Goal: Task Accomplishment & Management: Use online tool/utility

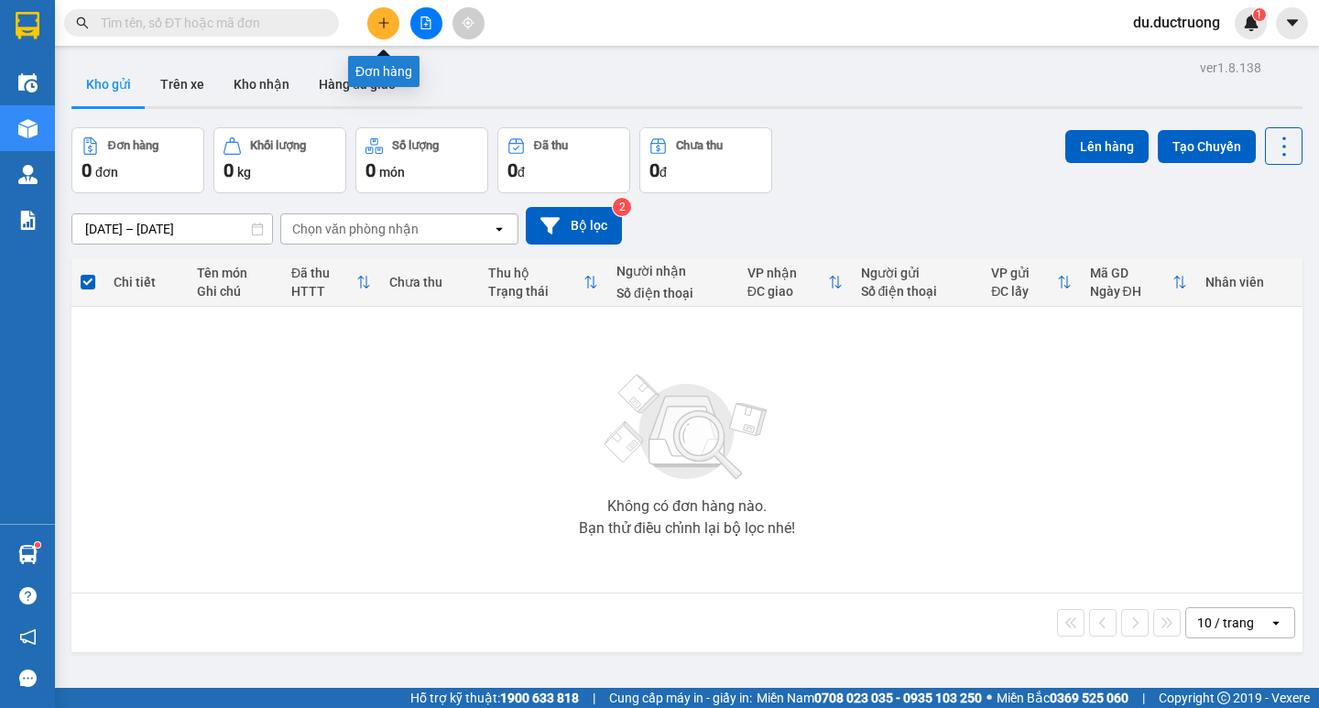
click at [384, 24] on icon "plus" at bounding box center [383, 22] width 13 height 13
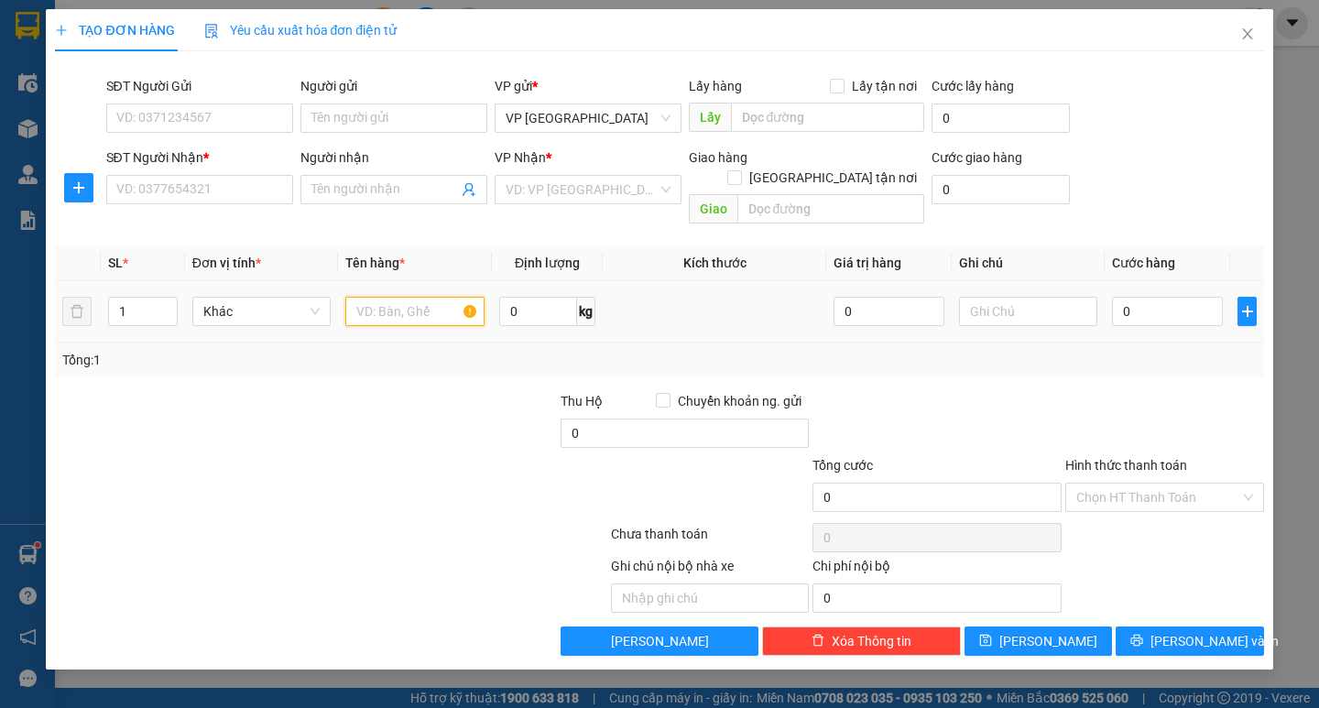
click at [413, 298] on input "text" at bounding box center [414, 311] width 138 height 29
type input "v"
type input "cây"
drag, startPoint x: 237, startPoint y: 168, endPoint x: 239, endPoint y: 182, distance: 14.8
click at [239, 180] on div "SĐT Người Nhận * VD: 0377654321" at bounding box center [199, 179] width 187 height 64
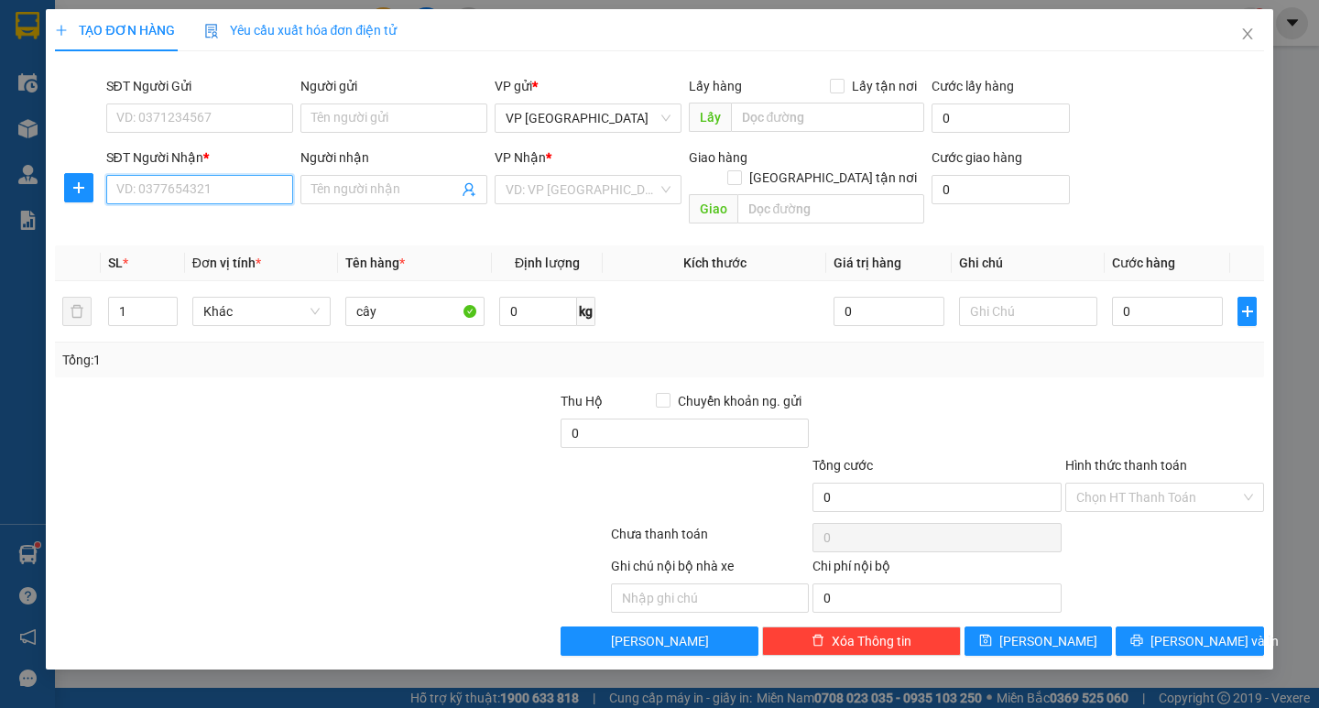
click at [232, 182] on input "SĐT Người Nhận *" at bounding box center [199, 189] width 187 height 29
type input "0354059887"
click at [579, 195] on input "search" at bounding box center [582, 189] width 152 height 27
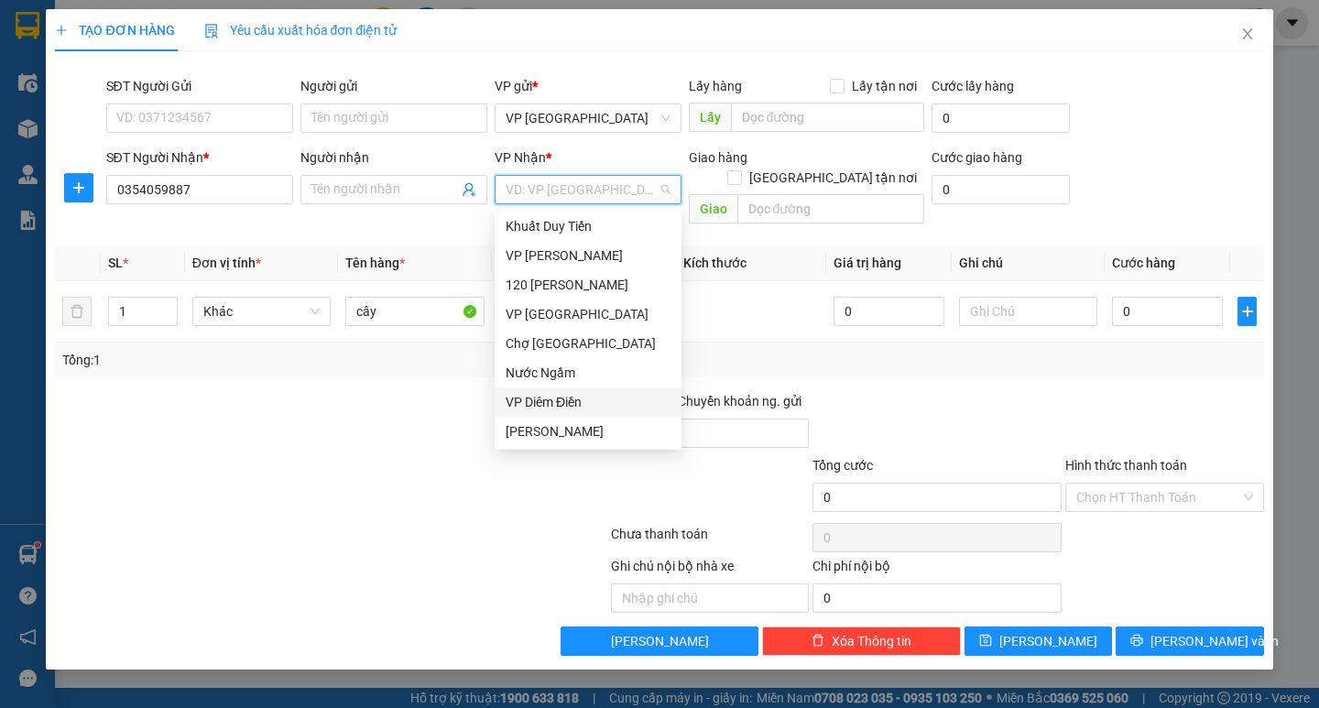
click at [563, 395] on div "VP Diêm Điền" at bounding box center [588, 402] width 165 height 20
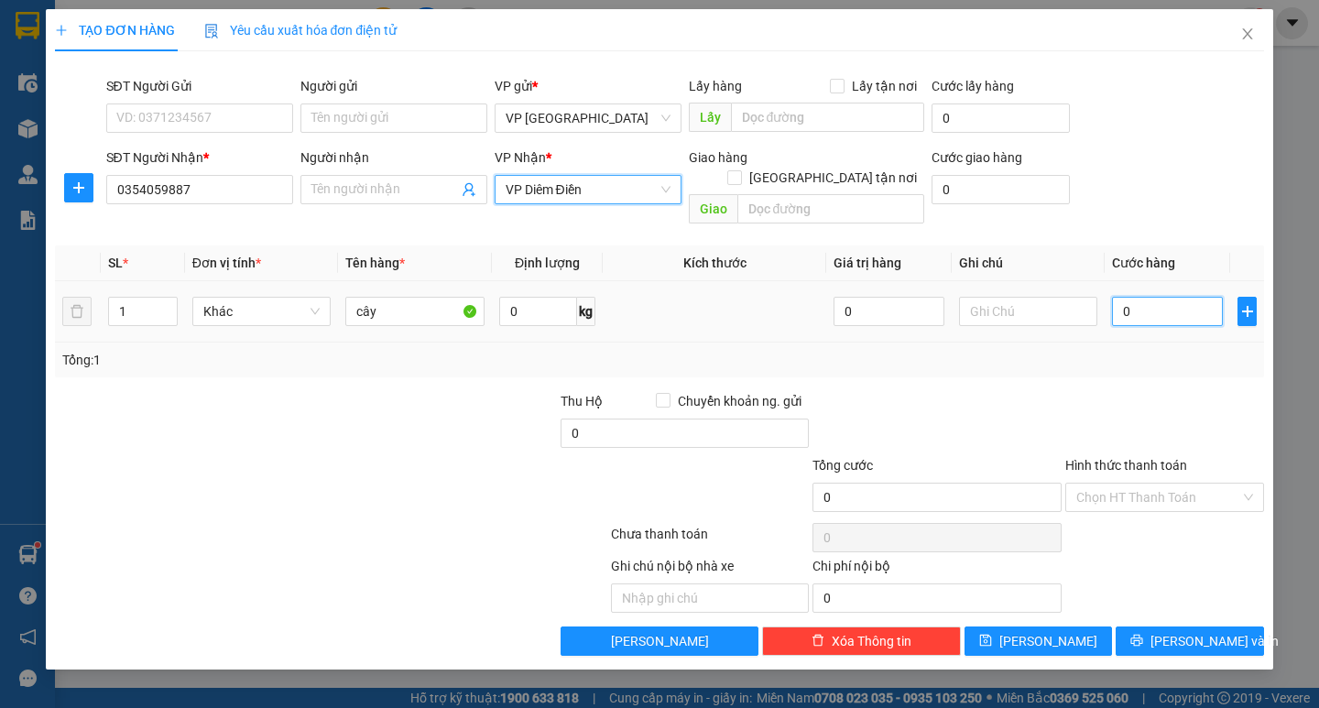
click at [1191, 297] on input "0" at bounding box center [1167, 311] width 111 height 29
type input "005"
type input "5"
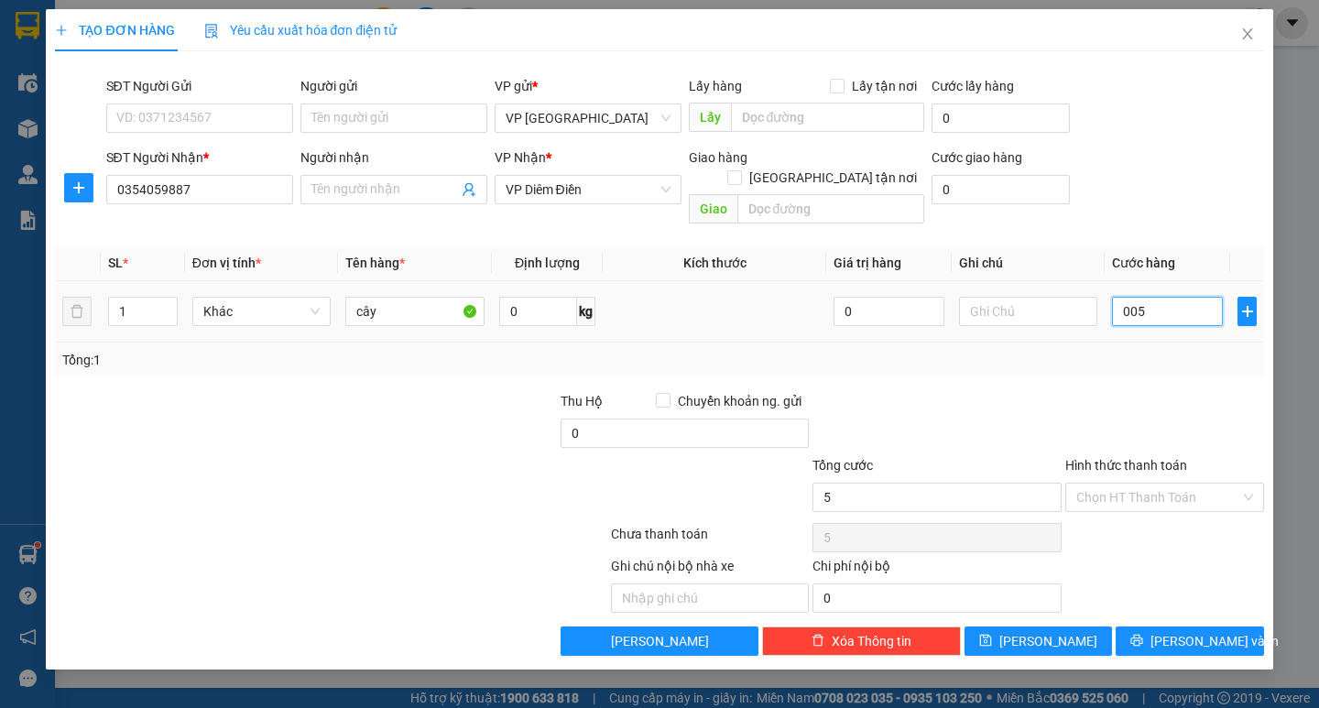
type input "0.050"
type input "50"
click at [1155, 350] on div "Tổng: 1" at bounding box center [658, 360] width 1193 height 20
type input "50.000"
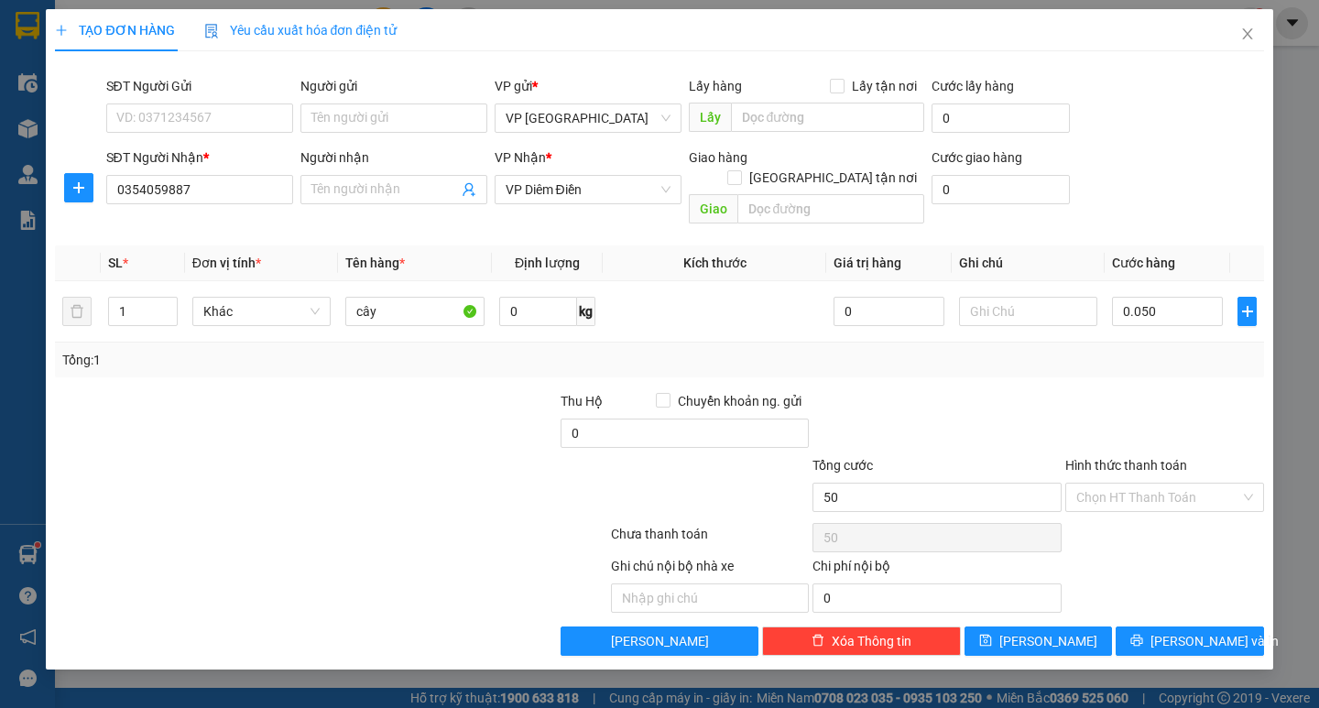
type input "50.000"
click at [1204, 484] on input "Hình thức thanh toán" at bounding box center [1158, 497] width 164 height 27
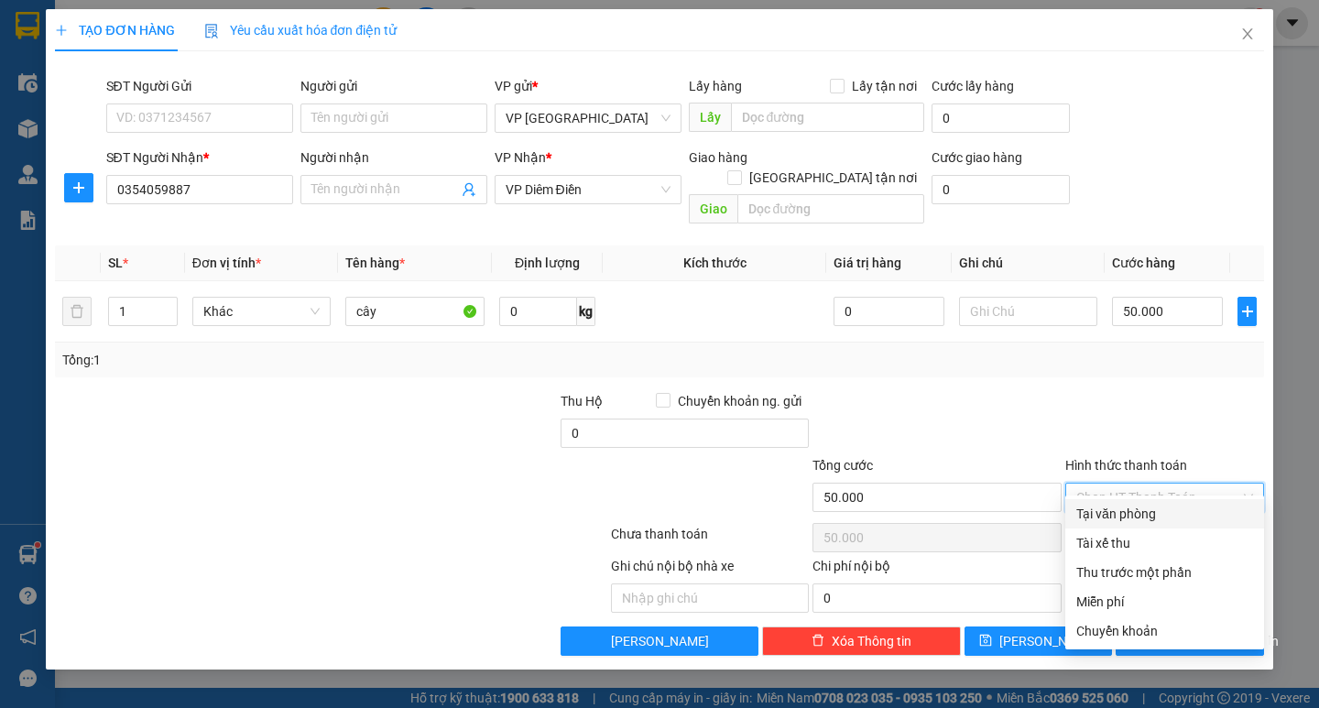
click at [1189, 513] on div "Tại văn phòng" at bounding box center [1164, 514] width 177 height 20
type input "0"
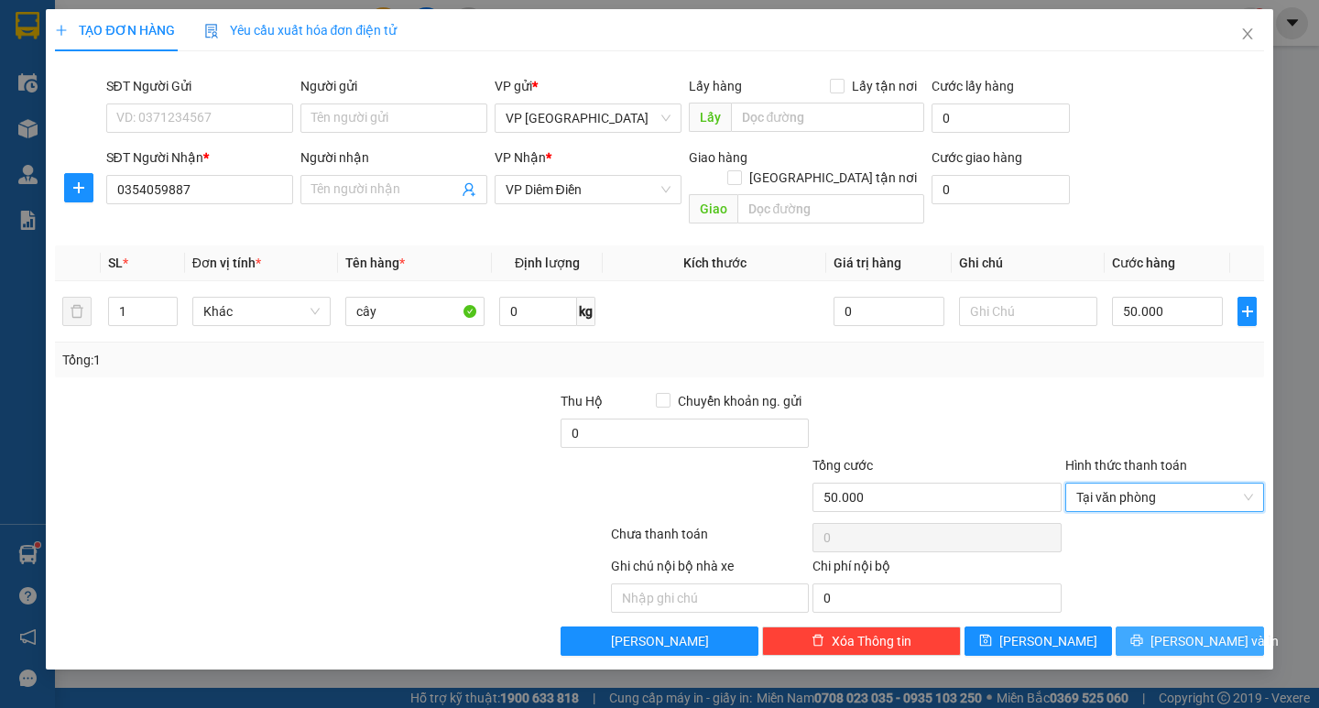
click at [1211, 631] on span "[PERSON_NAME] và In" at bounding box center [1214, 641] width 128 height 20
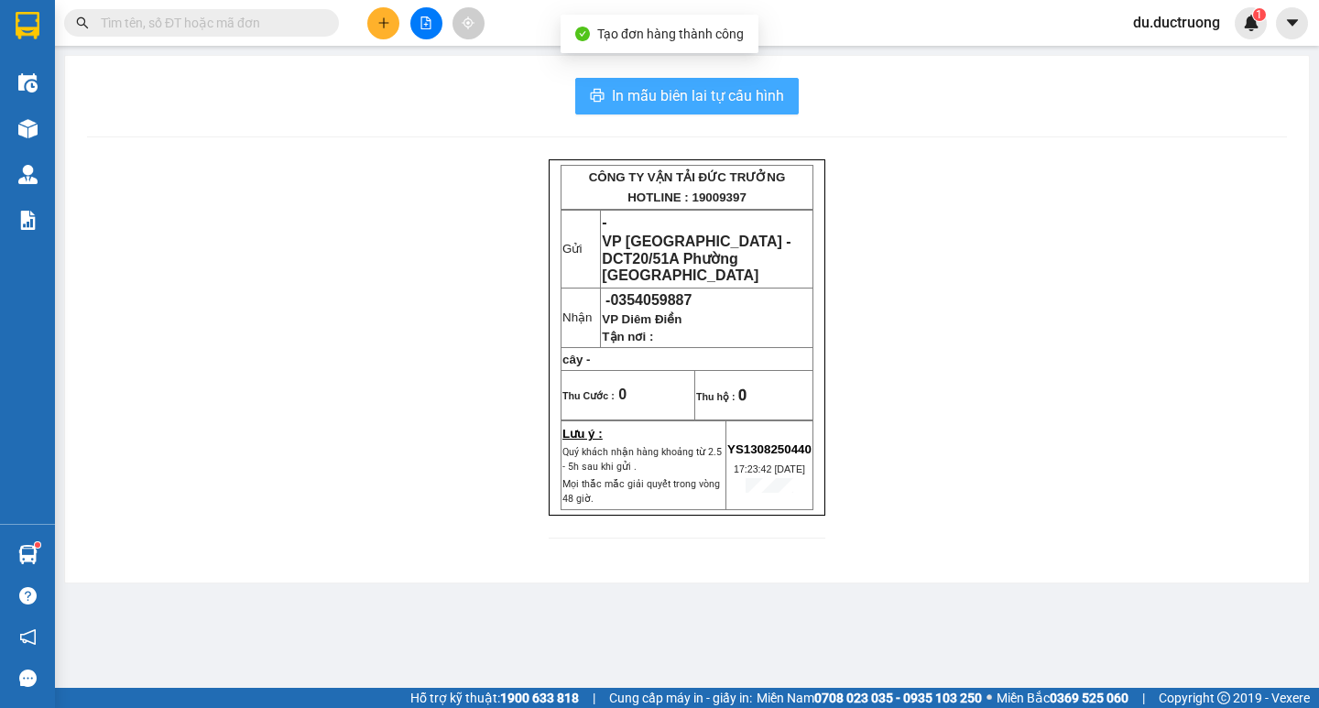
click at [685, 93] on span "In mẫu biên lai tự cấu hình" at bounding box center [698, 95] width 172 height 23
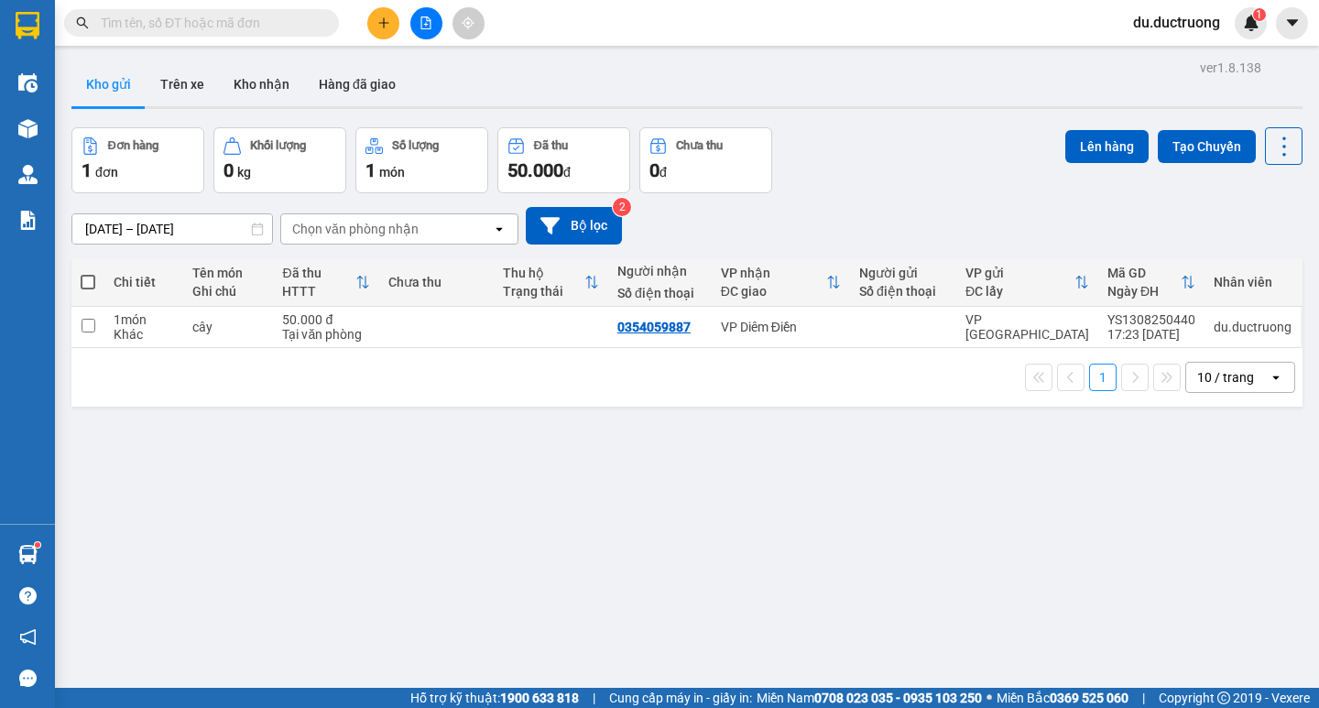
drag, startPoint x: 942, startPoint y: 280, endPoint x: 463, endPoint y: 530, distance: 540.4
click at [459, 528] on div "ver 1.8.138 Kho gửi Trên xe Kho nhận Hàng đã giao Đơn hàng 1 đơn Khối lượng 0 k…" at bounding box center [687, 409] width 1246 height 708
click at [376, 22] on button at bounding box center [383, 23] width 32 height 32
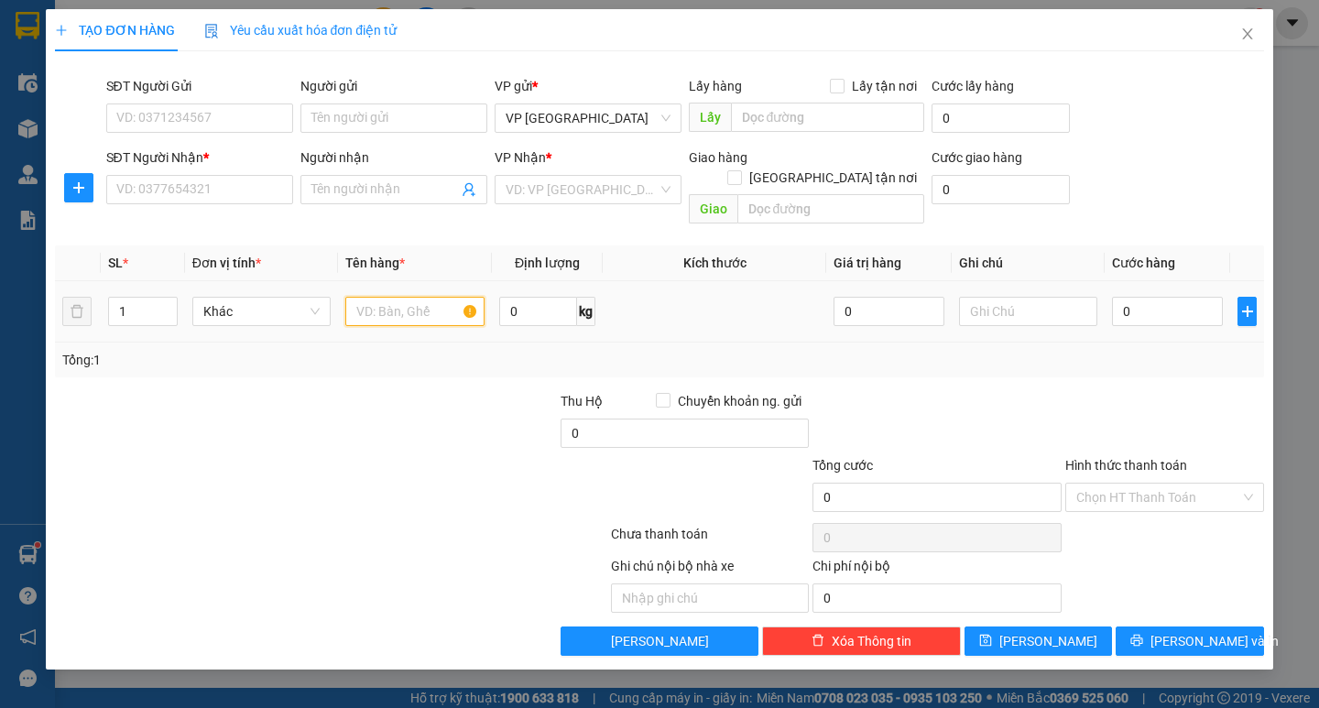
click at [422, 297] on input "text" at bounding box center [414, 311] width 138 height 29
type input "3 thùng 1 k"
drag, startPoint x: 231, startPoint y: 214, endPoint x: 244, endPoint y: 184, distance: 32.8
click at [229, 214] on div "Transit Pickup Surcharge Ids Transit Deliver Surcharge Ids Transit Deliver Surc…" at bounding box center [659, 361] width 1208 height 590
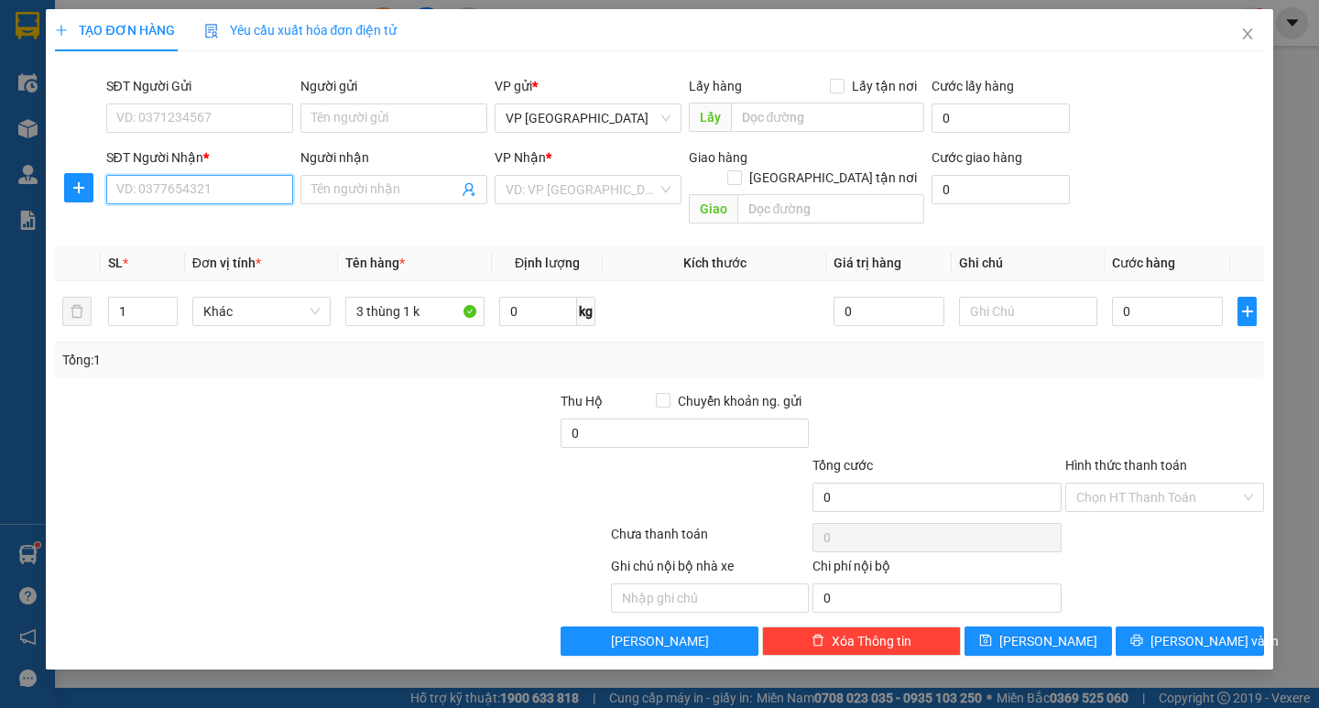
click at [244, 184] on input "SĐT Người Nhận *" at bounding box center [199, 189] width 187 height 29
click at [245, 225] on div "0945248886" at bounding box center [199, 226] width 165 height 20
type input "0945248886"
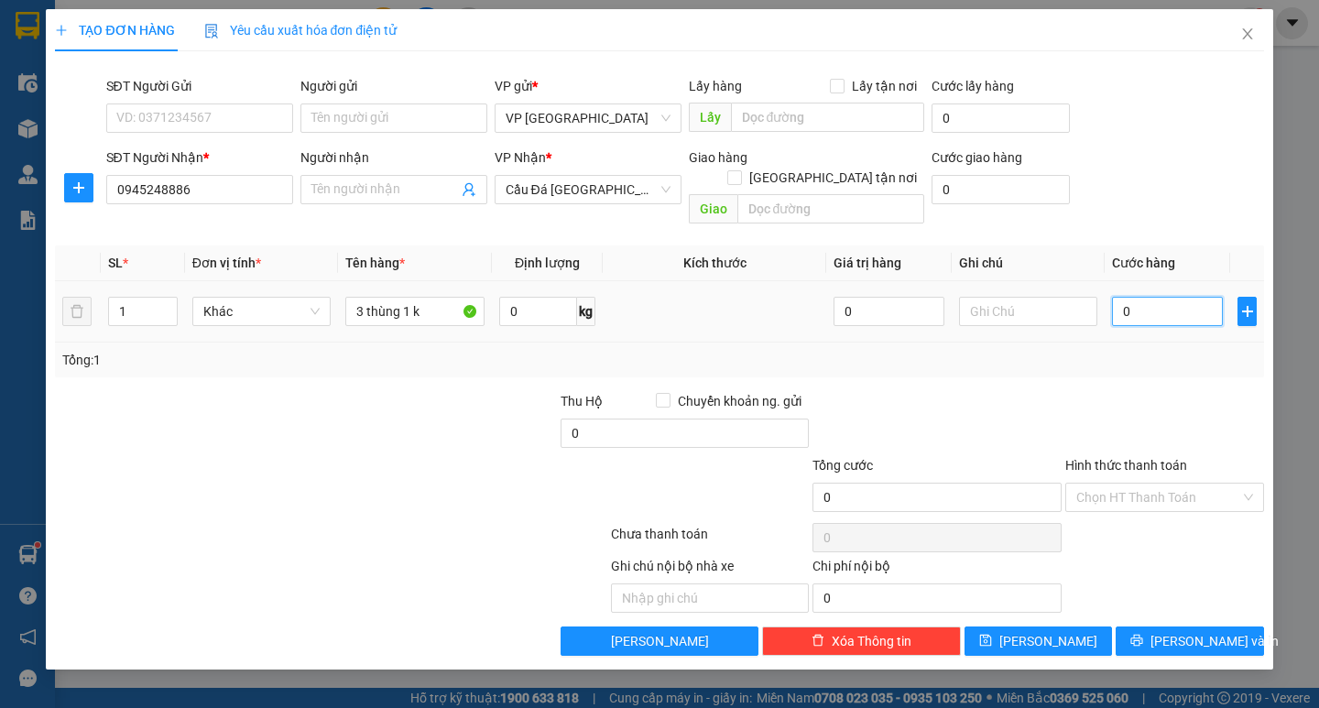
click at [1171, 297] on input "0" at bounding box center [1167, 311] width 111 height 29
click at [1169, 297] on input "0" at bounding box center [1167, 311] width 111 height 29
type input "001"
type input "1"
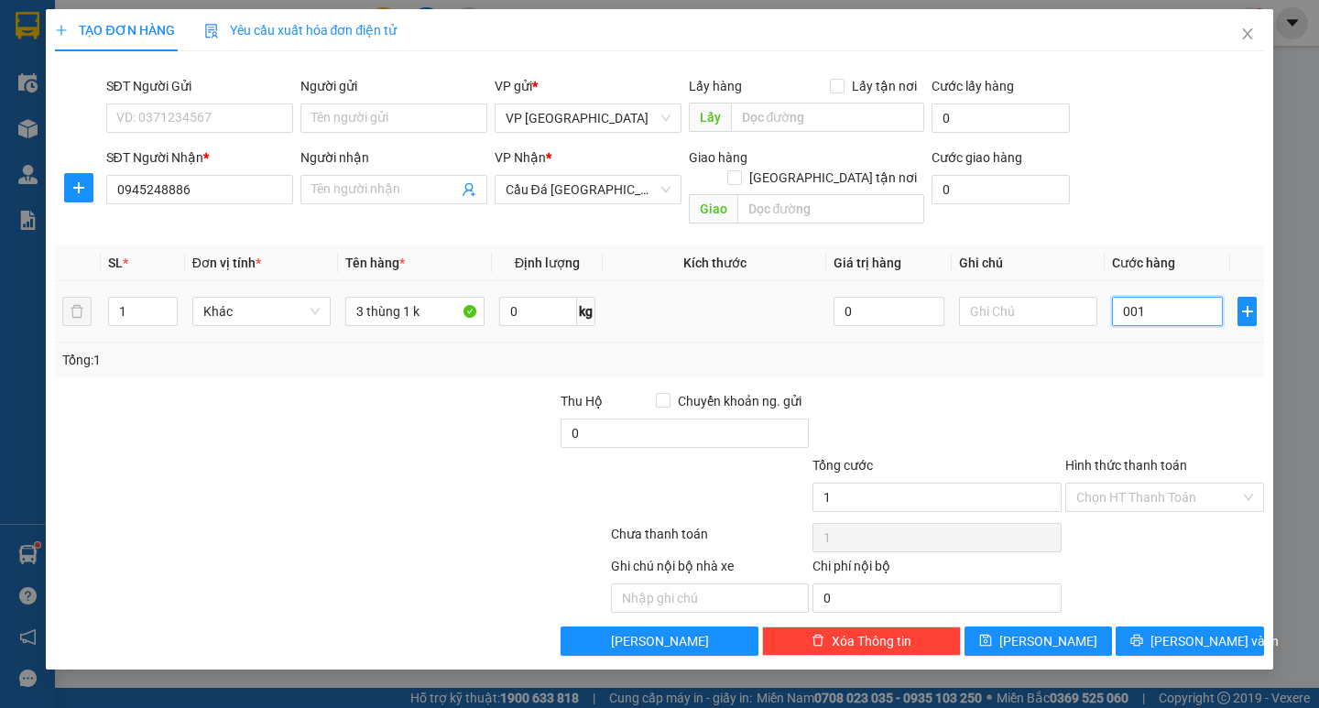
type input "0.012"
type input "12"
type input "00.120"
type input "120"
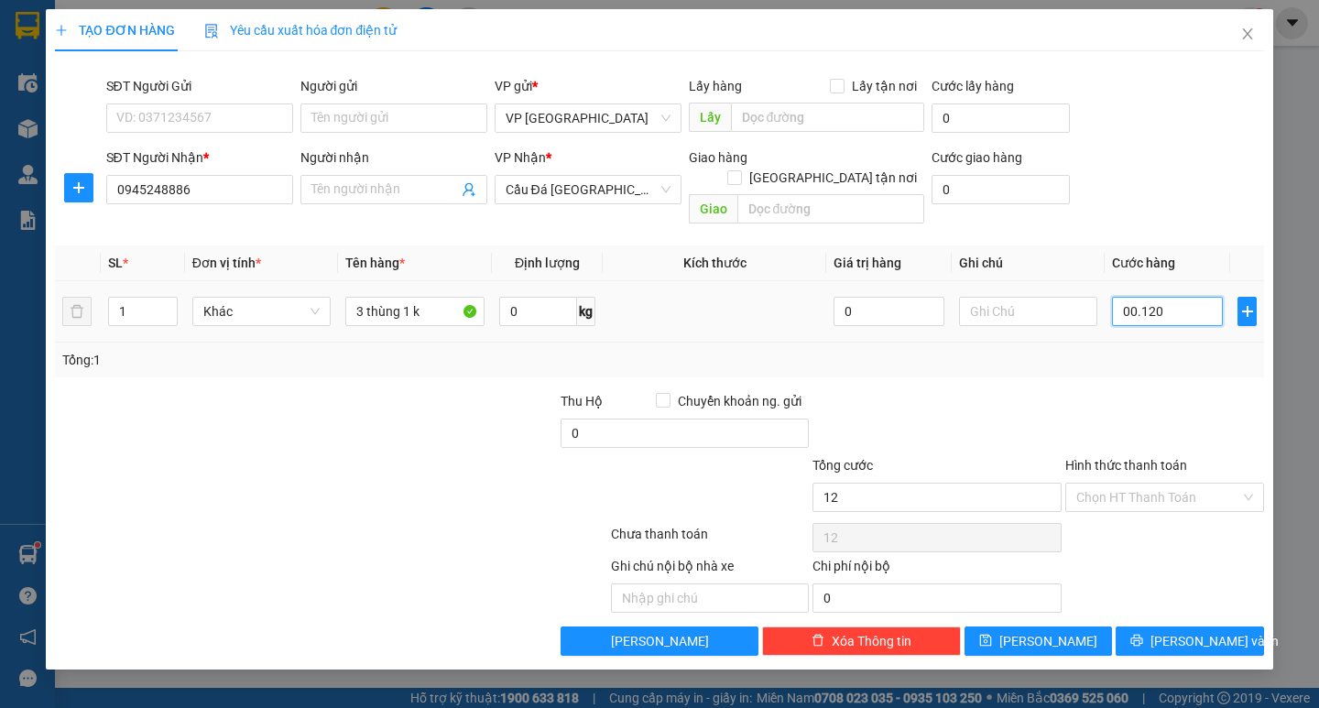
type input "120"
click at [1005, 350] on div "Tổng: 1" at bounding box center [658, 360] width 1193 height 20
type input "120.000"
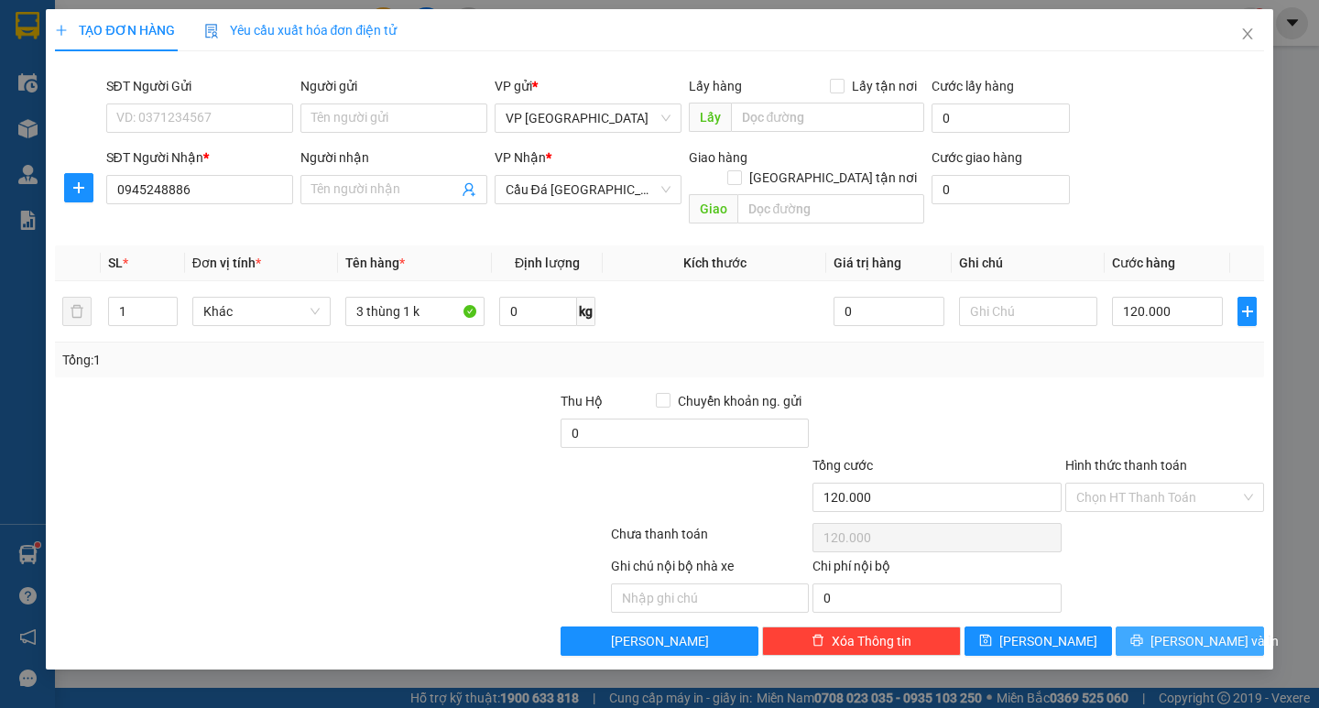
click at [1167, 626] on button "[PERSON_NAME] và In" at bounding box center [1189, 640] width 147 height 29
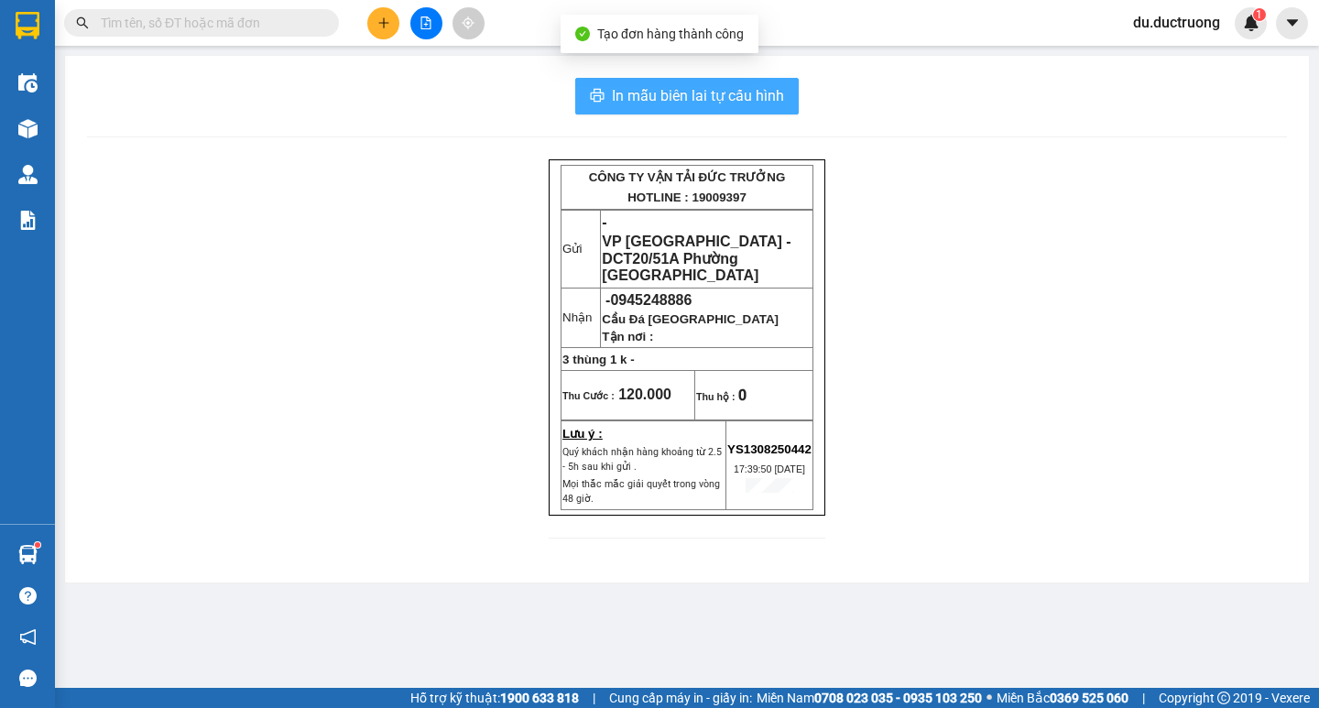
click at [676, 98] on span "In mẫu biên lai tự cấu hình" at bounding box center [698, 95] width 172 height 23
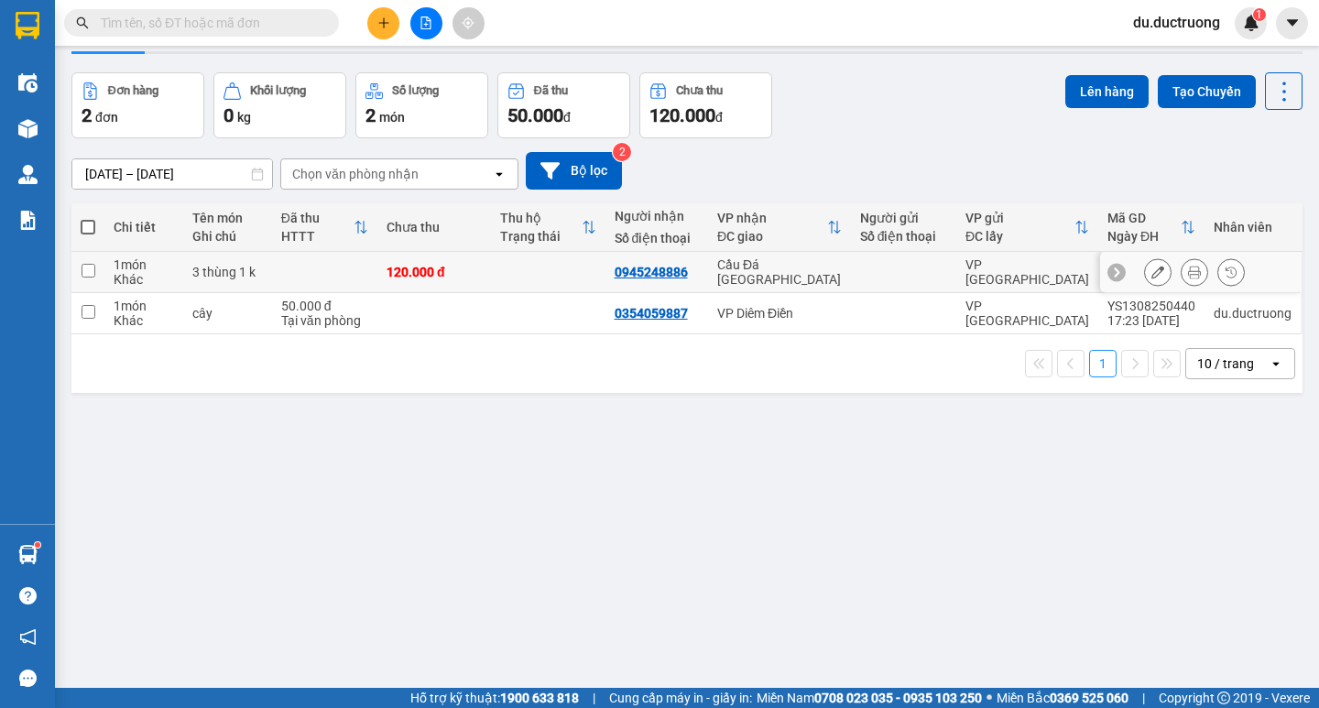
scroll to position [84, 0]
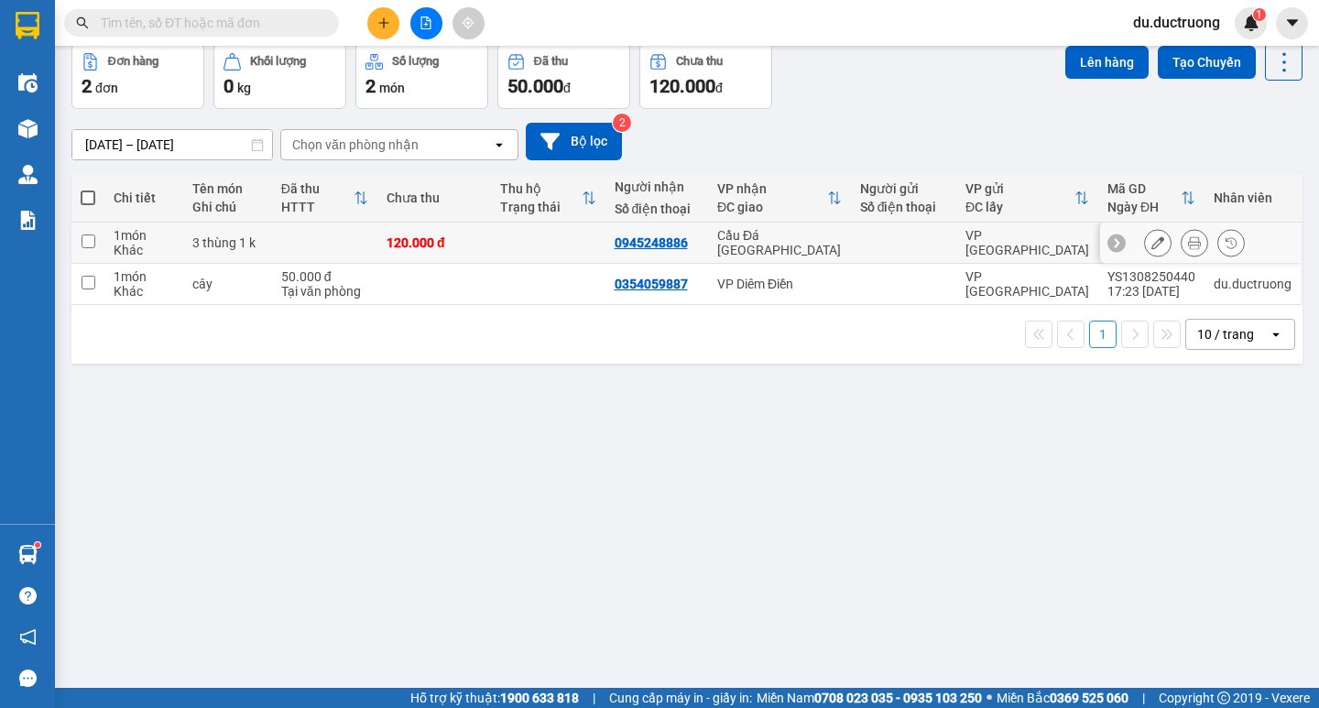
click at [1186, 327] on div "10 / trang" at bounding box center [1227, 334] width 82 height 29
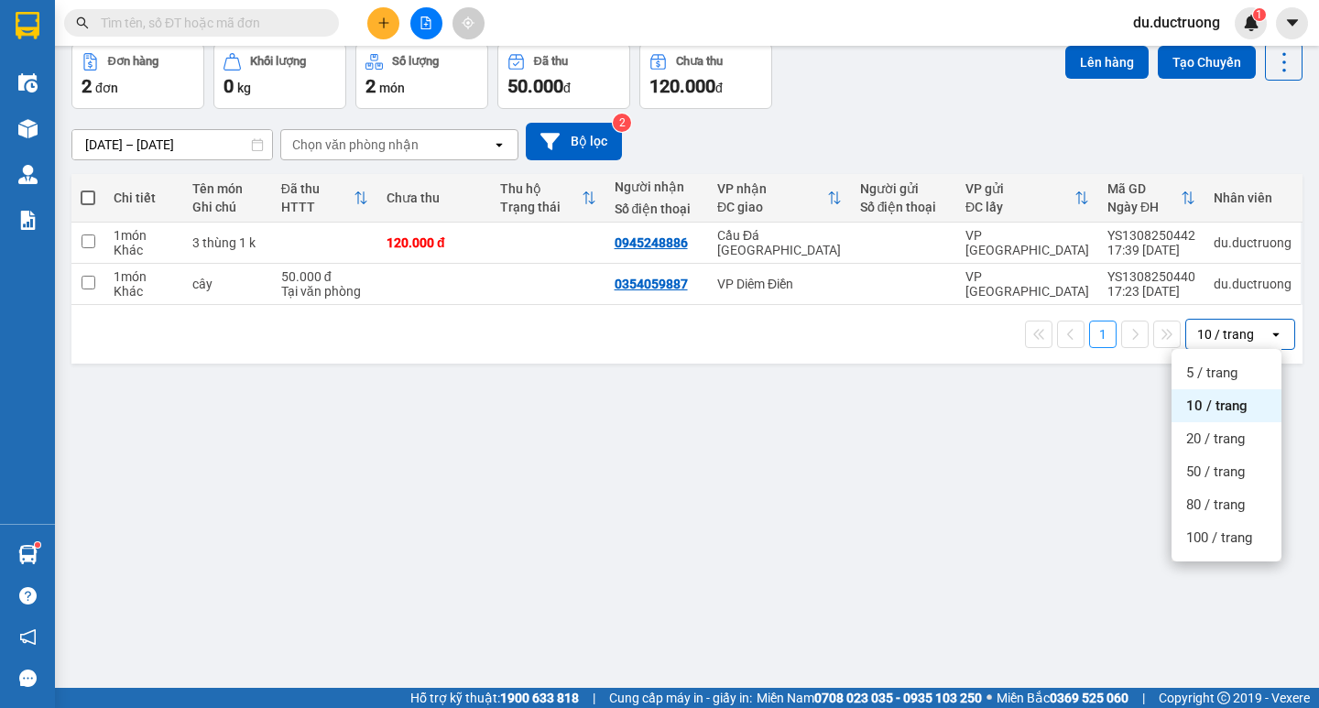
drag, startPoint x: 995, startPoint y: 458, endPoint x: 1009, endPoint y: 437, distance: 25.7
click at [995, 456] on div "ver 1.8.138 Kho gửi Trên xe Kho nhận Hàng đã giao Đơn hàng 2 đơn Khối lượng 0 k…" at bounding box center [687, 325] width 1246 height 708
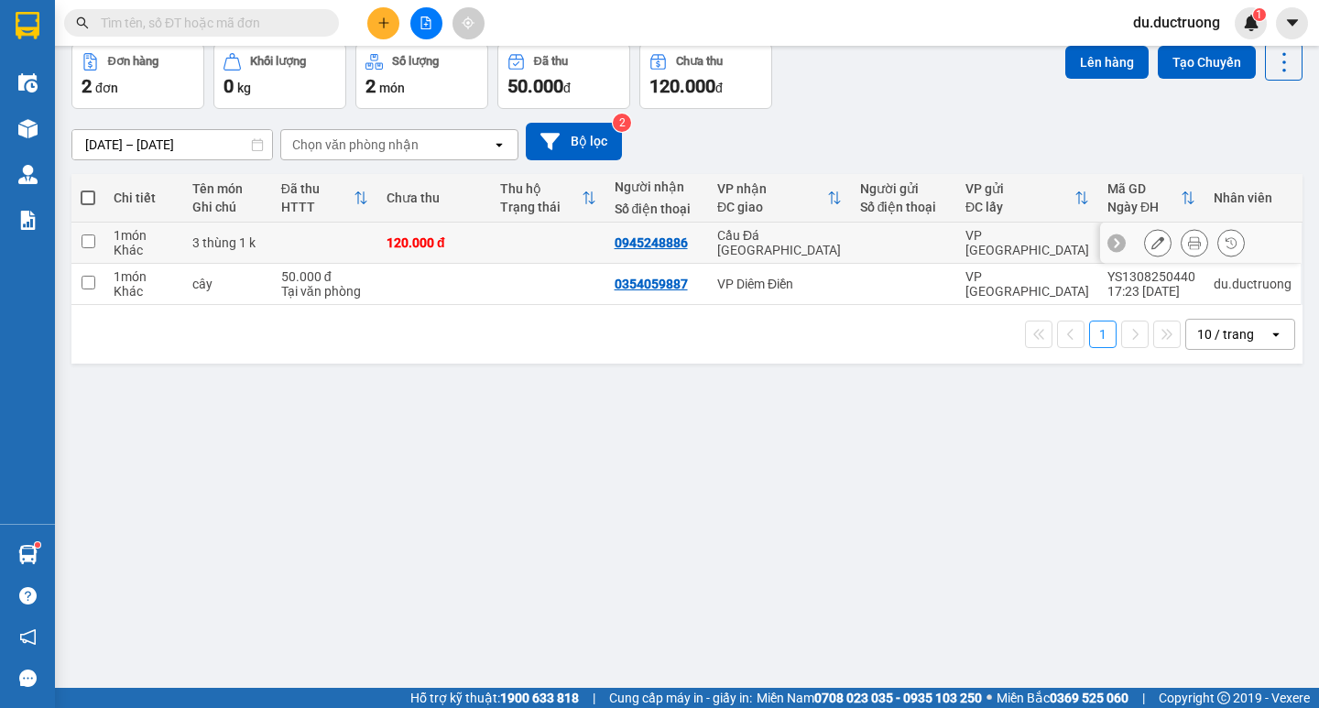
click at [1182, 237] on button at bounding box center [1195, 243] width 26 height 32
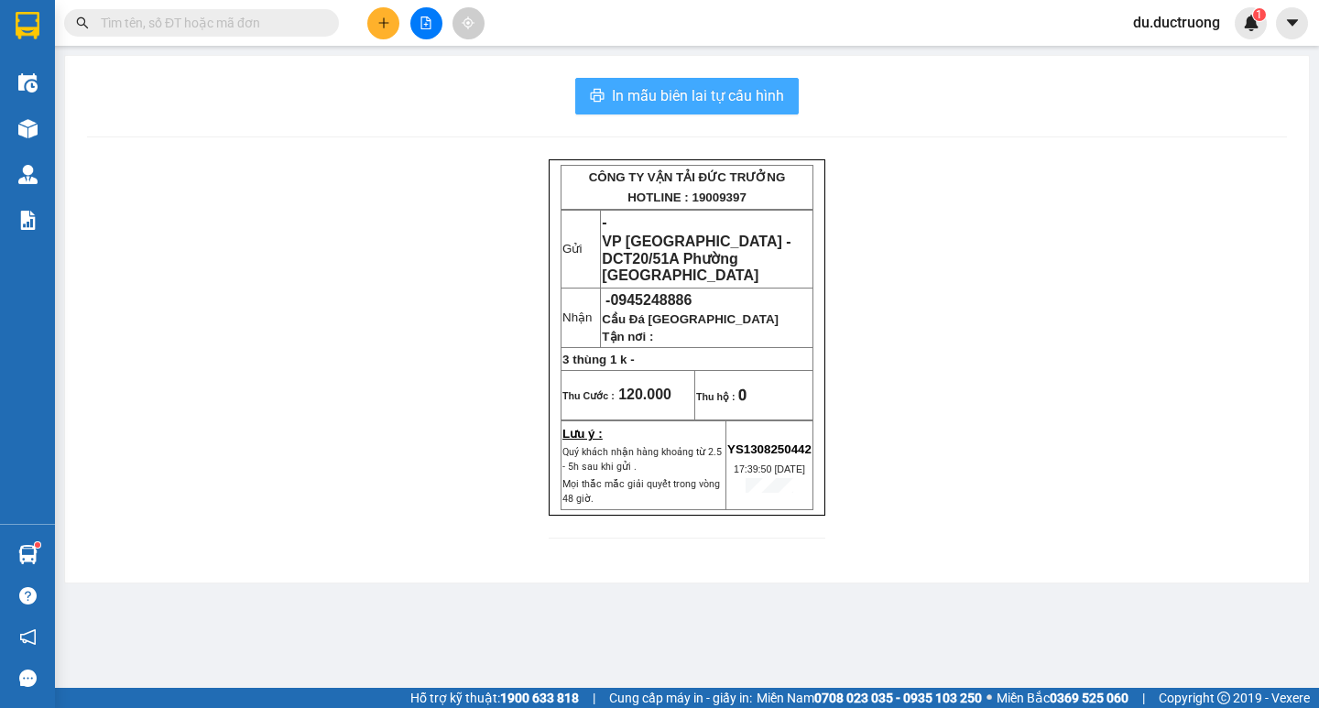
click at [733, 93] on span "In mẫu biên lai tự cấu hình" at bounding box center [698, 95] width 172 height 23
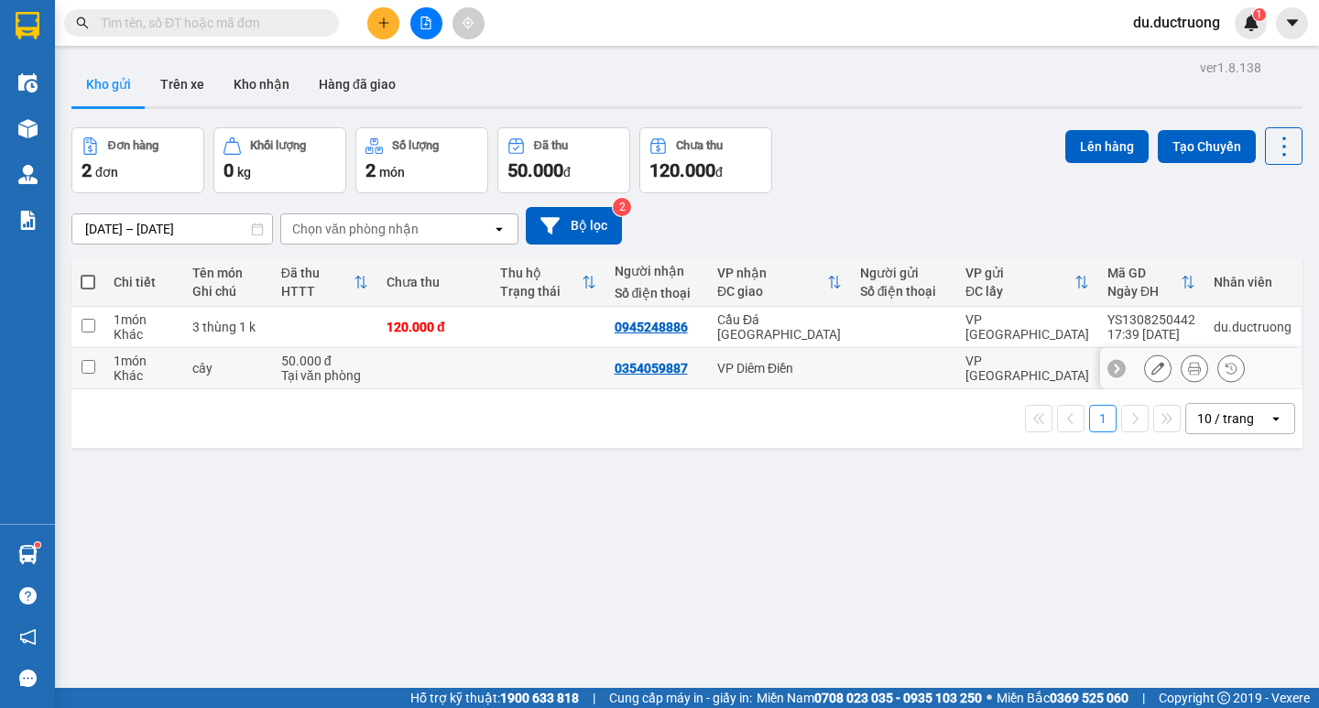
drag, startPoint x: 1175, startPoint y: 360, endPoint x: 1184, endPoint y: 369, distance: 13.0
click at [1188, 369] on icon at bounding box center [1194, 368] width 13 height 13
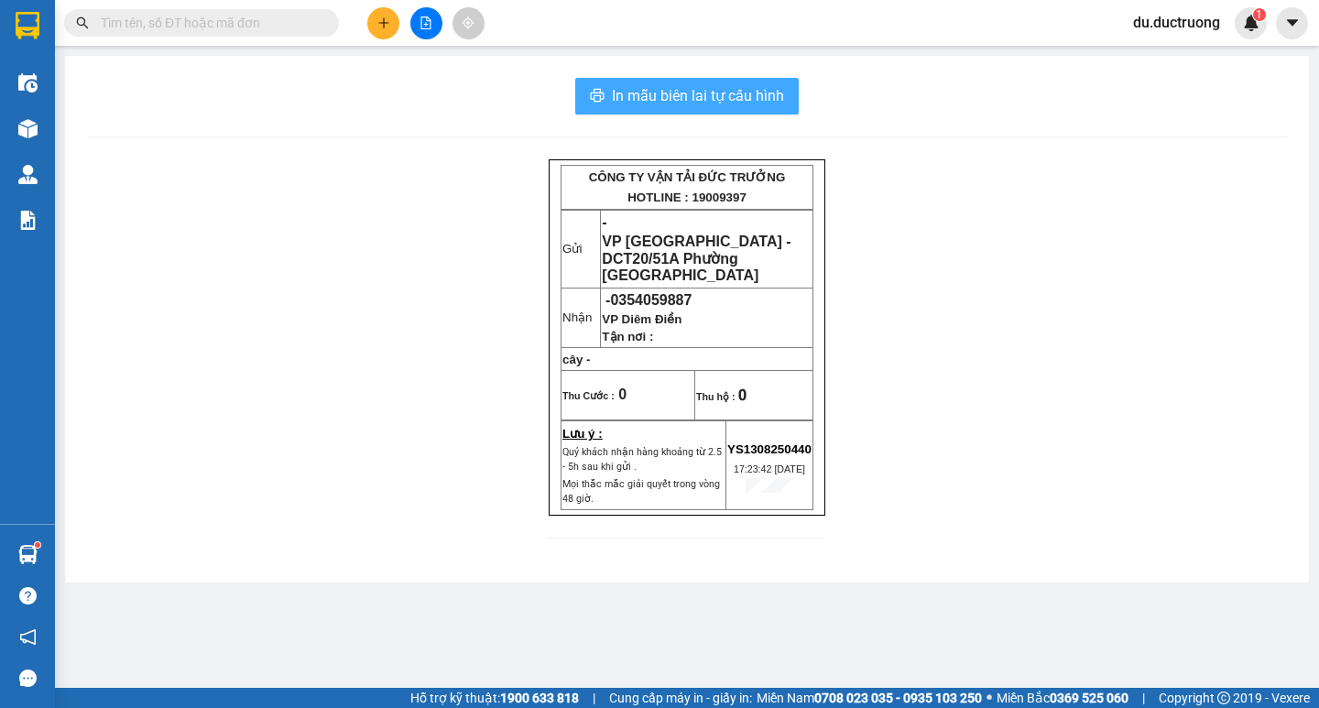
click at [758, 97] on span "In mẫu biên lai tự cấu hình" at bounding box center [698, 95] width 172 height 23
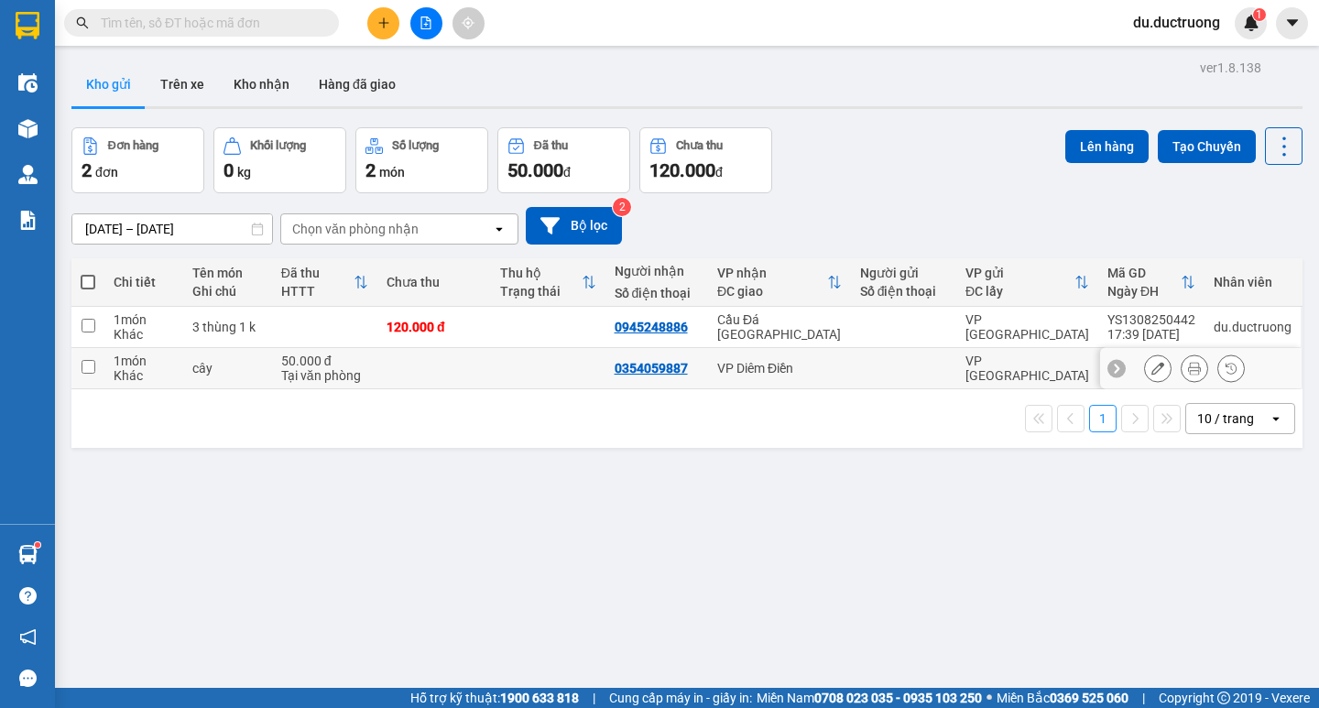
click at [1188, 366] on icon at bounding box center [1194, 368] width 13 height 13
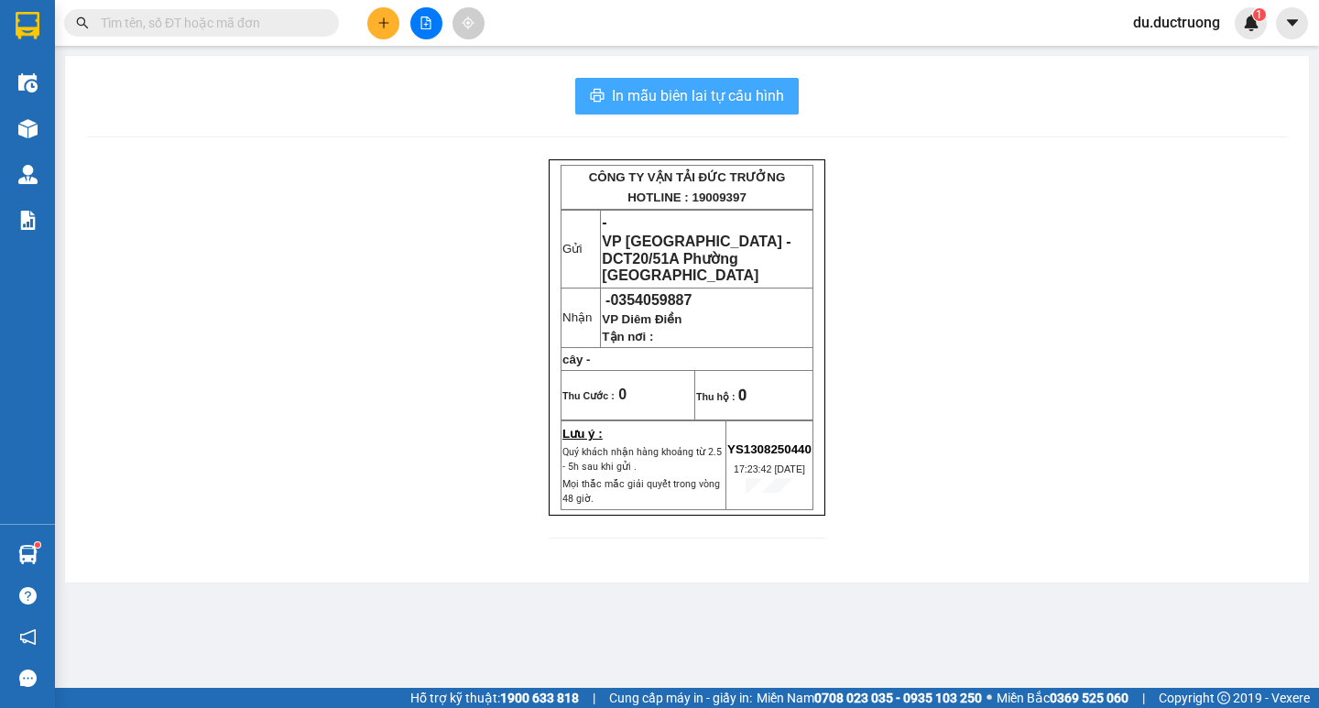
drag, startPoint x: 659, startPoint y: 92, endPoint x: 582, endPoint y: 172, distance: 112.1
click at [660, 92] on span "In mẫu biên lai tự cấu hình" at bounding box center [698, 95] width 172 height 23
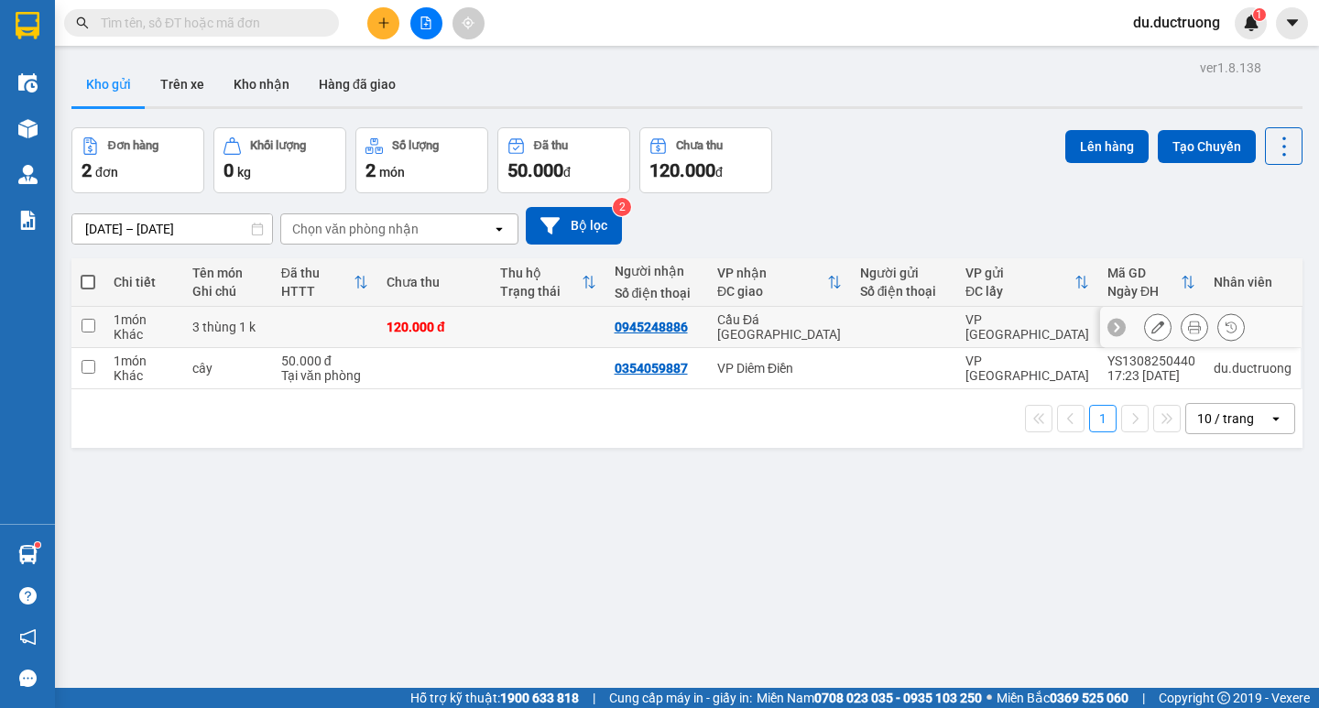
click at [95, 329] on td at bounding box center [87, 327] width 33 height 41
checkbox input "true"
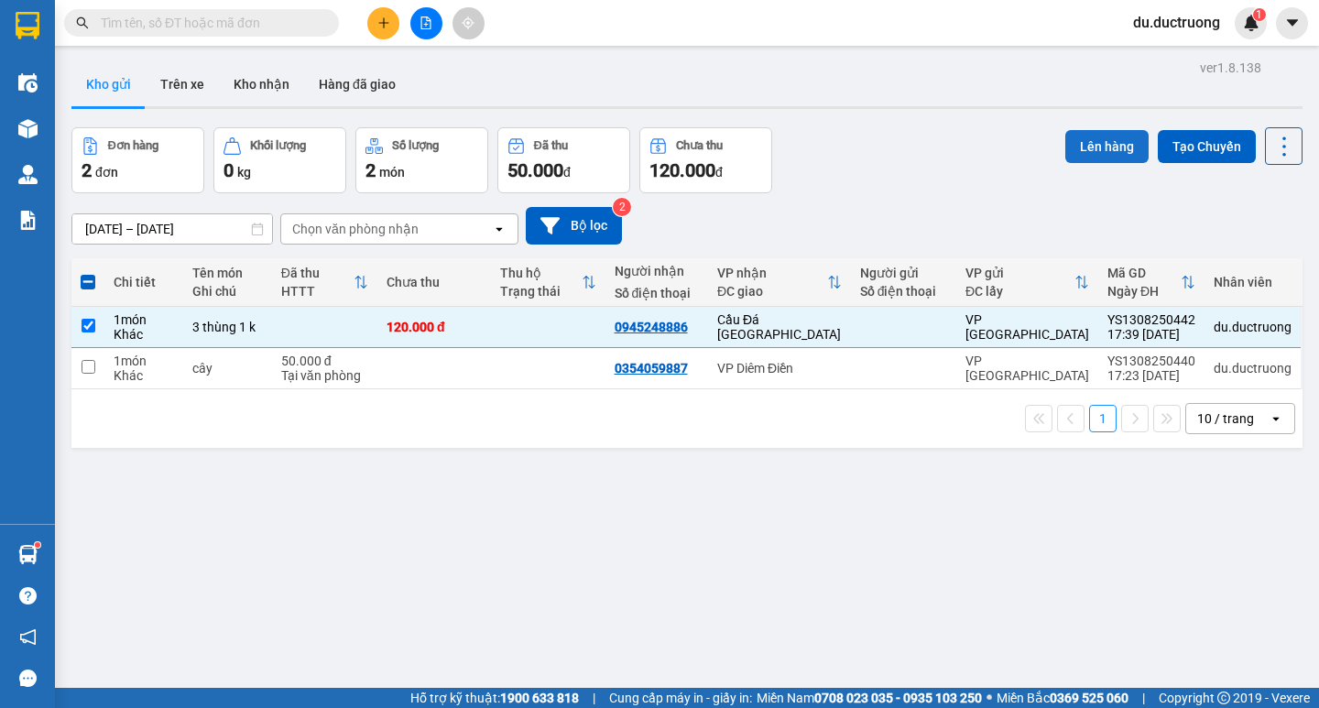
click at [1090, 144] on button "Lên hàng" at bounding box center [1106, 146] width 83 height 33
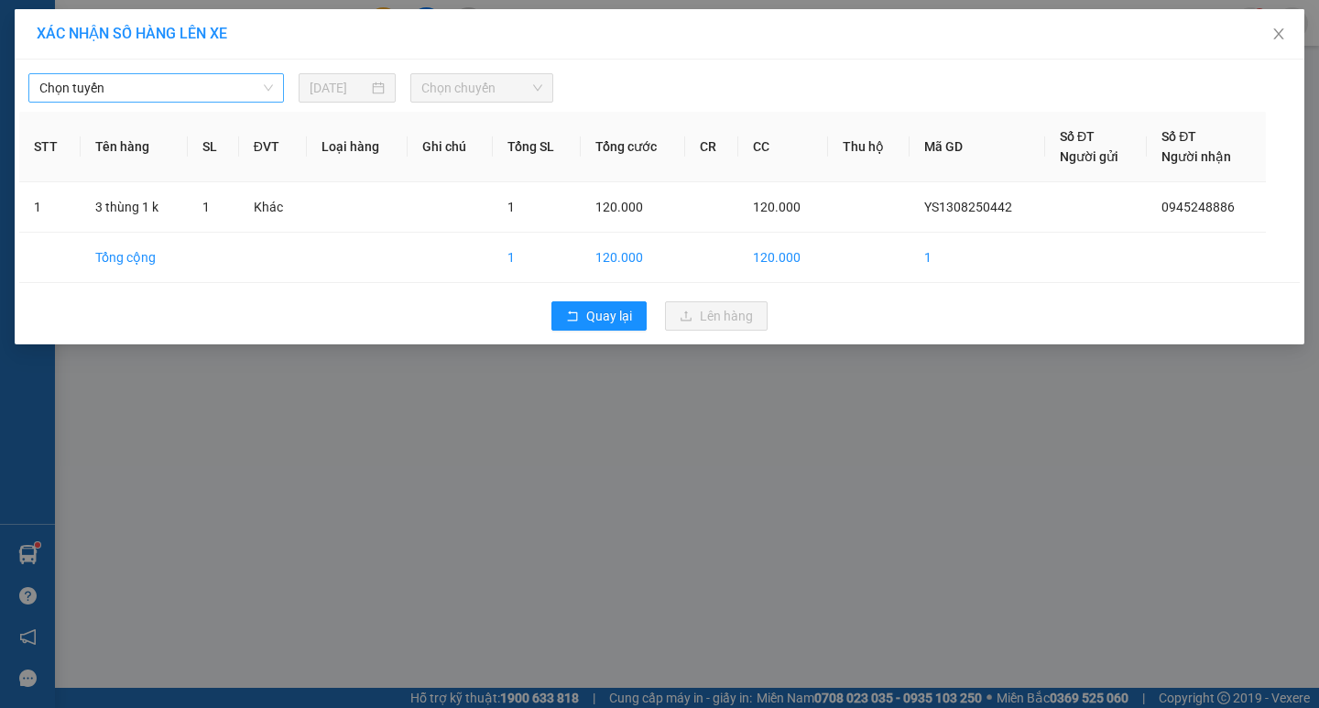
click at [224, 90] on span "Chọn tuyến" at bounding box center [156, 87] width 234 height 27
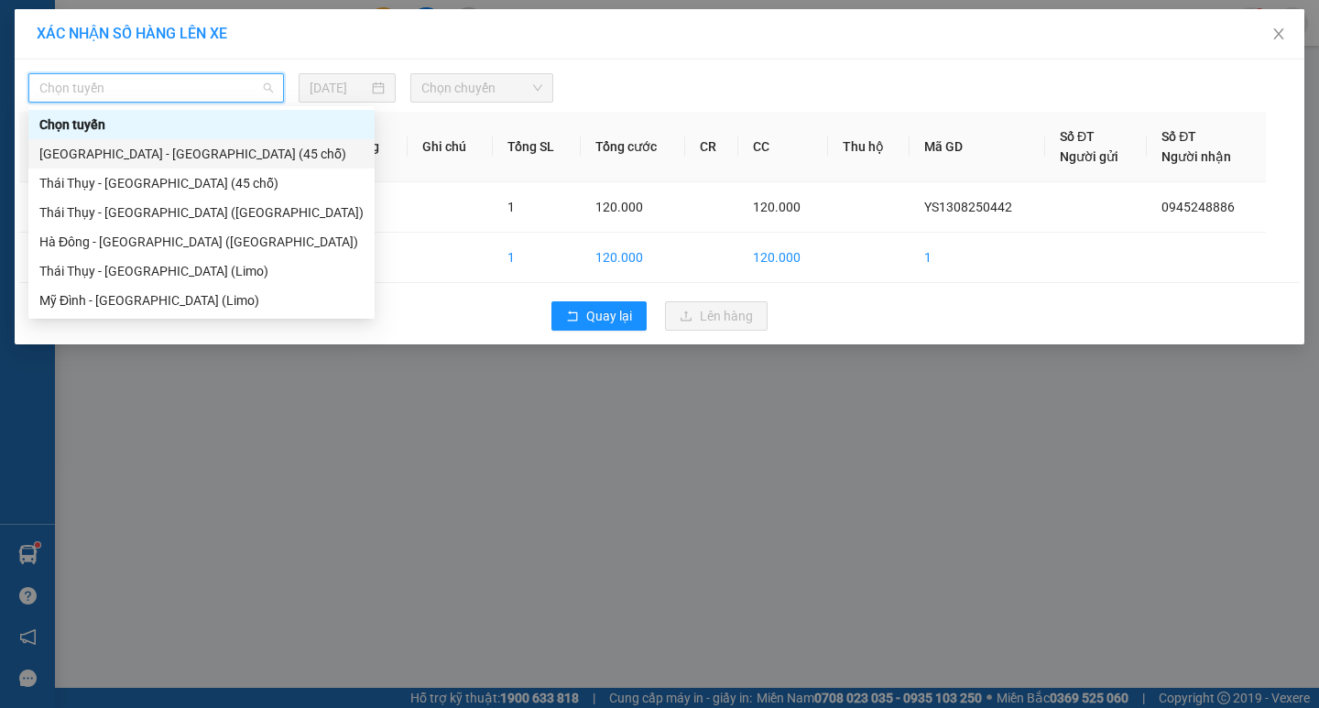
click at [189, 160] on div "[GEOGRAPHIC_DATA] - [GEOGRAPHIC_DATA] (45 chỗ)" at bounding box center [201, 154] width 324 height 20
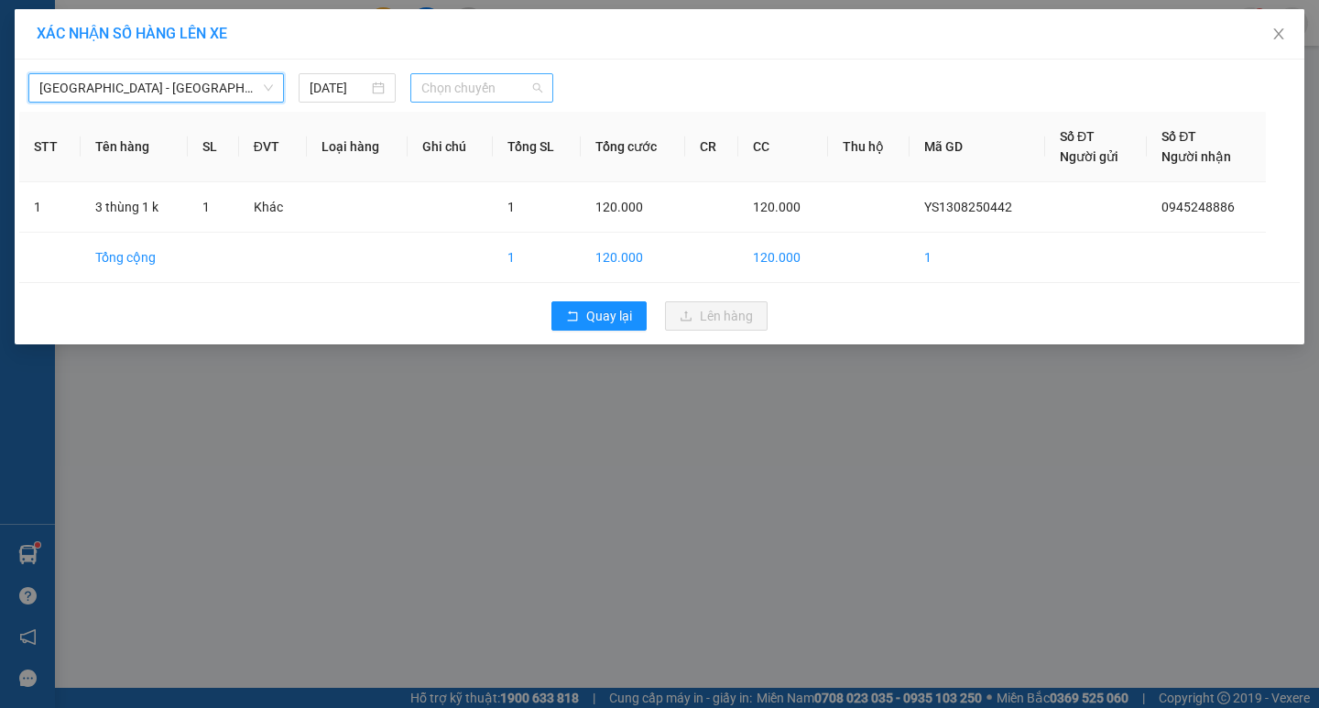
click at [471, 86] on span "Chọn chuyến" at bounding box center [481, 87] width 121 height 27
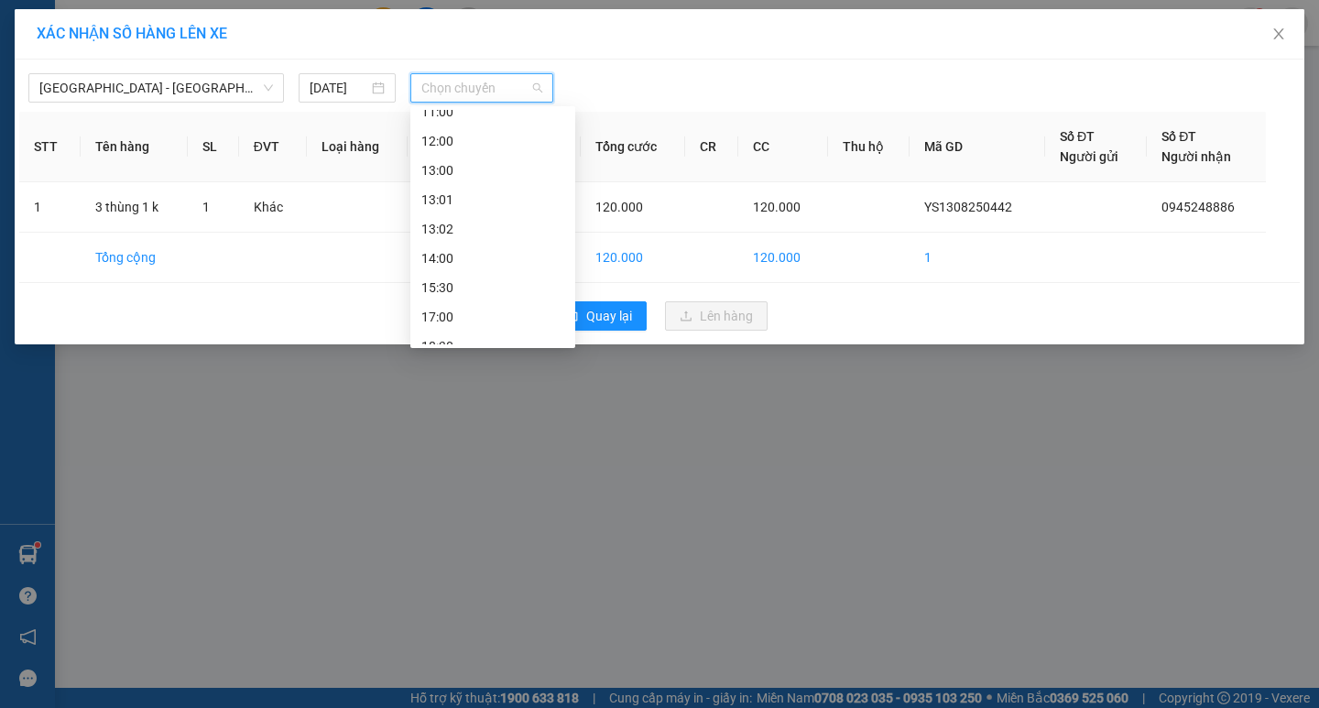
scroll to position [209, 0]
click at [487, 298] on div "17:00" at bounding box center [492, 297] width 143 height 20
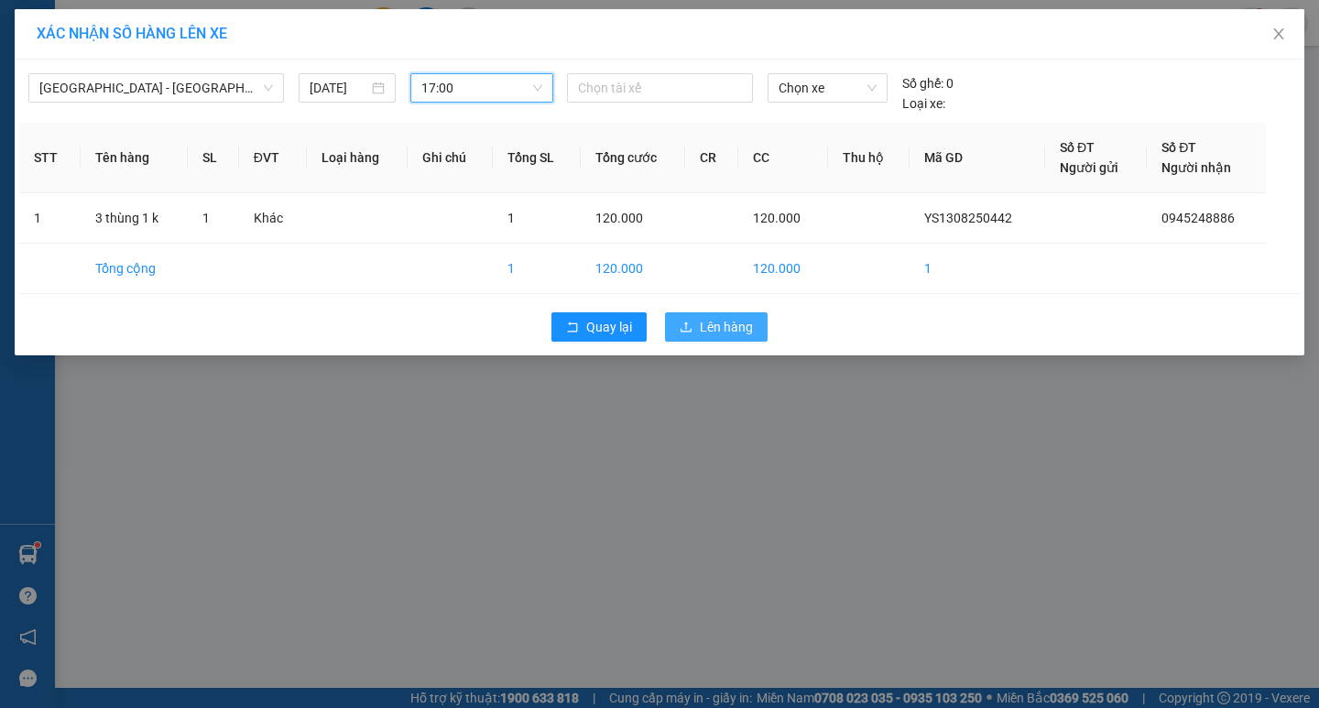
click at [724, 327] on span "Lên hàng" at bounding box center [726, 327] width 53 height 20
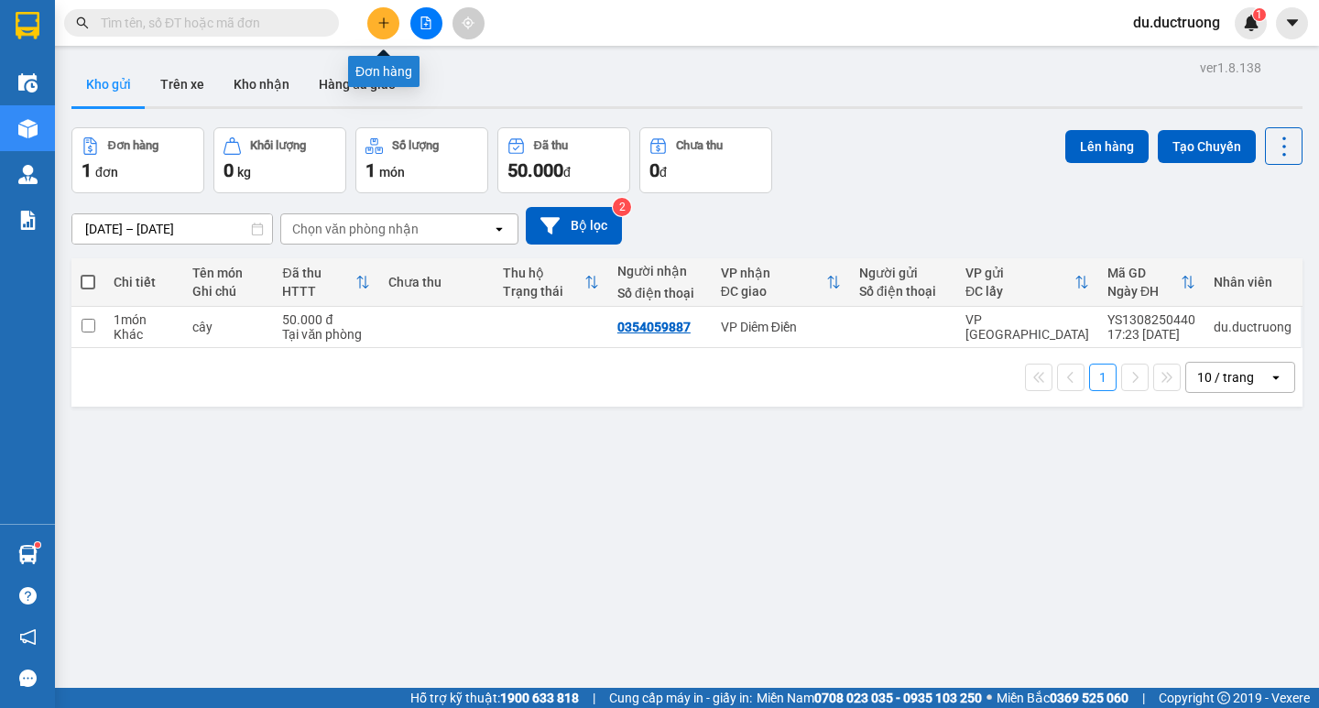
click at [392, 29] on button at bounding box center [383, 23] width 32 height 32
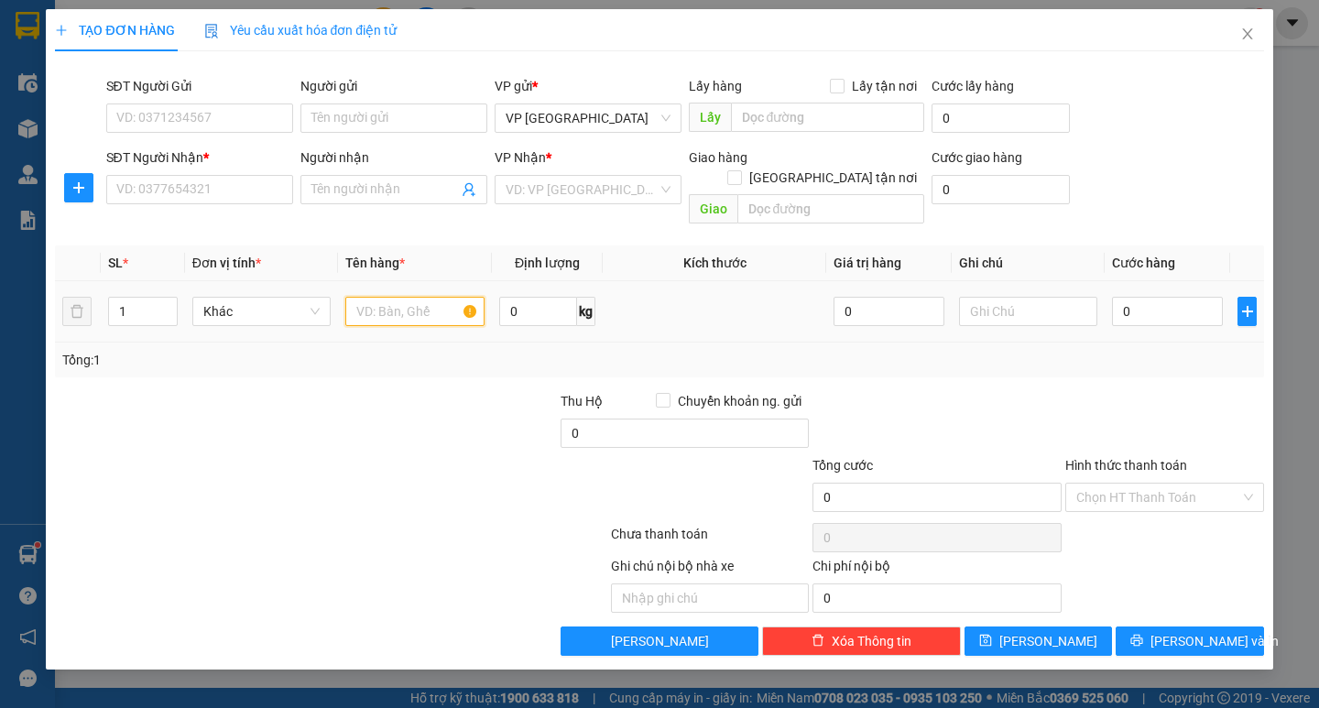
click at [406, 297] on input "text" at bounding box center [414, 311] width 138 height 29
type input "2 bao"
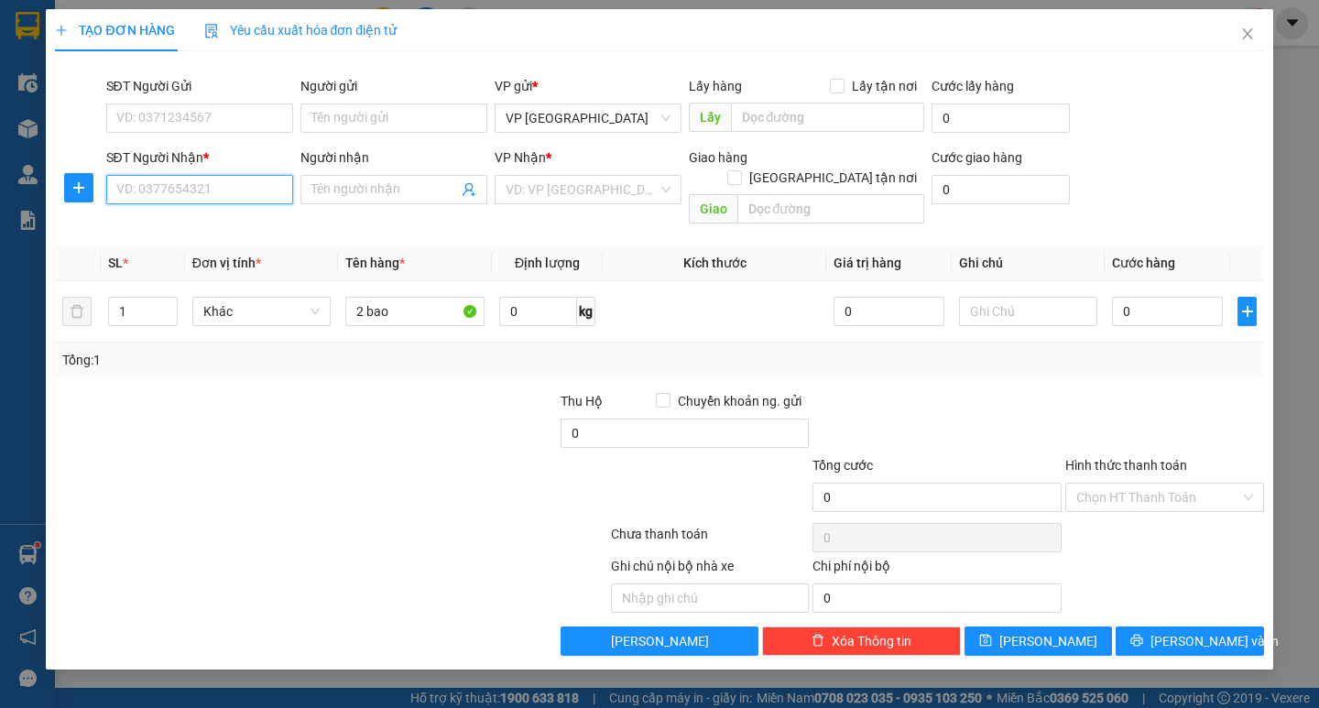
click at [223, 197] on input "SĐT Người Nhận *" at bounding box center [199, 189] width 187 height 29
click at [256, 227] on div "0388467105 - c sim" at bounding box center [199, 226] width 165 height 20
type input "0388467105"
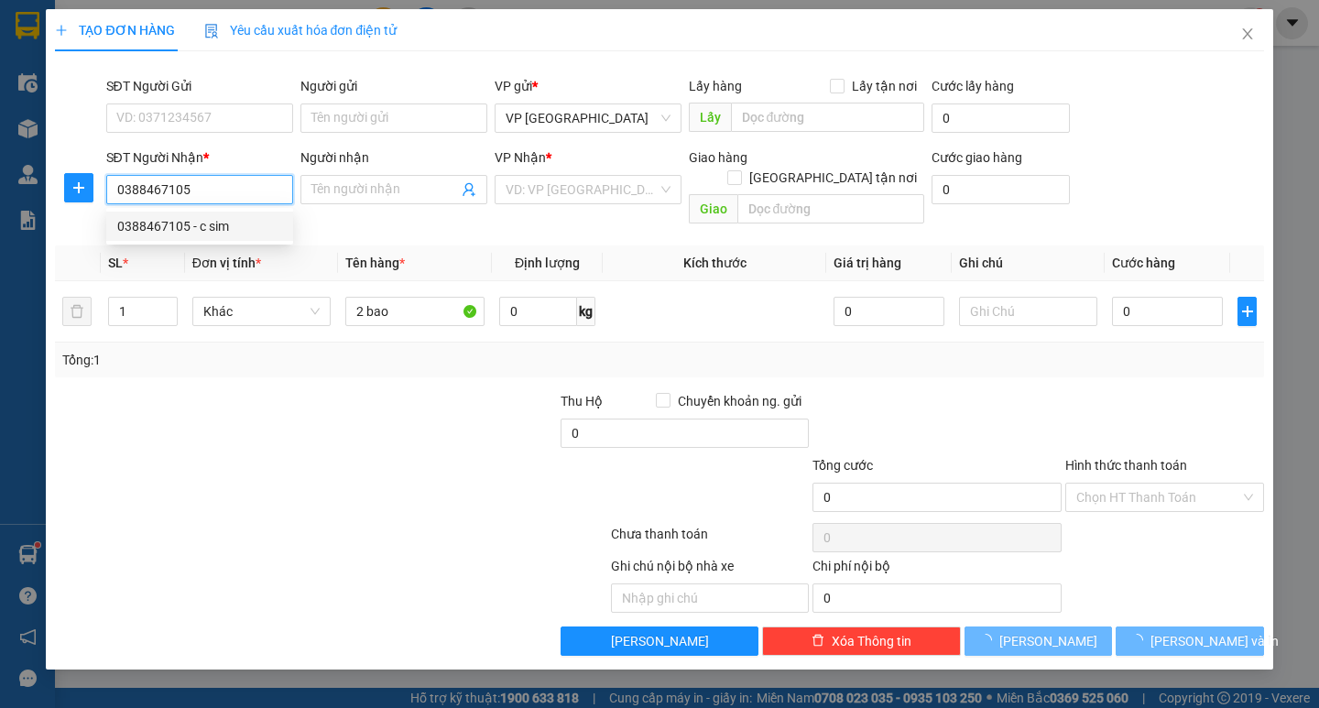
type input "c sim"
type input "0"
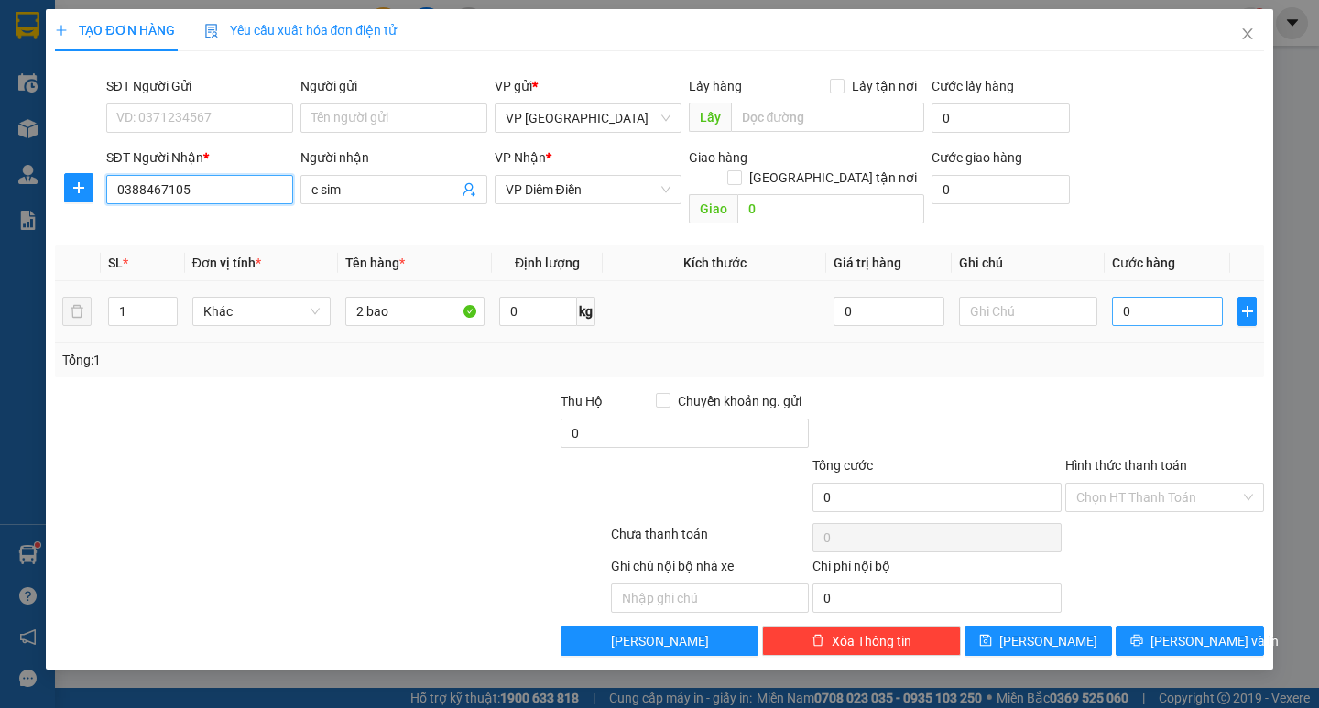
type input "0388467105"
click at [1153, 297] on input "0" at bounding box center [1167, 311] width 111 height 29
click at [1152, 297] on input "0" at bounding box center [1167, 311] width 111 height 29
type input "001"
type input "1"
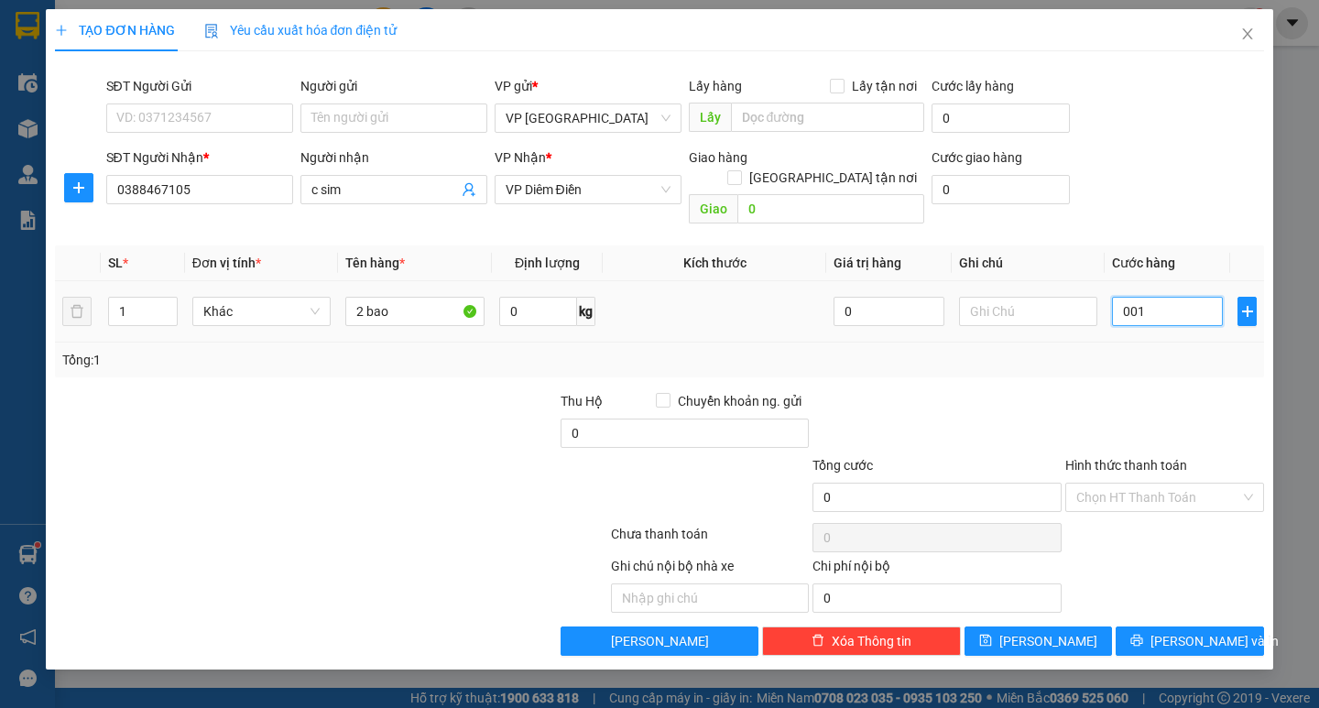
type input "1"
type input "0.014"
type input "14"
type input "000.140"
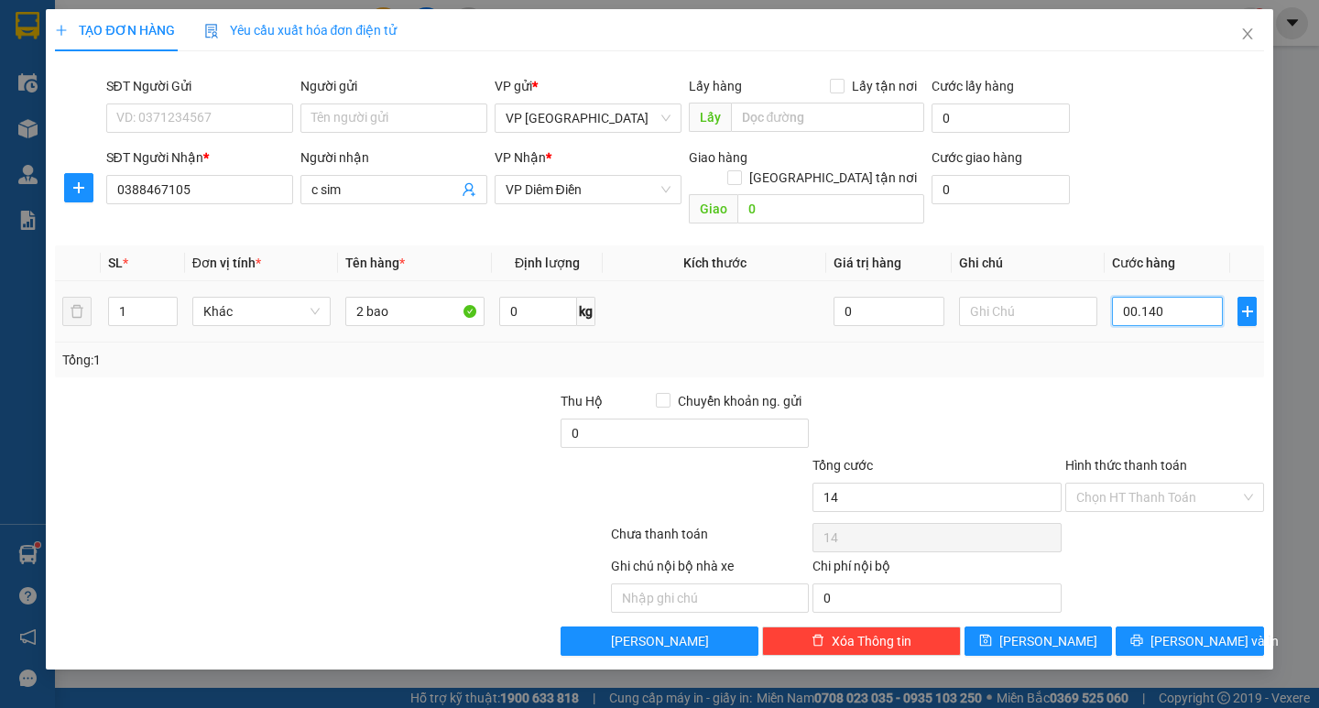
type input "140"
type input "140.000"
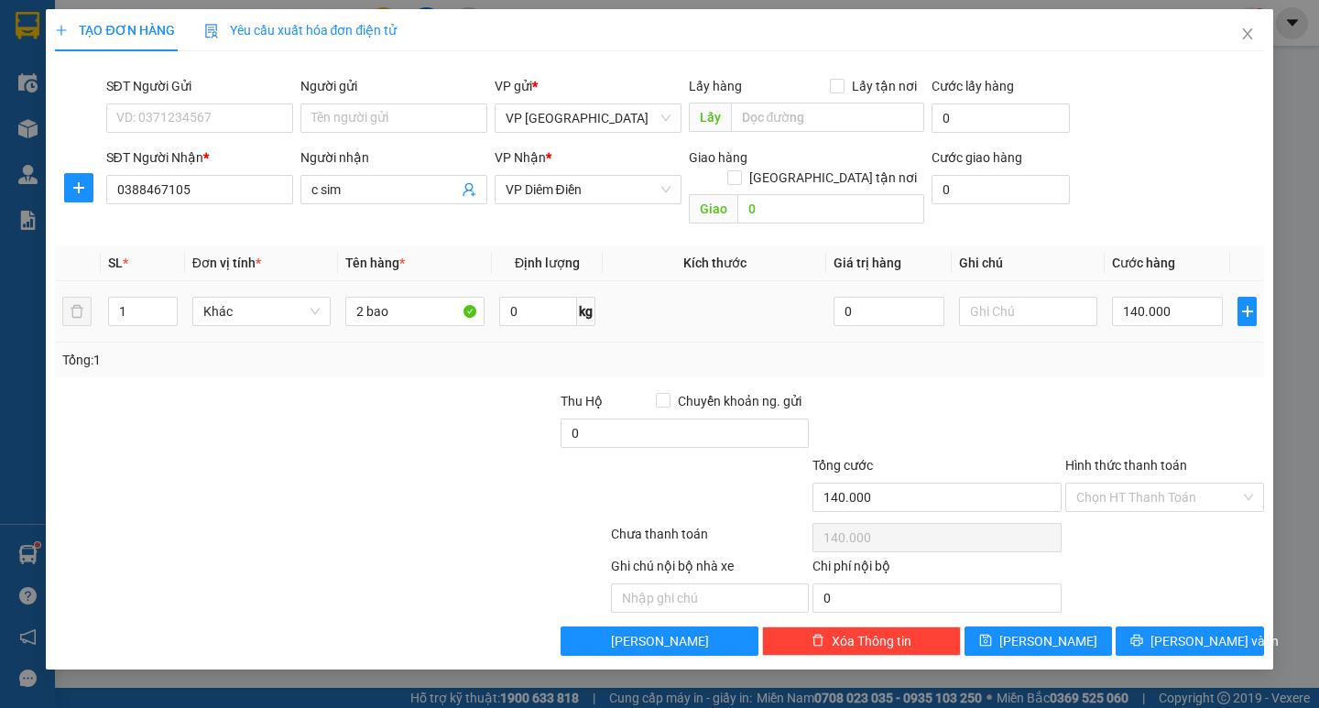
click at [1141, 315] on td "140.000" at bounding box center [1167, 311] width 125 height 61
click at [1193, 631] on span "[PERSON_NAME] và In" at bounding box center [1214, 641] width 128 height 20
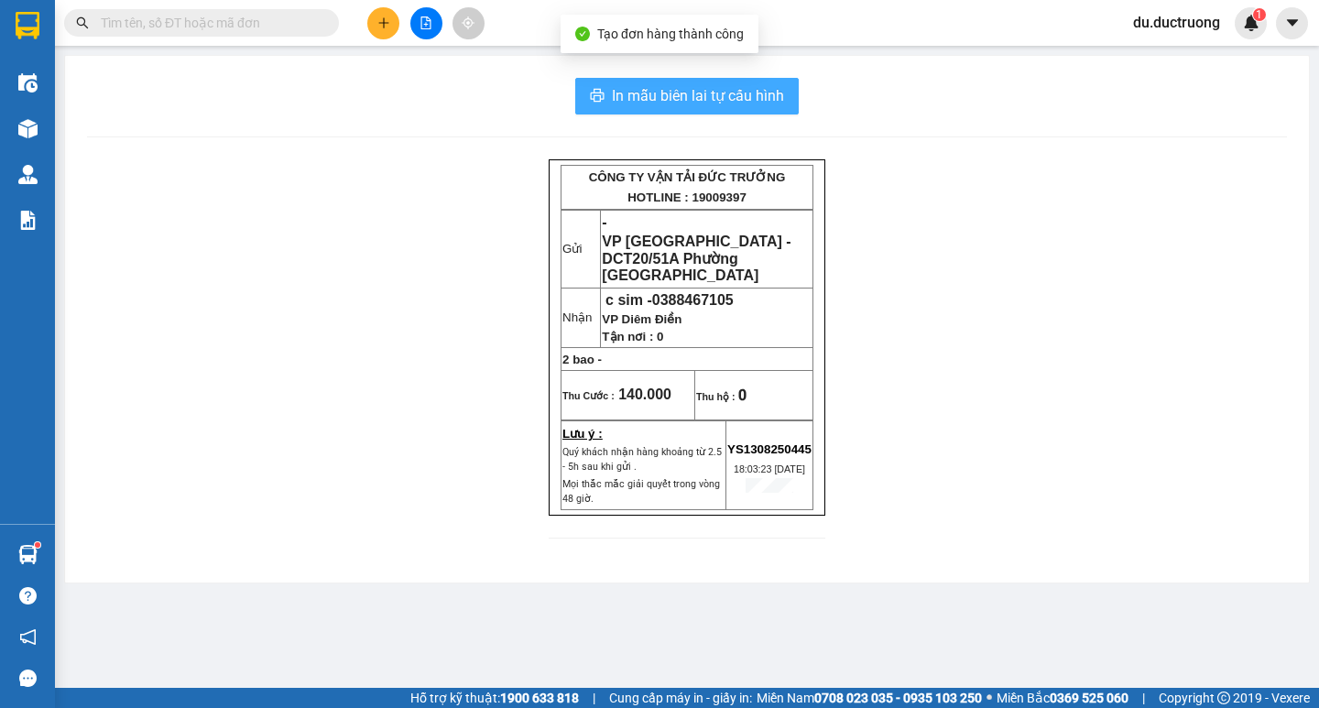
click at [685, 90] on span "In mẫu biên lai tự cấu hình" at bounding box center [698, 95] width 172 height 23
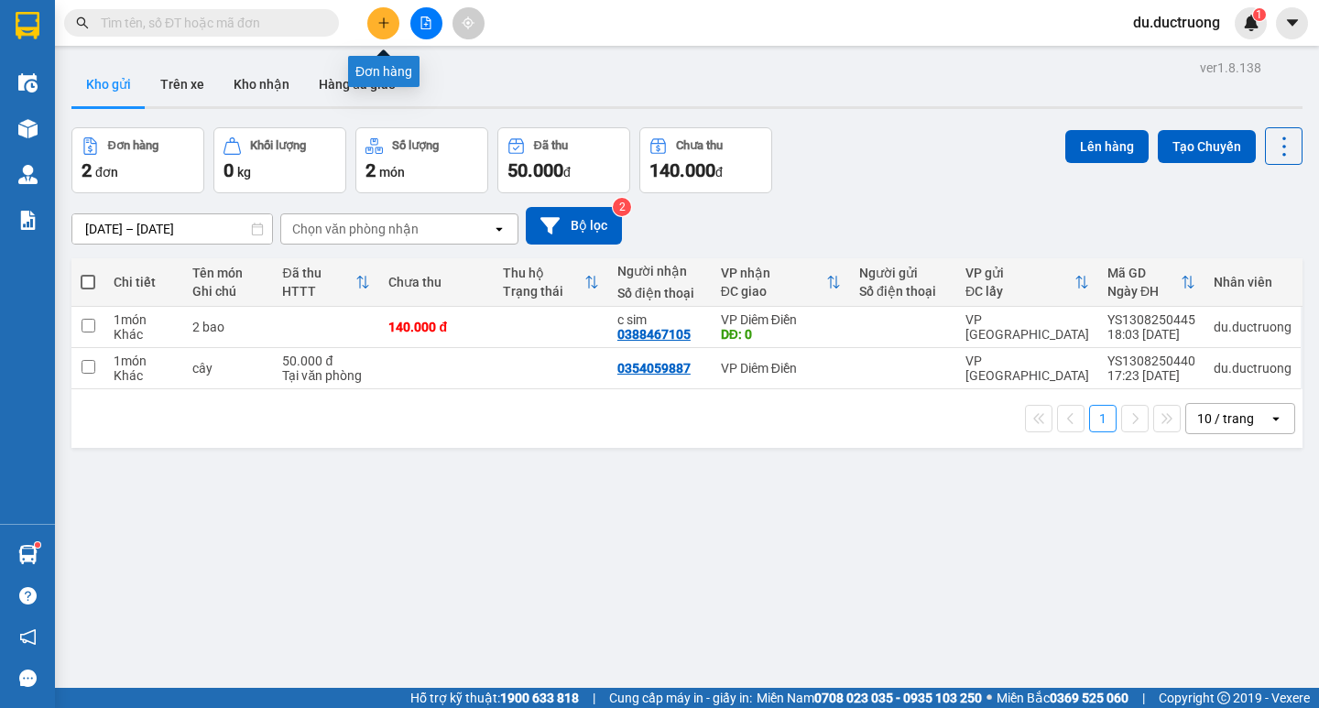
click at [376, 20] on button at bounding box center [383, 23] width 32 height 32
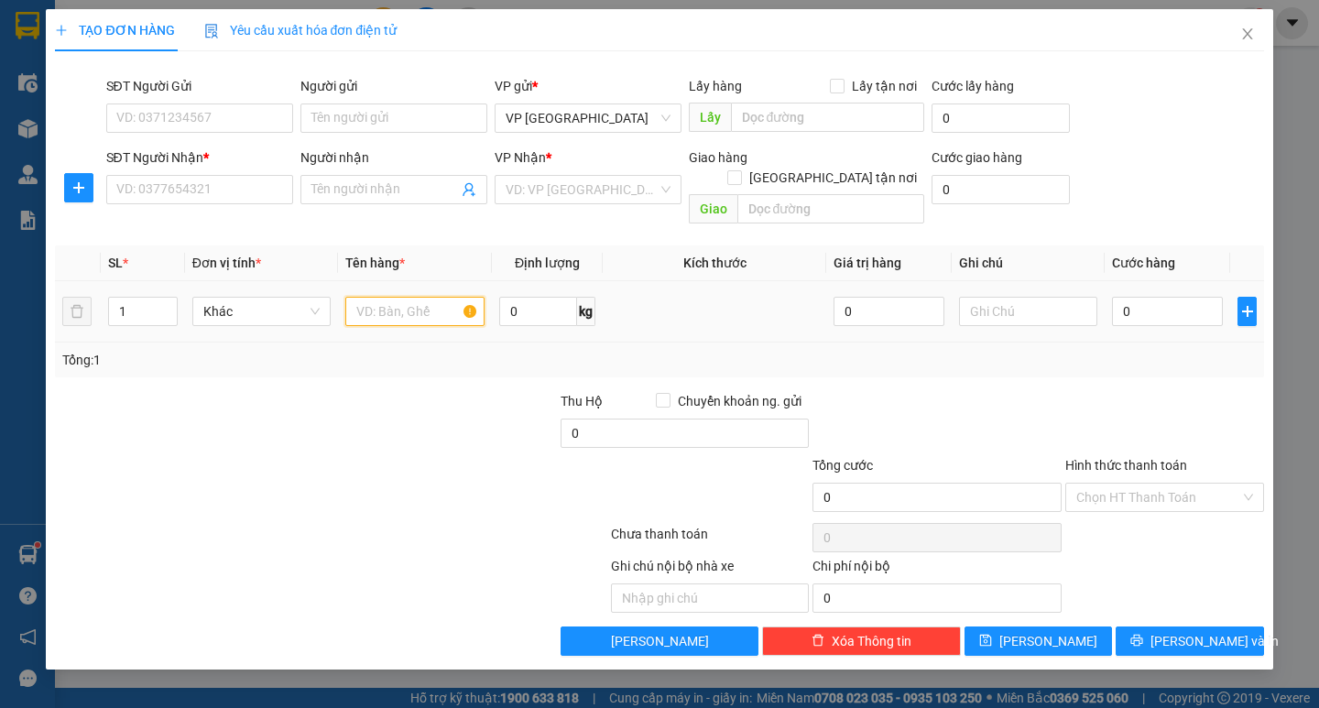
click at [418, 297] on input "text" at bounding box center [414, 311] width 138 height 29
type input "j"
type input "hộp catog"
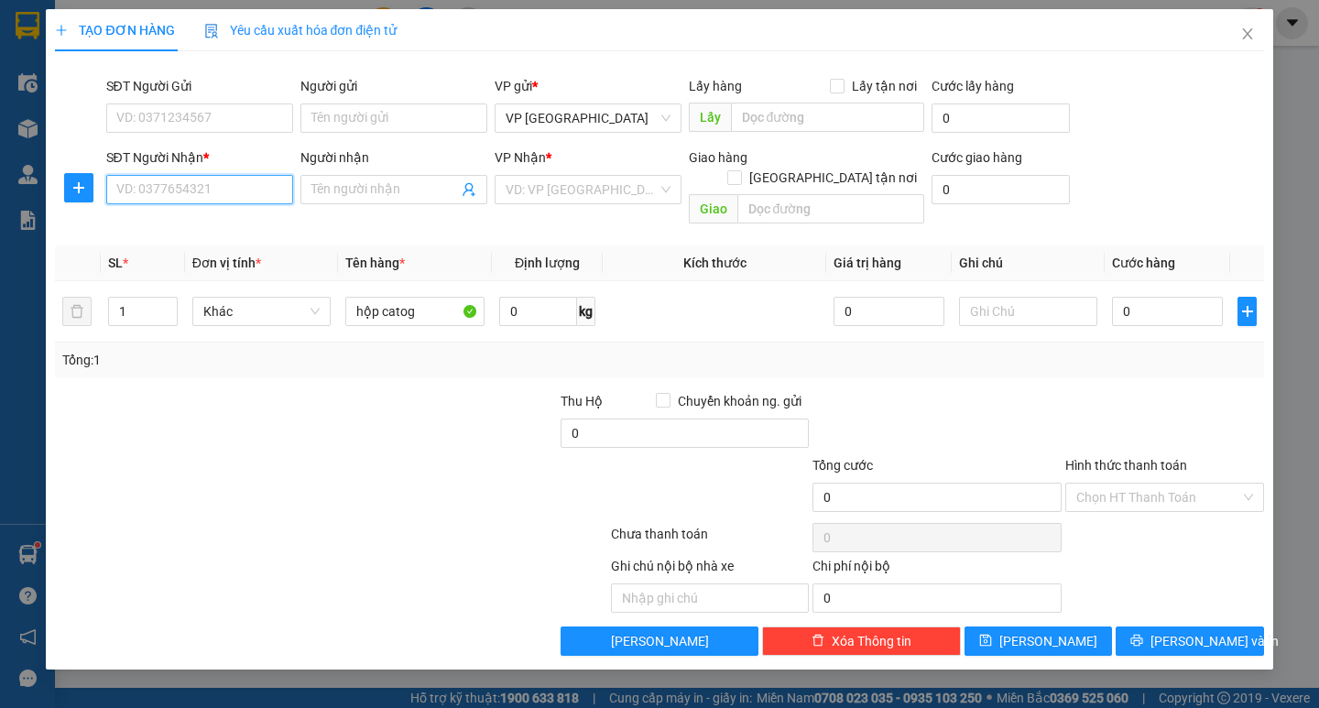
click at [213, 179] on input "SĐT Người Nhận *" at bounding box center [199, 189] width 187 height 29
type input "0976912283"
click at [165, 218] on div "0976912283 - hoa" at bounding box center [199, 226] width 165 height 20
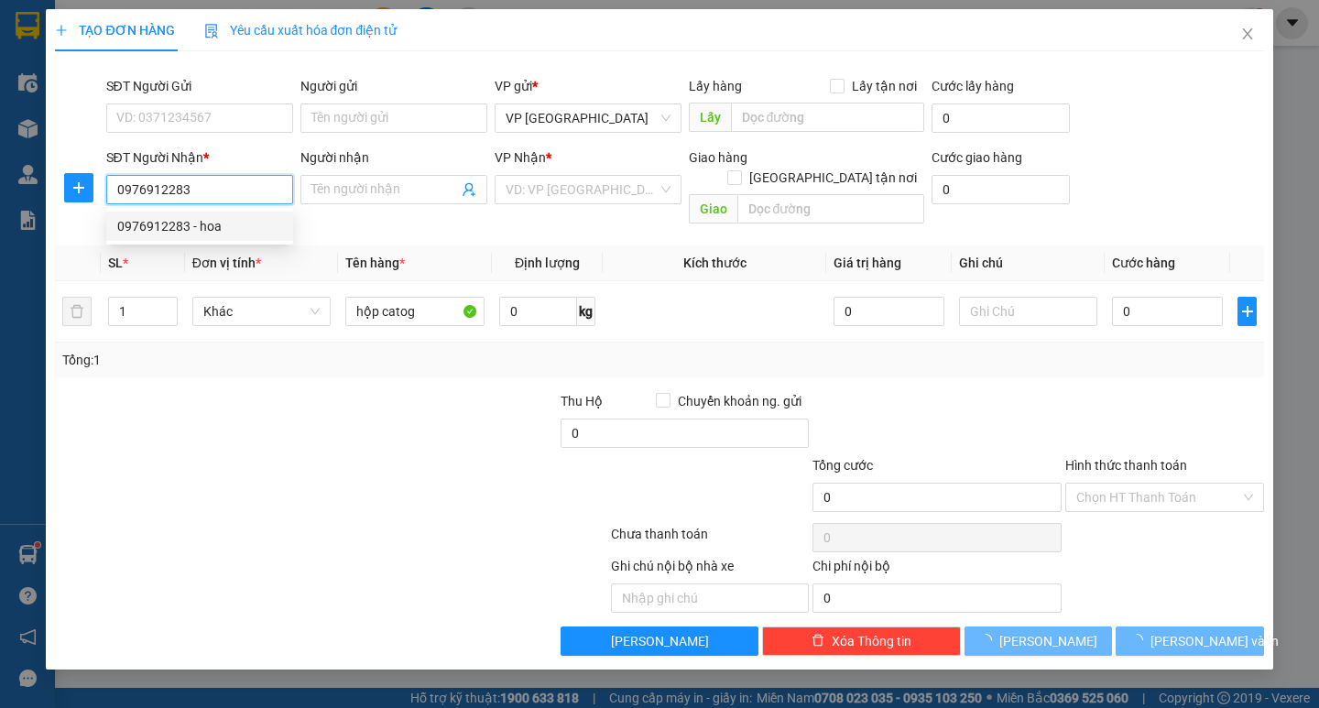
type input "hoa"
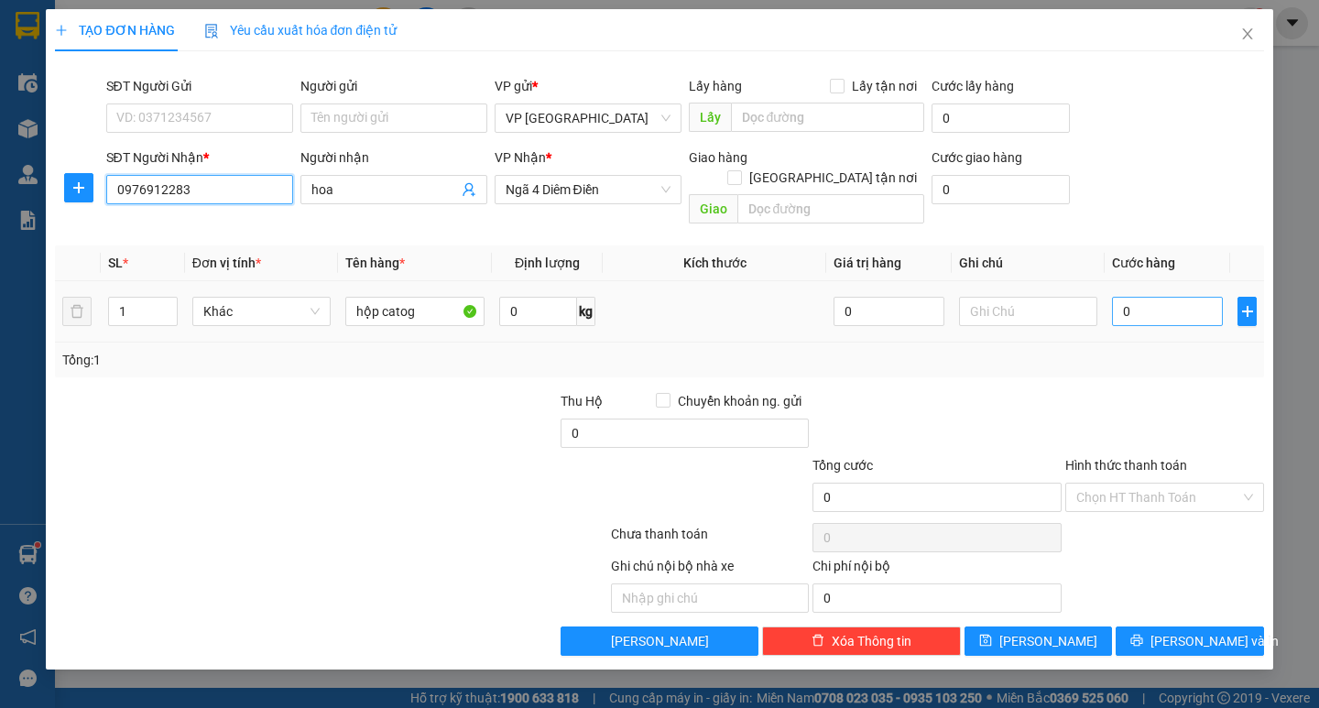
type input "0976912283"
click at [1158, 297] on input "0" at bounding box center [1167, 311] width 111 height 29
click at [1159, 297] on input "0" at bounding box center [1167, 311] width 111 height 29
type input "005"
type input "5"
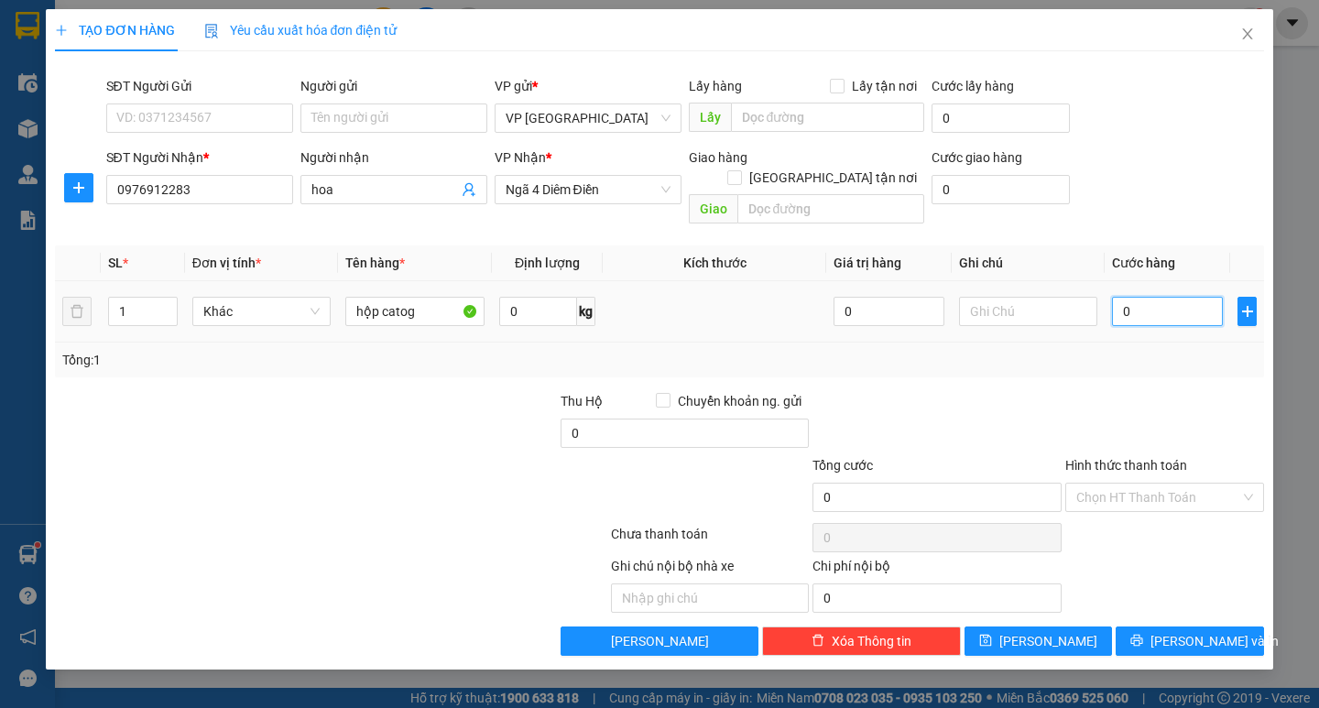
type input "5"
type input "0.050"
type input "50"
click at [1132, 350] on div "Tổng: 1" at bounding box center [658, 360] width 1193 height 20
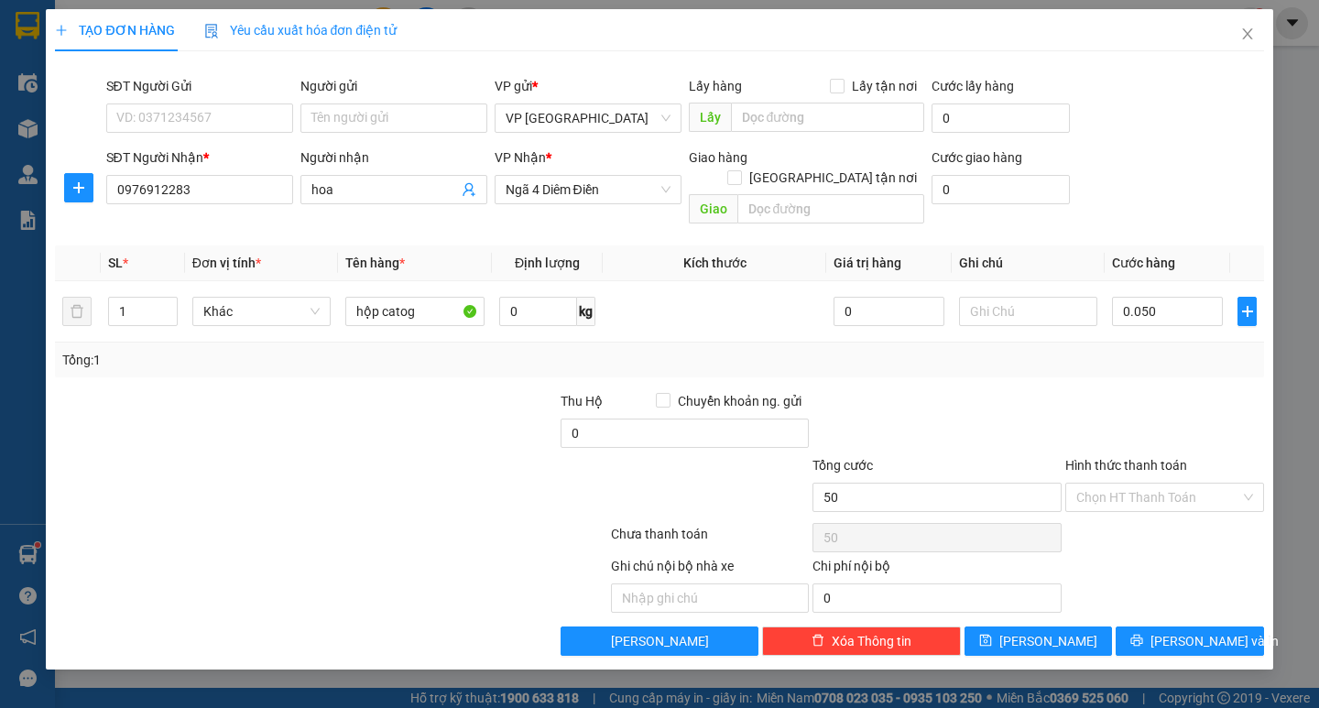
type input "50.000"
click at [1181, 631] on span "[PERSON_NAME] và In" at bounding box center [1214, 641] width 128 height 20
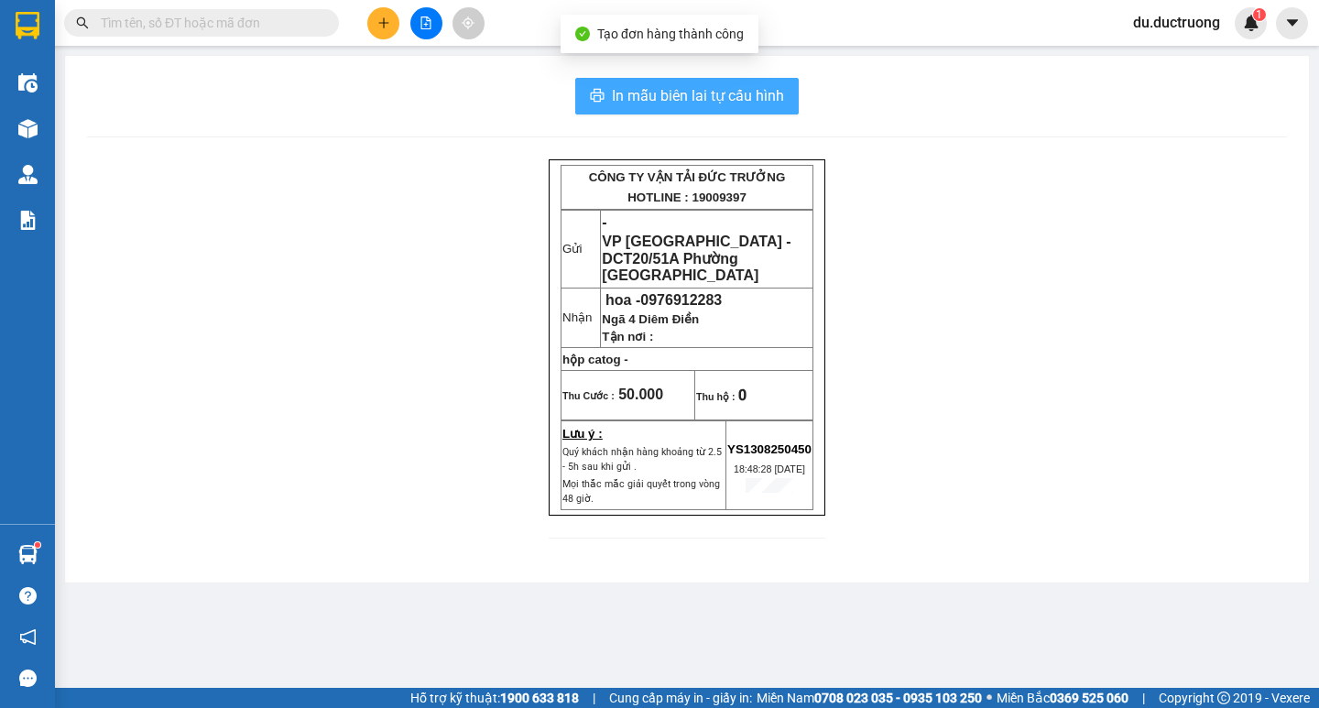
click at [718, 93] on span "In mẫu biên lai tự cấu hình" at bounding box center [698, 95] width 172 height 23
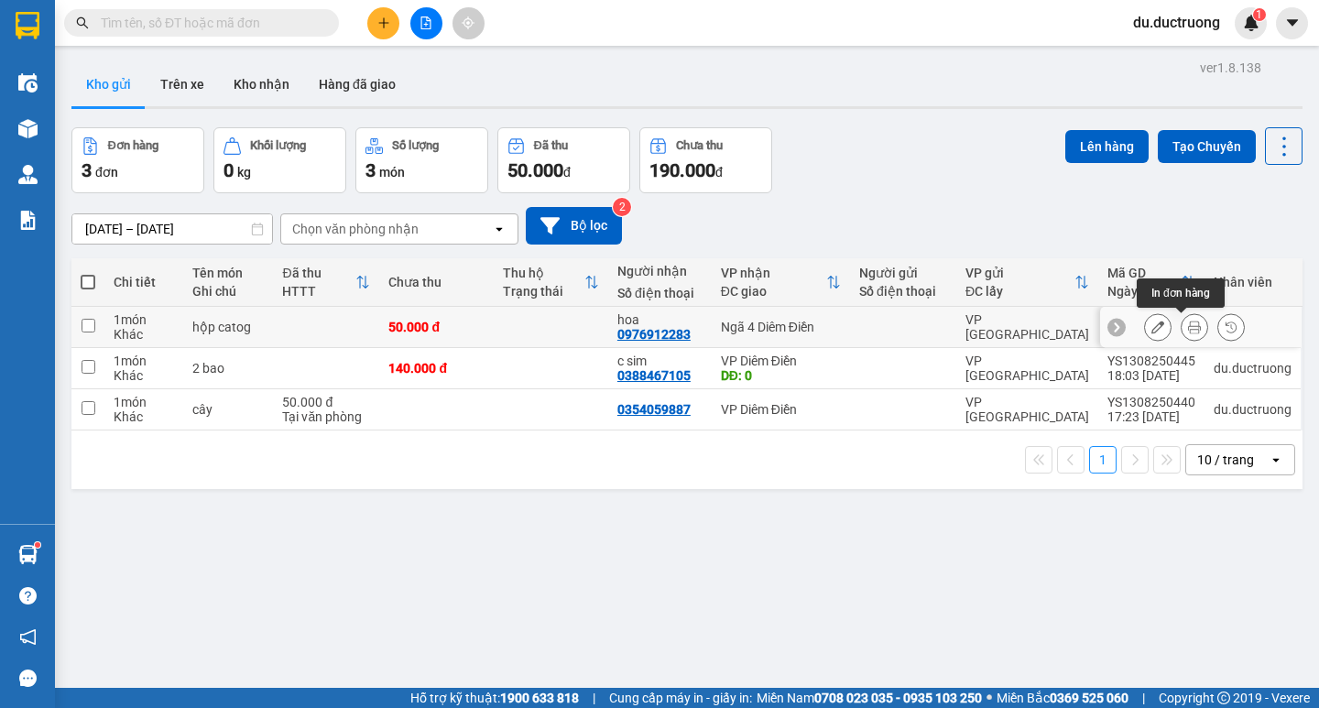
click at [1188, 322] on icon at bounding box center [1194, 327] width 13 height 13
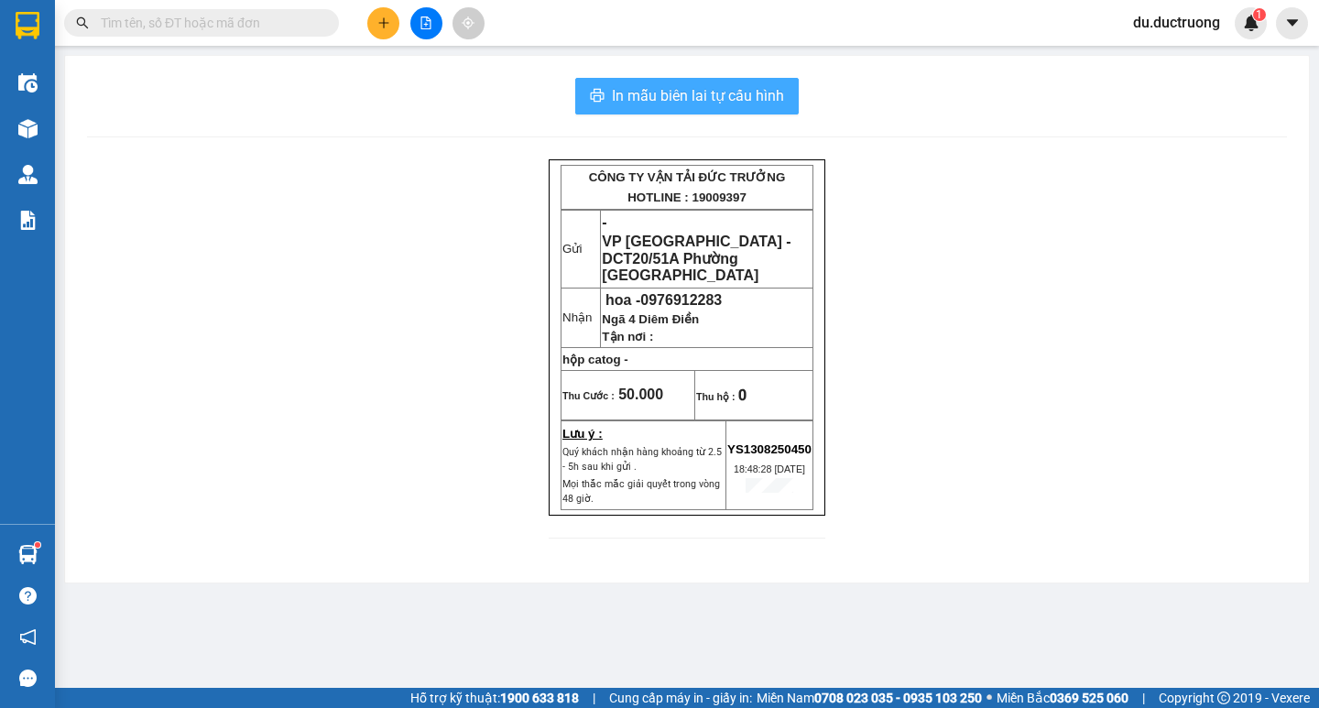
click at [743, 101] on span "In mẫu biên lai tự cấu hình" at bounding box center [698, 95] width 172 height 23
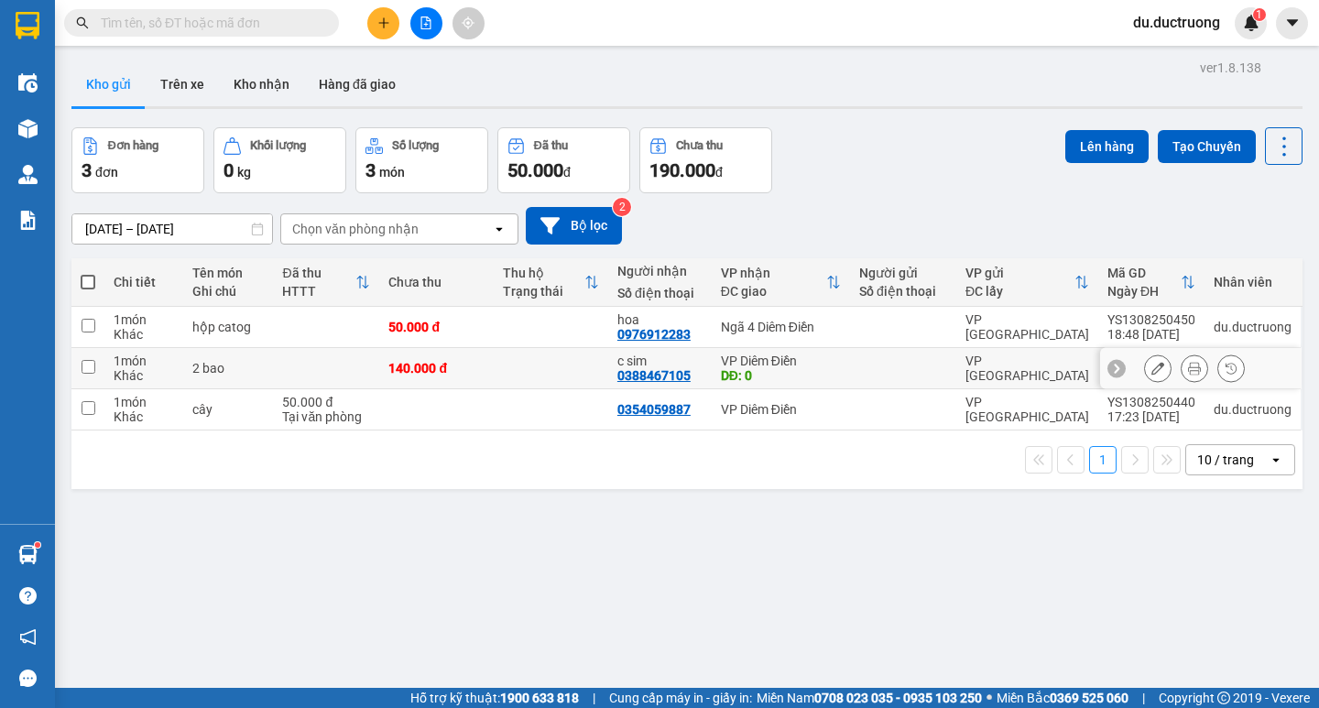
click at [1182, 359] on button at bounding box center [1195, 369] width 26 height 32
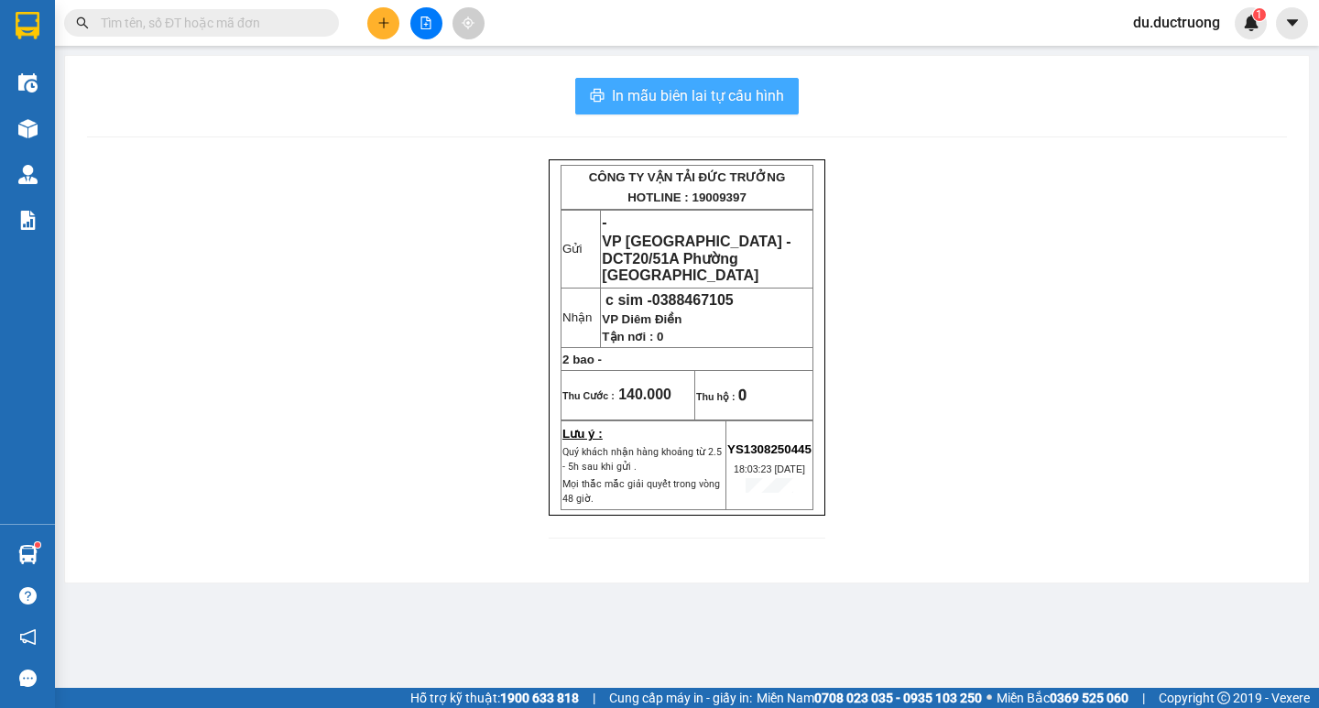
click at [735, 94] on span "In mẫu biên lai tự cấu hình" at bounding box center [698, 95] width 172 height 23
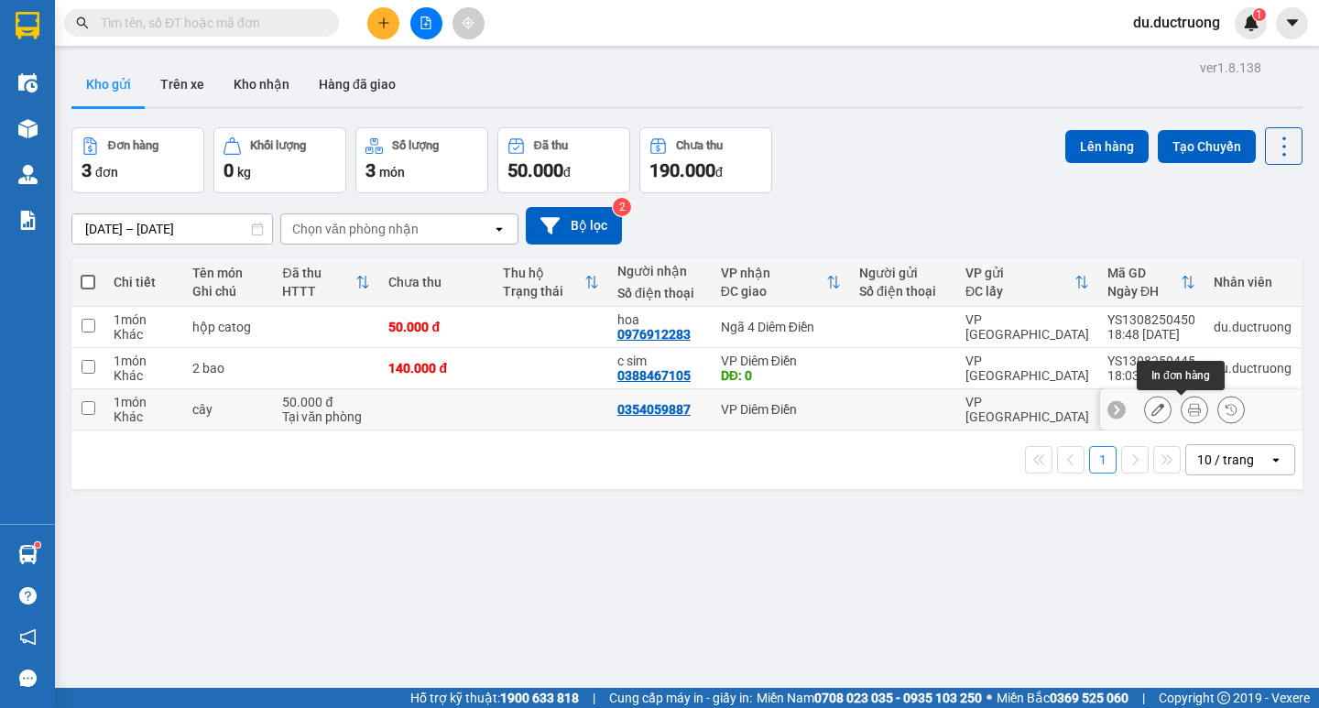
click at [1182, 399] on button at bounding box center [1195, 410] width 26 height 32
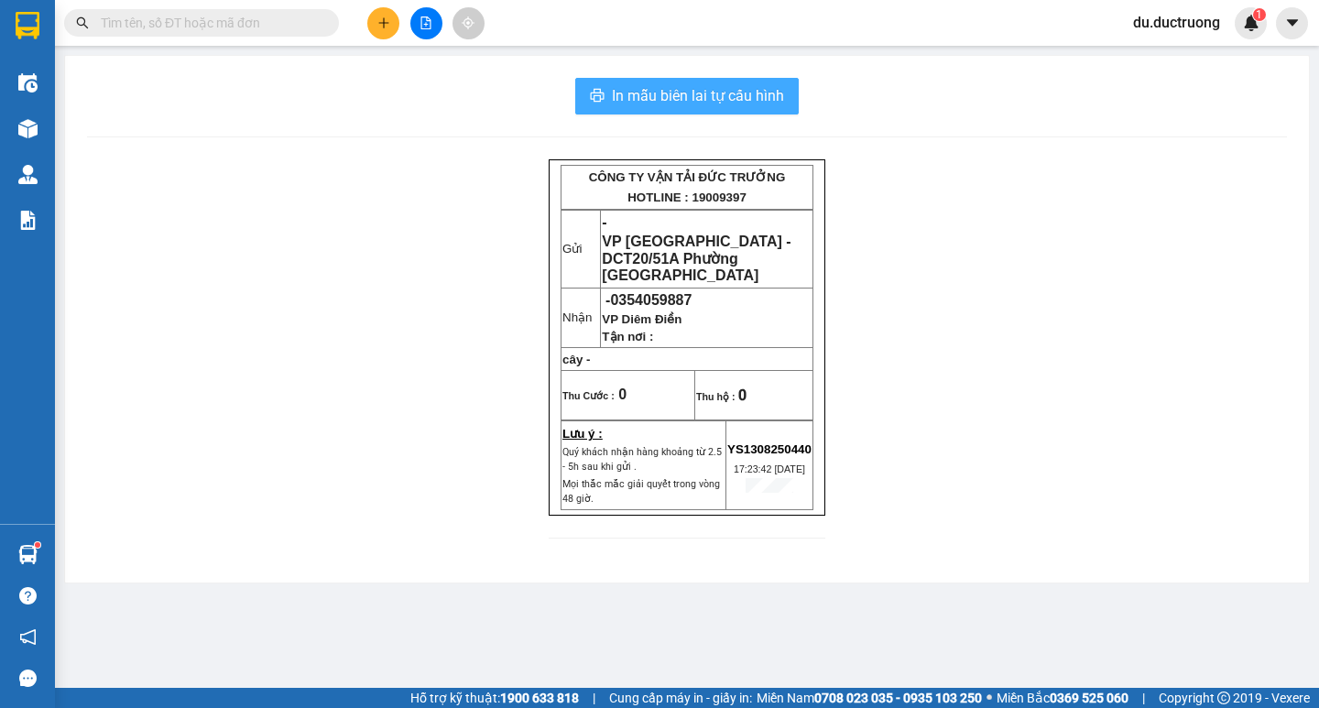
click at [720, 100] on span "In mẫu biên lai tự cấu hình" at bounding box center [698, 95] width 172 height 23
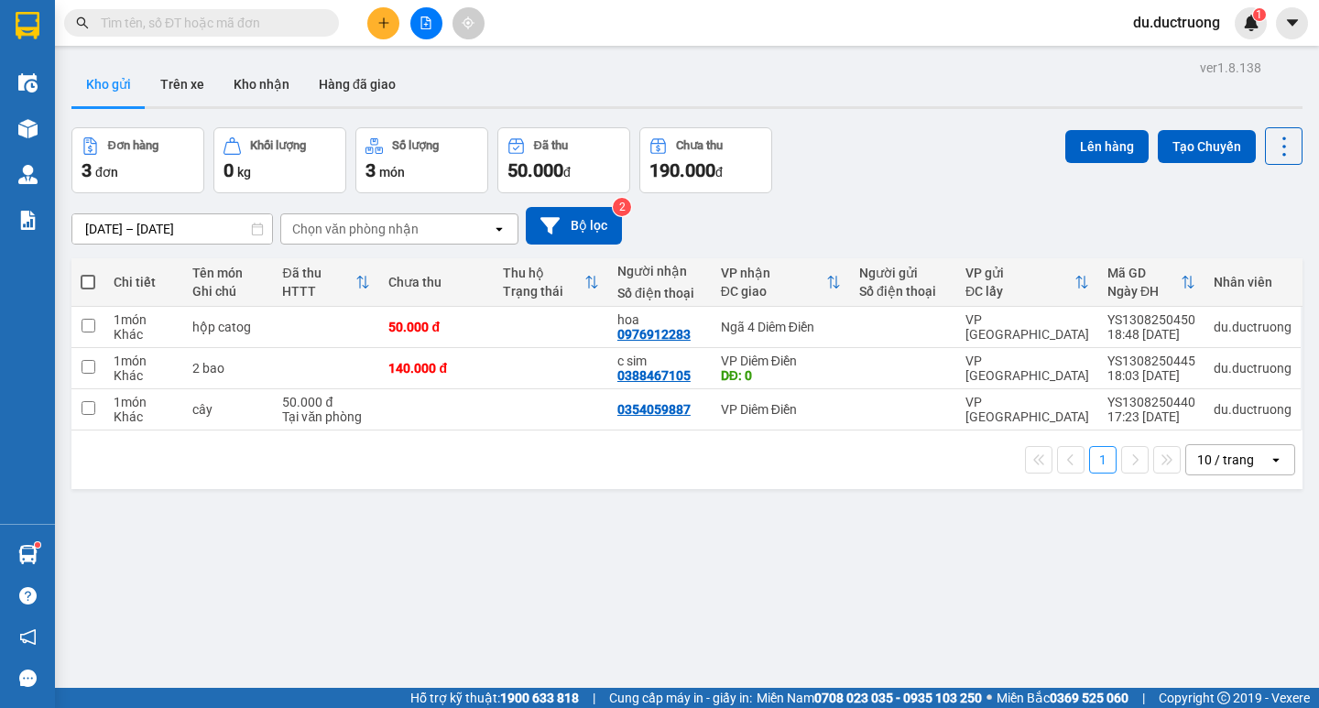
click at [370, 19] on button at bounding box center [383, 23] width 32 height 32
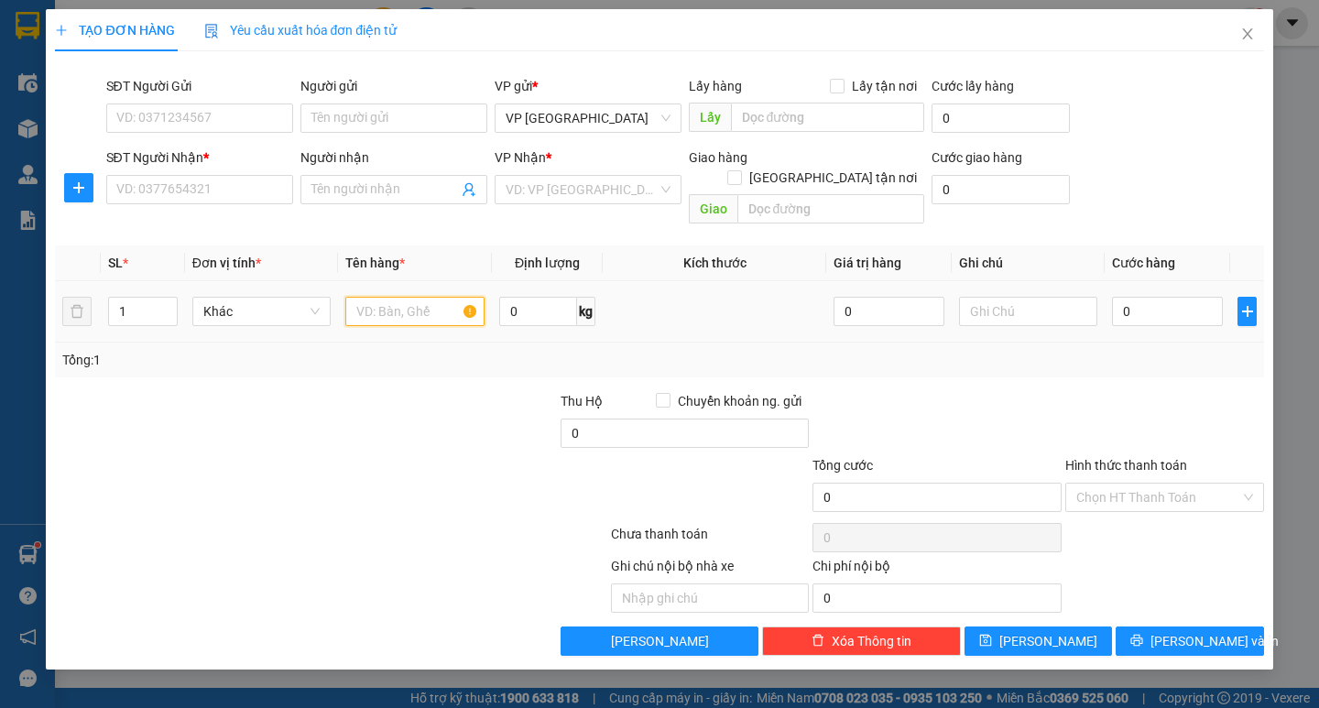
click at [397, 303] on input "text" at bounding box center [414, 311] width 138 height 29
type input "2"
type input "[PERSON_NAME]"
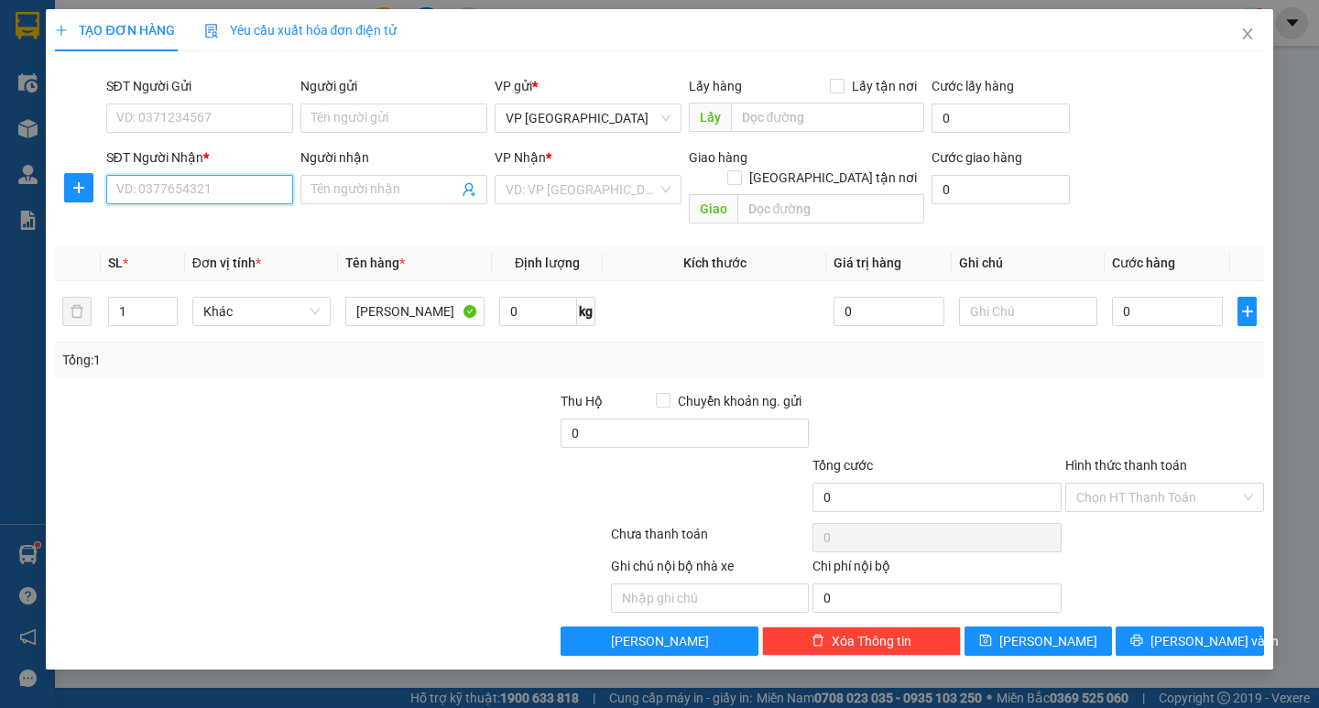
click at [181, 184] on input "SĐT Người Nhận *" at bounding box center [199, 189] width 187 height 29
click at [177, 218] on div "0335956817" at bounding box center [199, 226] width 165 height 20
type input "0335956817"
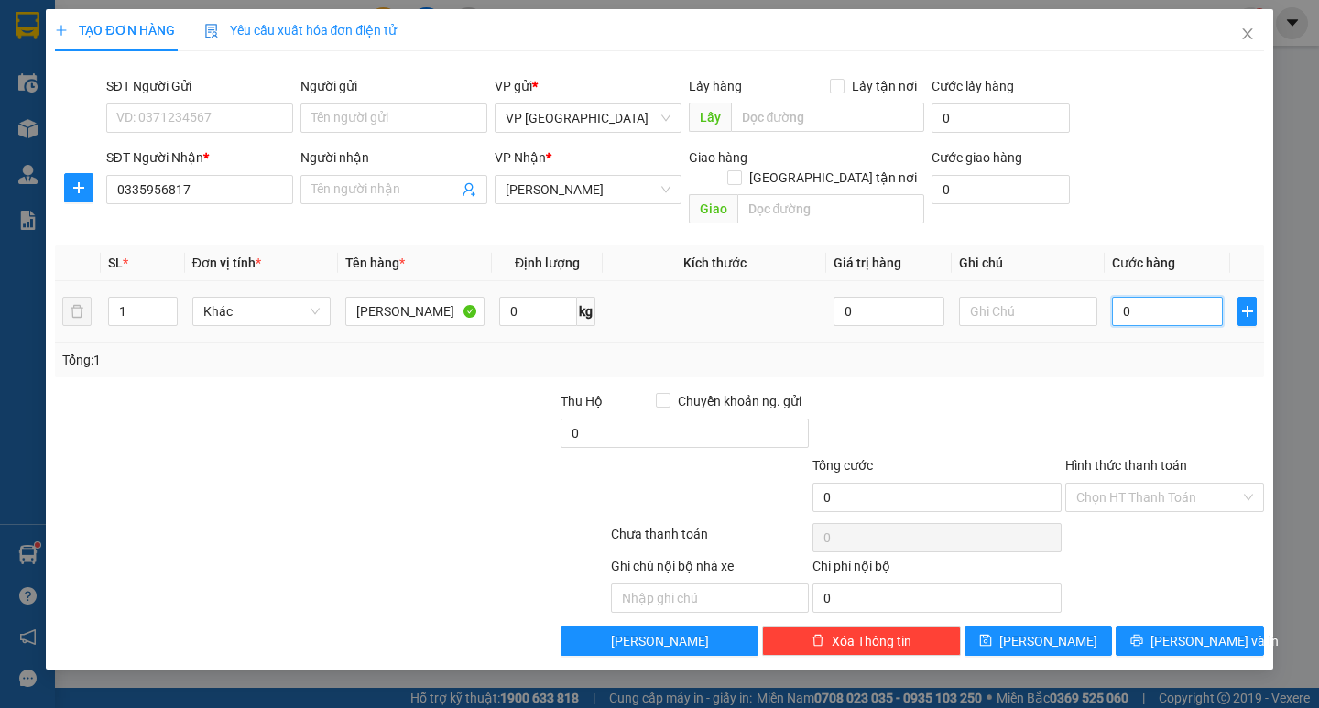
click at [1169, 297] on input "0" at bounding box center [1167, 311] width 111 height 29
click at [1175, 297] on input "0" at bounding box center [1167, 311] width 111 height 29
type input "003"
type input "3"
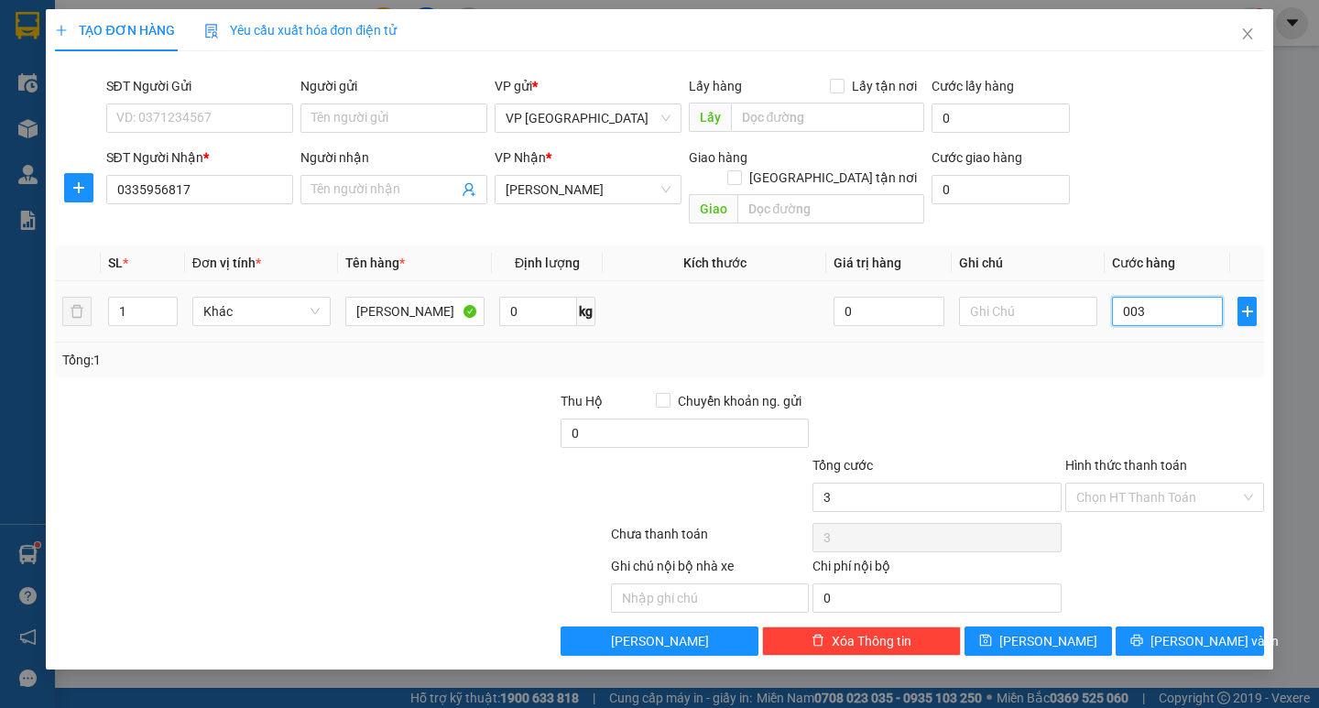
type input "0.030"
type input "30"
click at [1178, 343] on div "Tổng: 1" at bounding box center [659, 360] width 1208 height 35
type input "30.000"
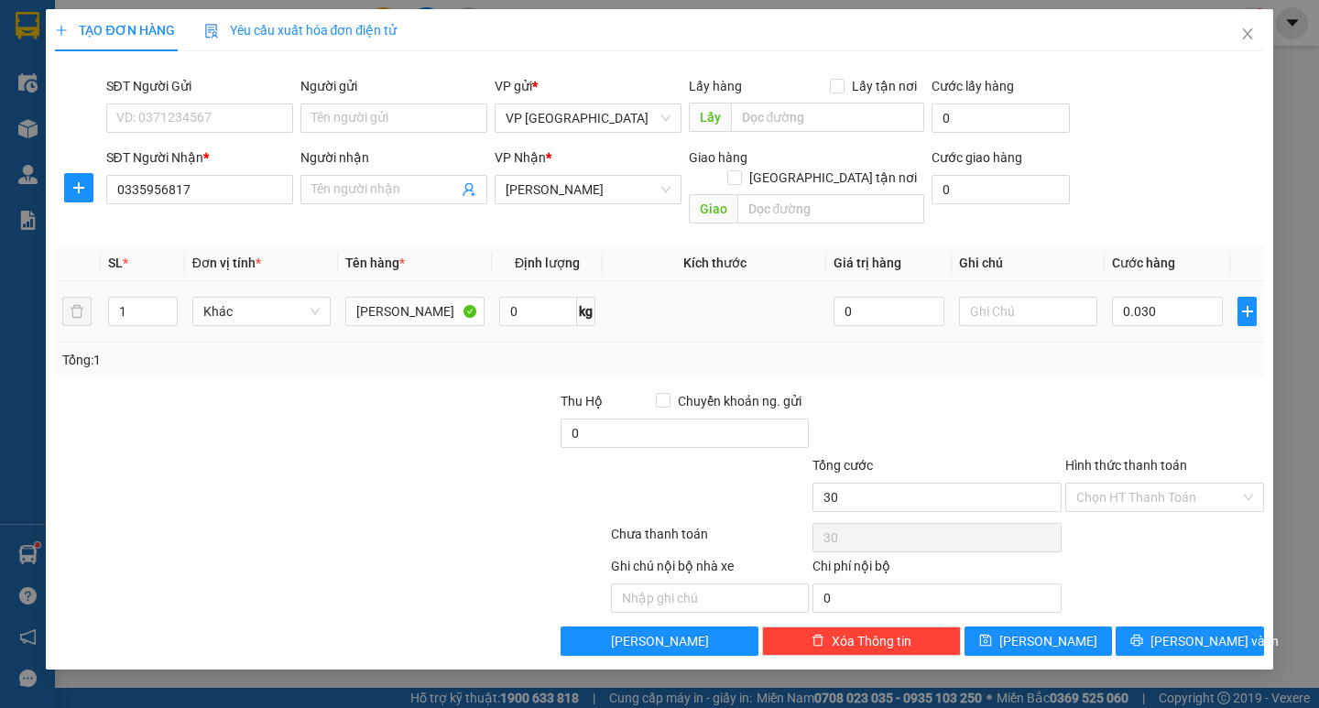
type input "30.000"
click at [1176, 631] on span "[PERSON_NAME] và In" at bounding box center [1214, 641] width 128 height 20
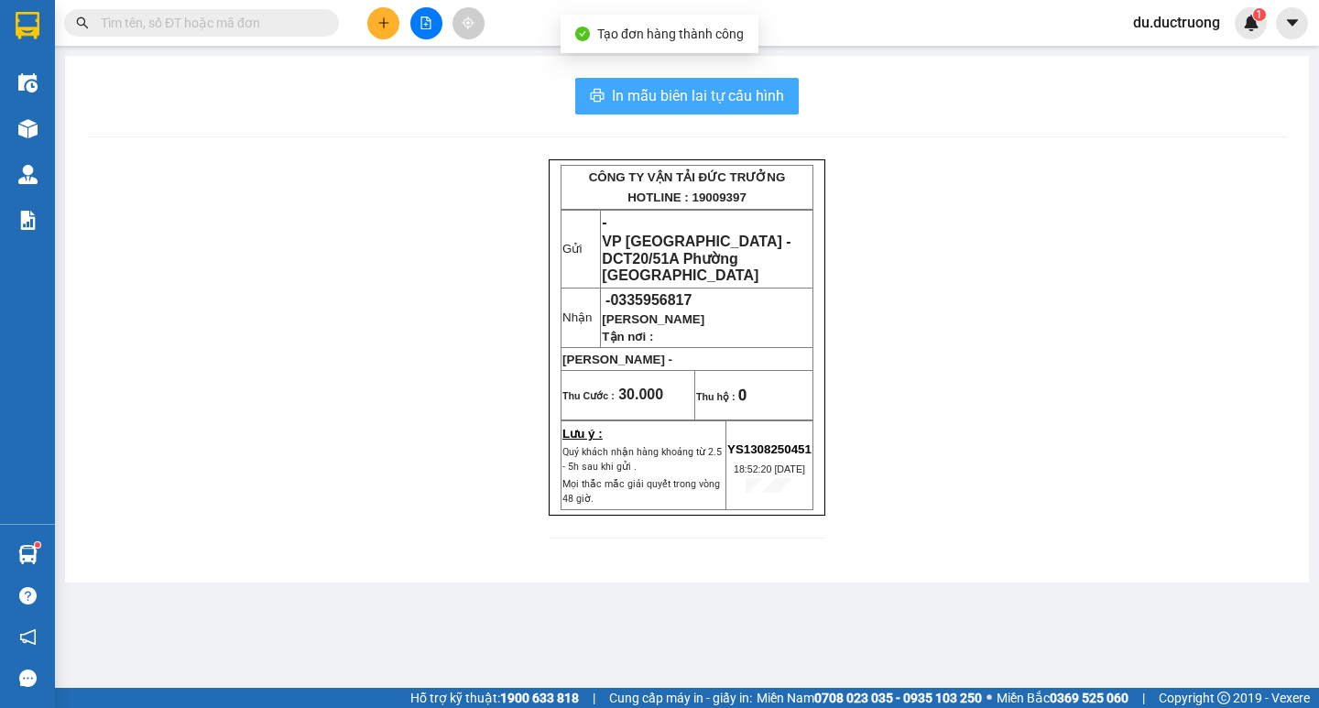
click at [654, 98] on span "In mẫu biên lai tự cấu hình" at bounding box center [698, 95] width 172 height 23
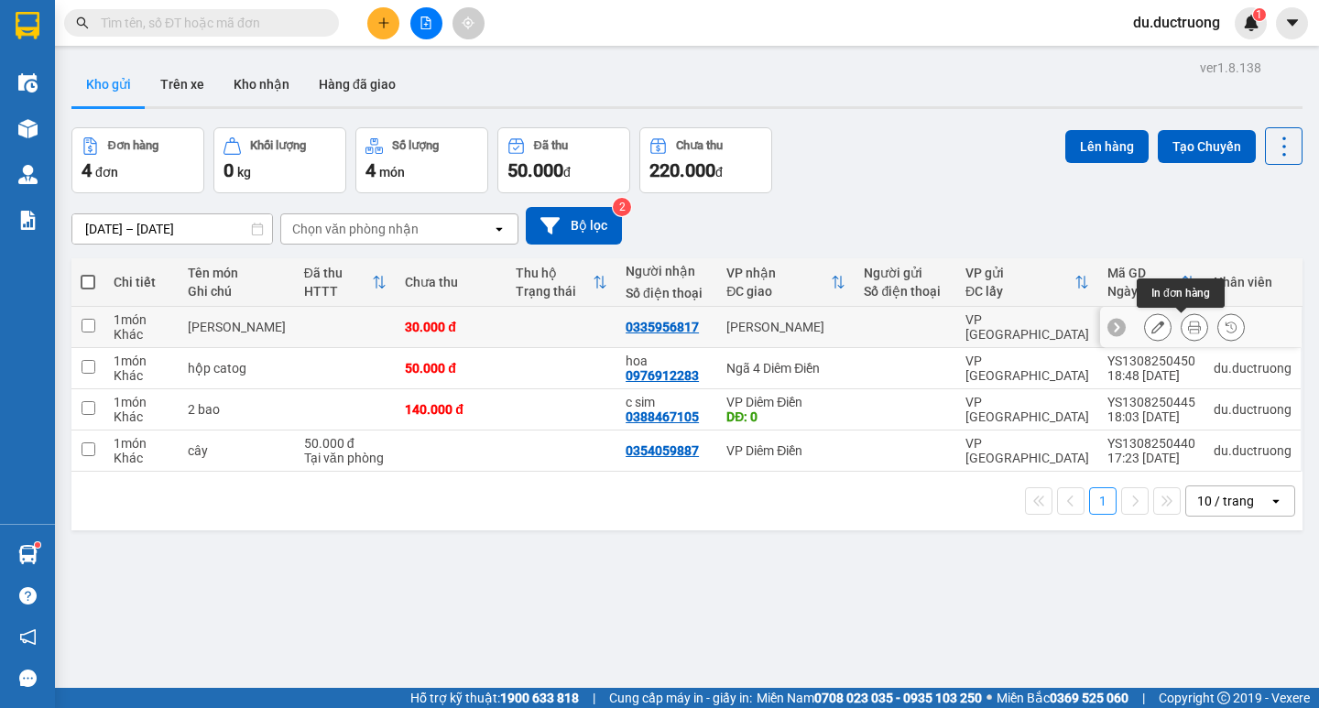
click at [1188, 326] on icon at bounding box center [1194, 327] width 13 height 13
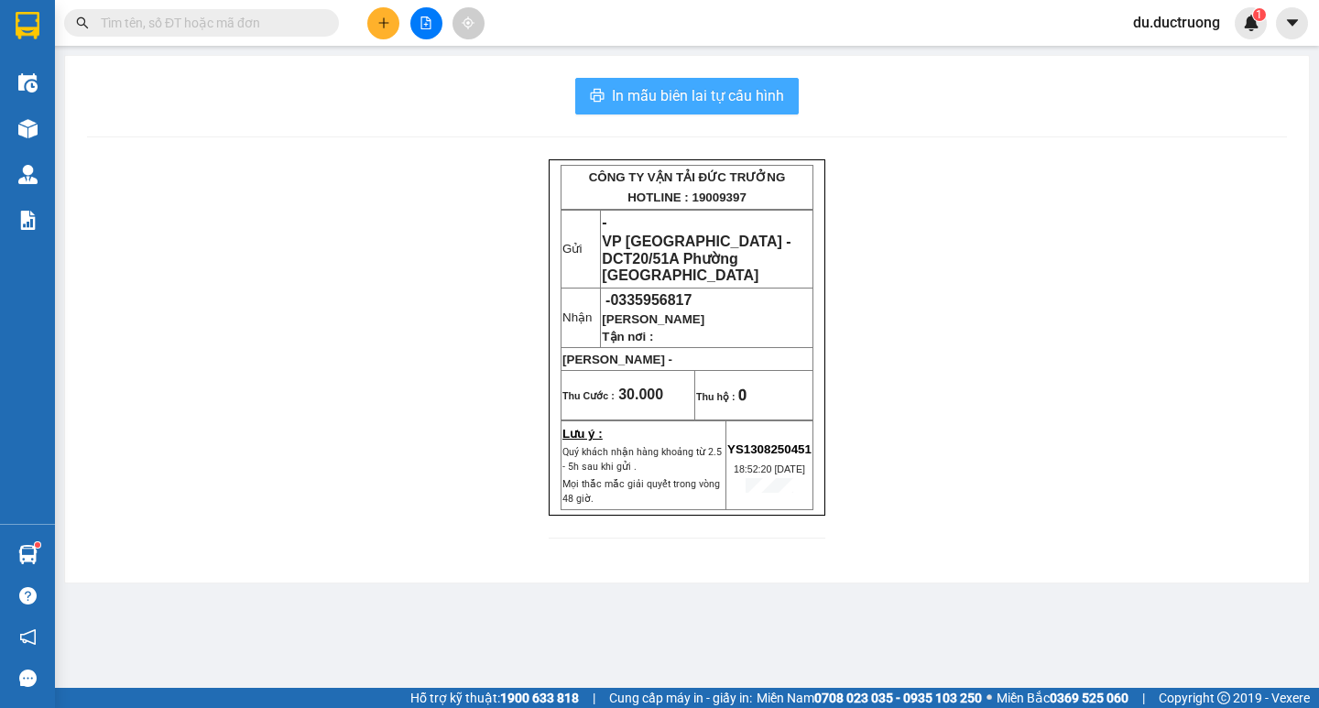
click at [697, 102] on span "In mẫu biên lai tự cấu hình" at bounding box center [698, 95] width 172 height 23
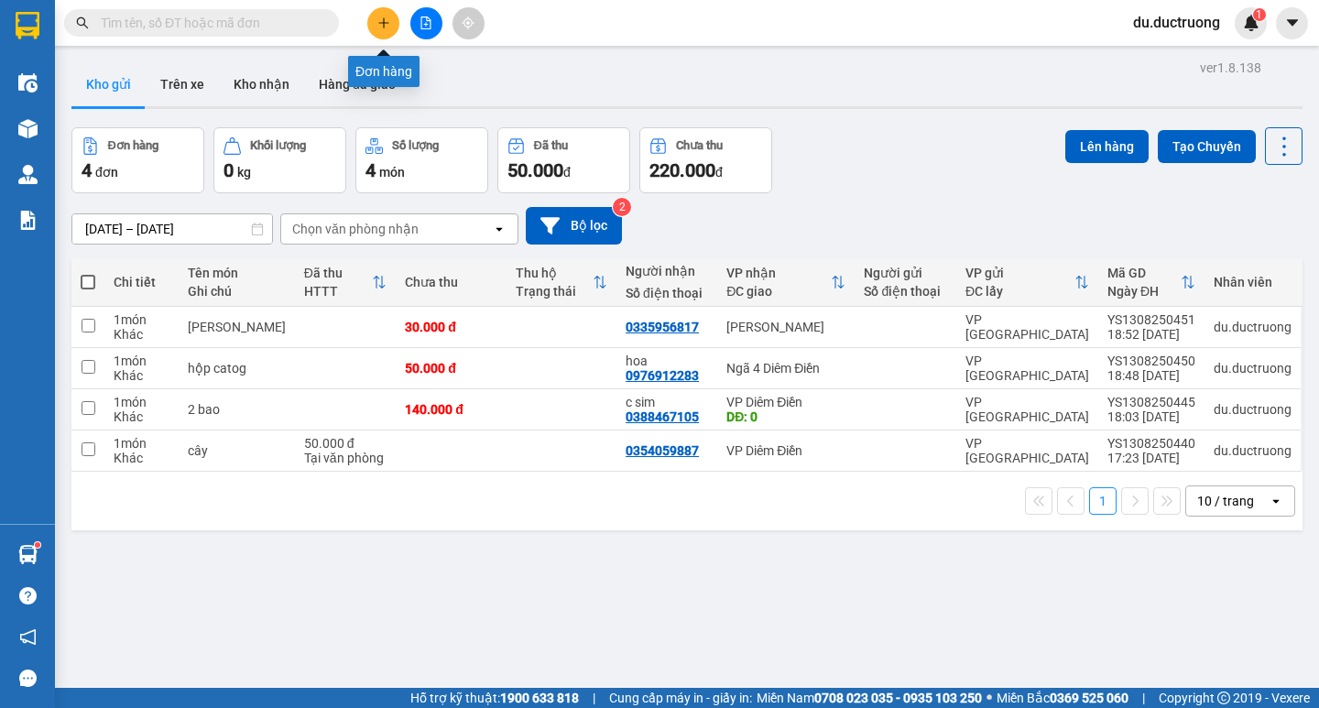
click at [381, 23] on icon "plus" at bounding box center [383, 22] width 10 height 1
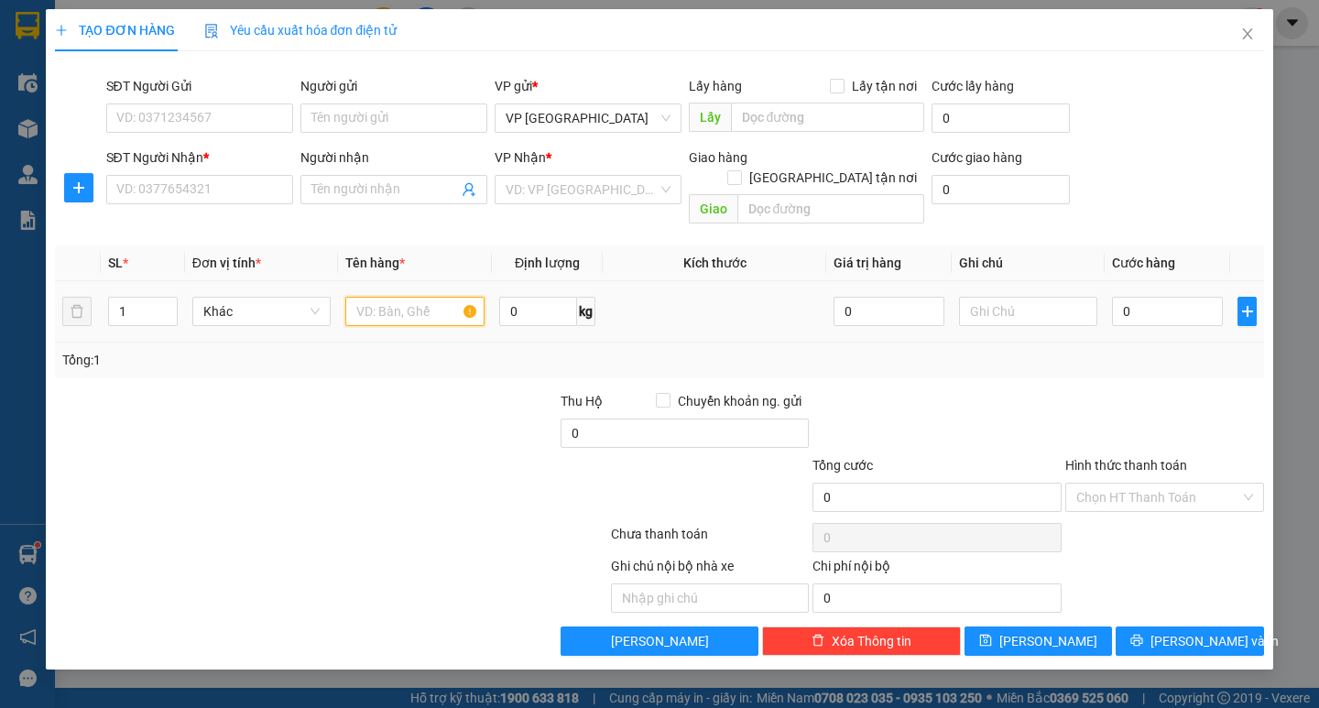
click at [403, 297] on input "text" at bounding box center [414, 311] width 138 height 29
type input "hộp"
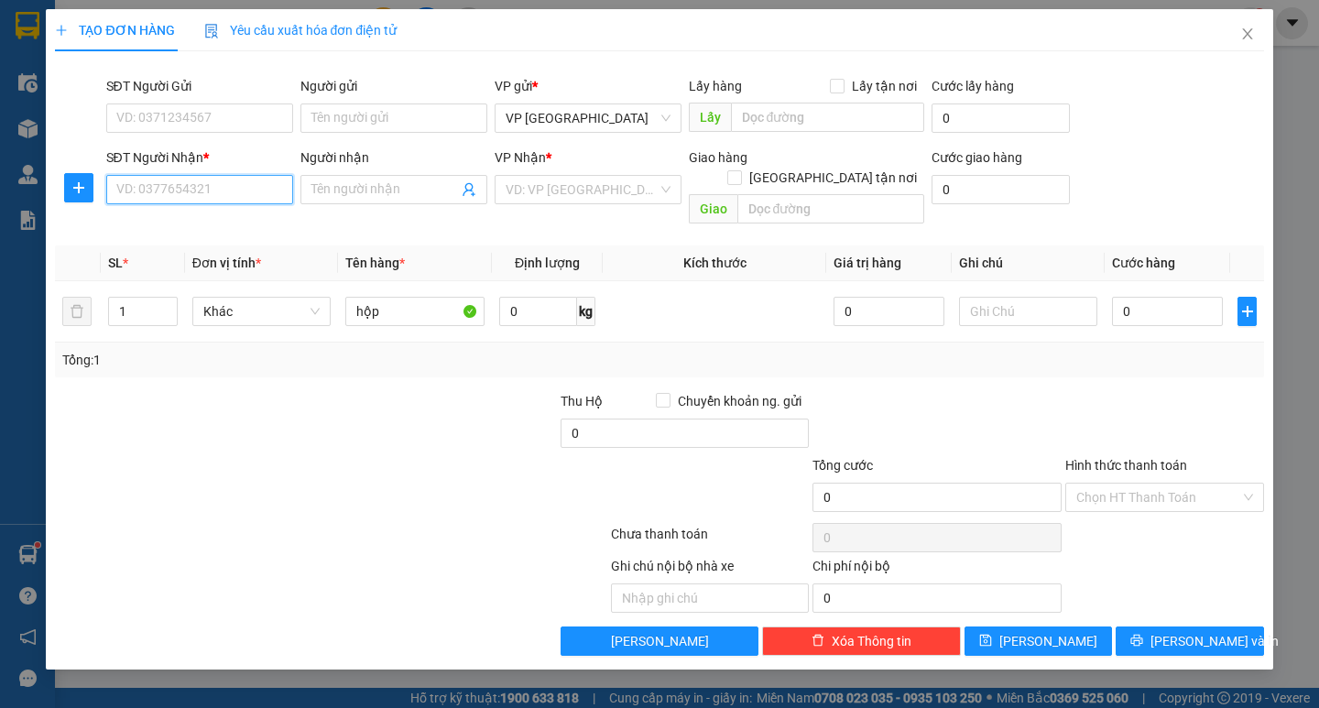
click at [238, 199] on input "SĐT Người Nhận *" at bounding box center [199, 189] width 187 height 29
click at [184, 220] on div "0373280800" at bounding box center [199, 226] width 165 height 20
type input "0373280800"
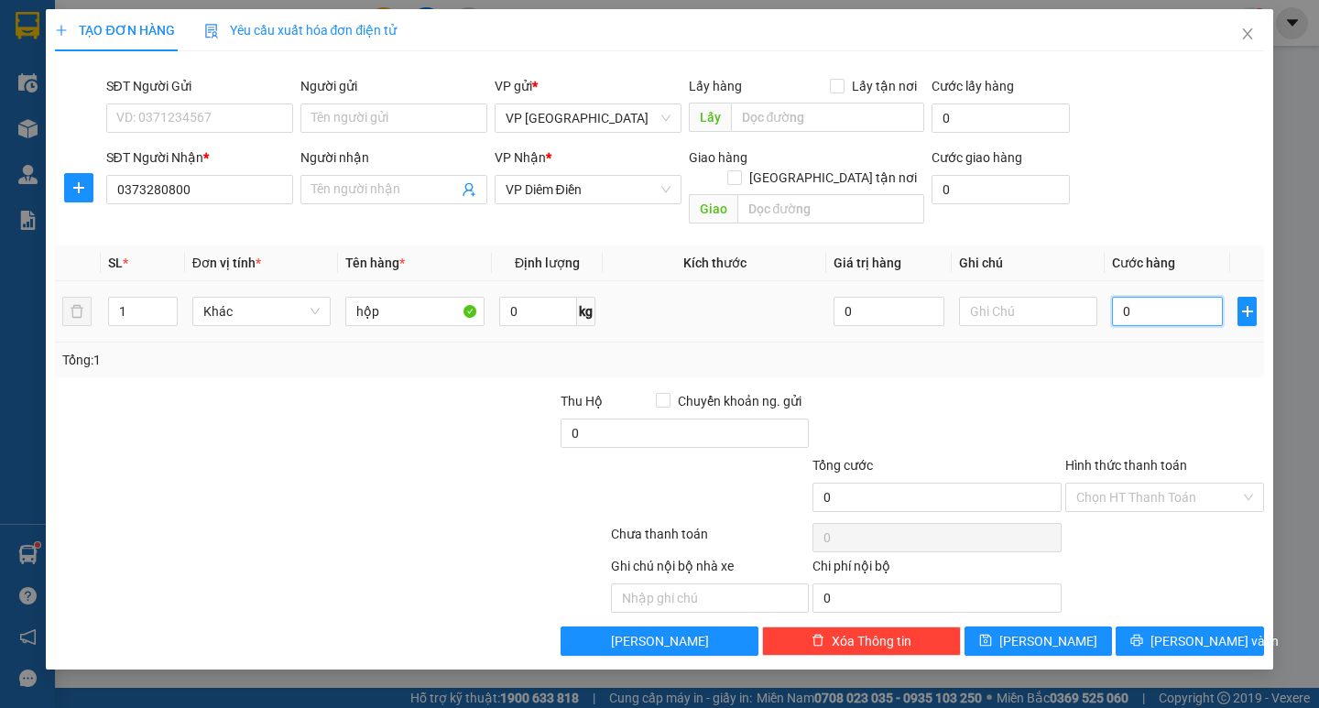
click at [1177, 297] on input "0" at bounding box center [1167, 311] width 111 height 29
type input "004"
type input "4"
type input "0.040"
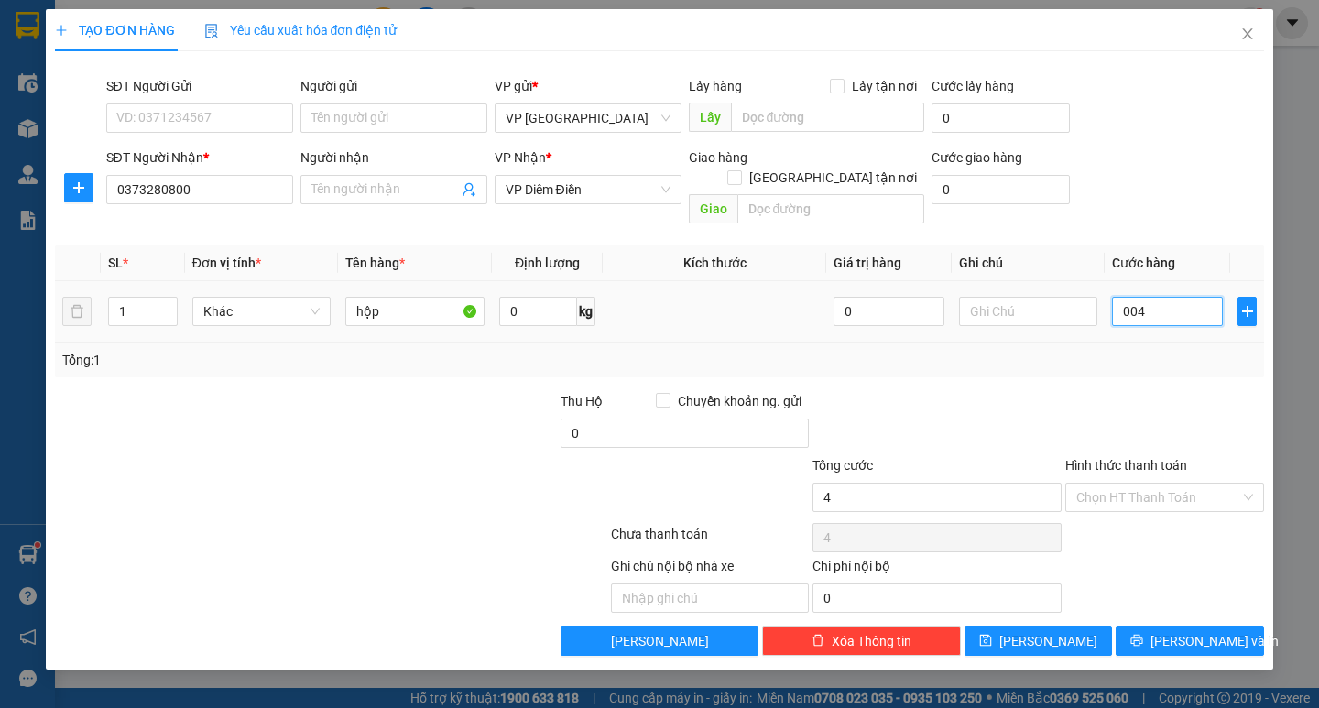
type input "40"
click at [1149, 317] on td "0.040" at bounding box center [1167, 311] width 125 height 61
type input "40.000"
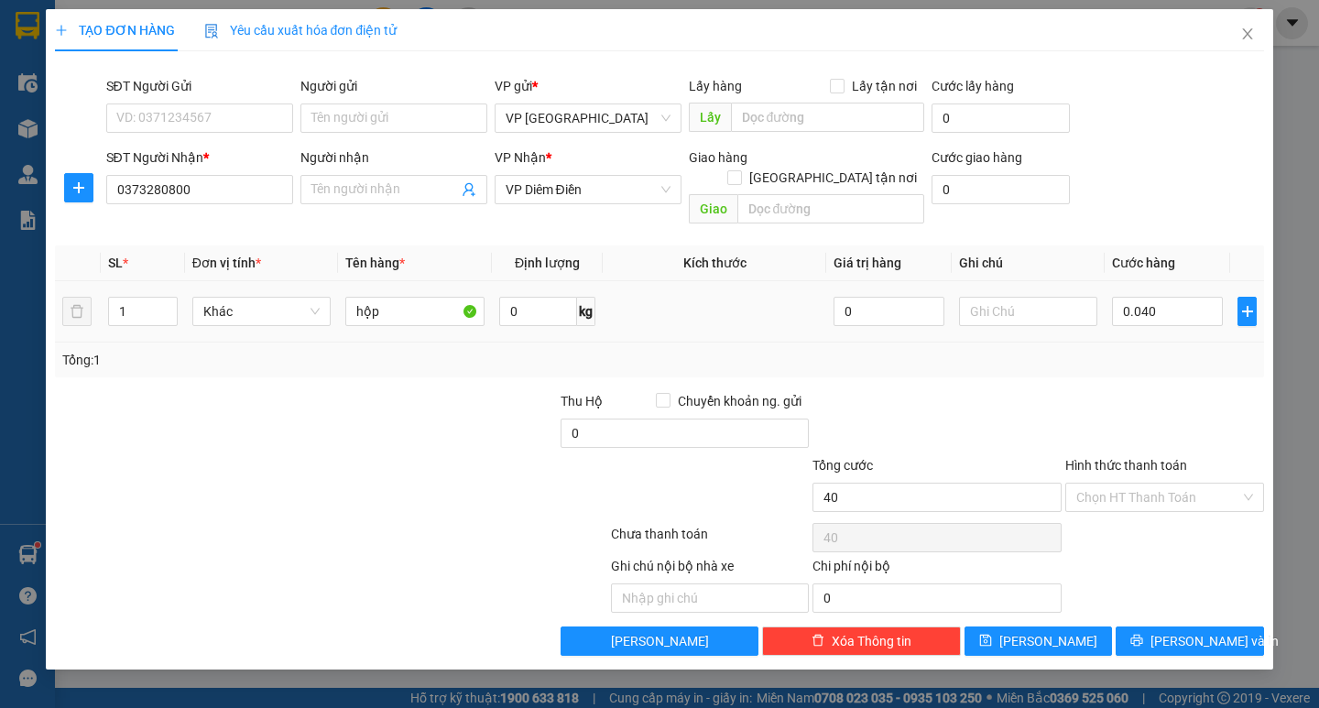
type input "40.000"
click at [1174, 631] on span "[PERSON_NAME] và In" at bounding box center [1214, 641] width 128 height 20
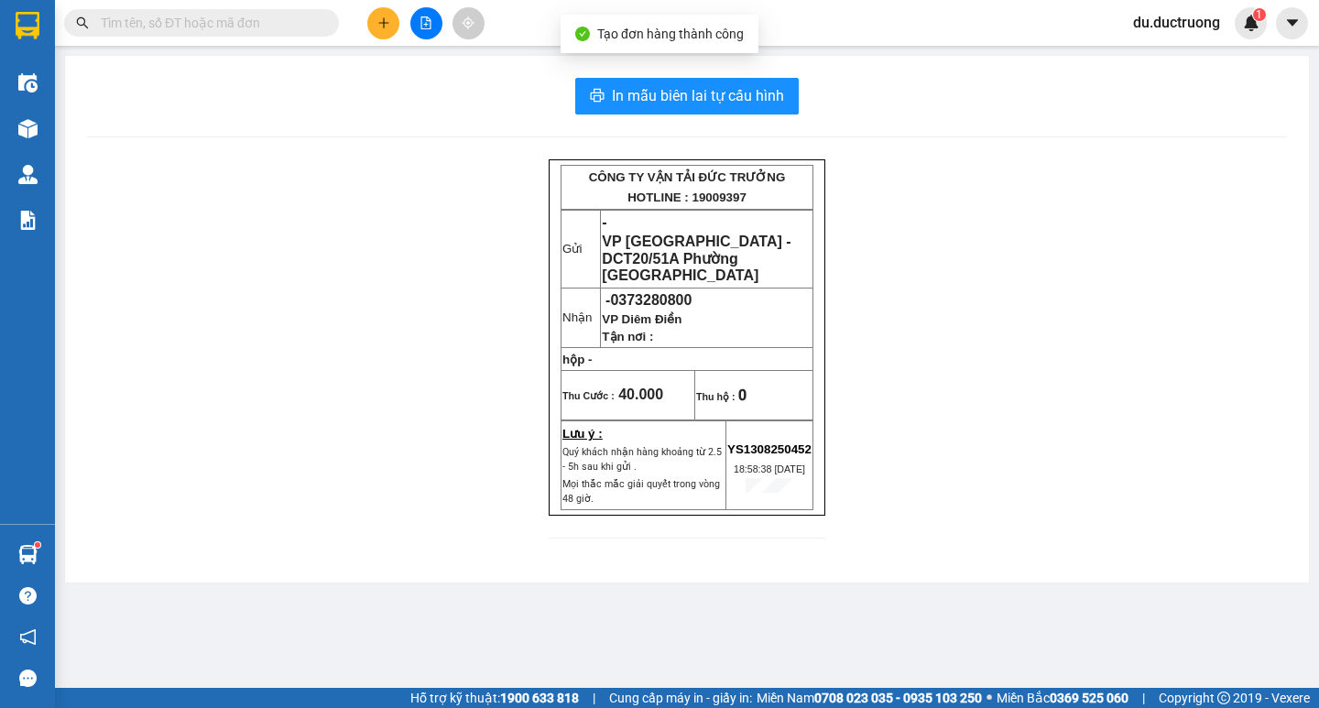
click at [750, 76] on div "In mẫu biên lai tự cấu hình CÔNG TY VẬN TẢI ĐỨC TRƯỞNG HOTLINE : 19009397 Gửi -…" at bounding box center [687, 319] width 1244 height 527
click at [743, 92] on span "In mẫu biên lai tự cấu hình" at bounding box center [698, 95] width 172 height 23
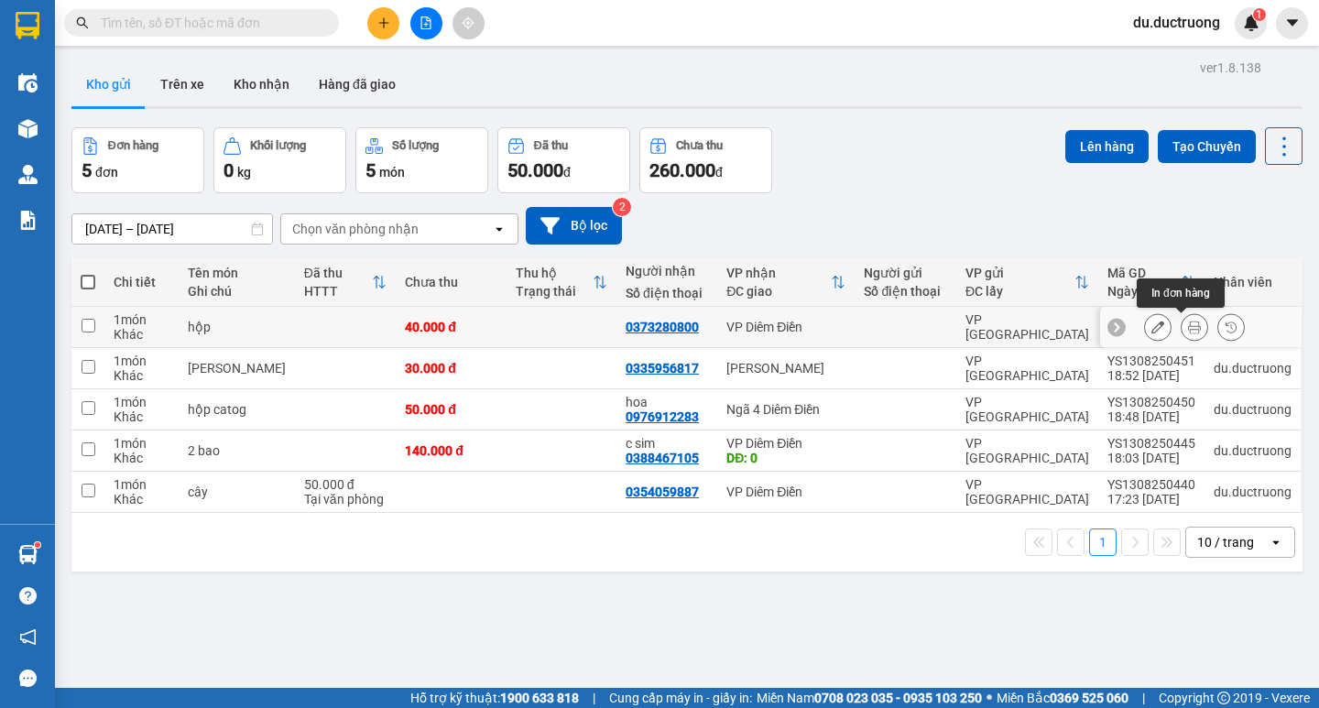
click at [1188, 326] on icon at bounding box center [1194, 327] width 13 height 13
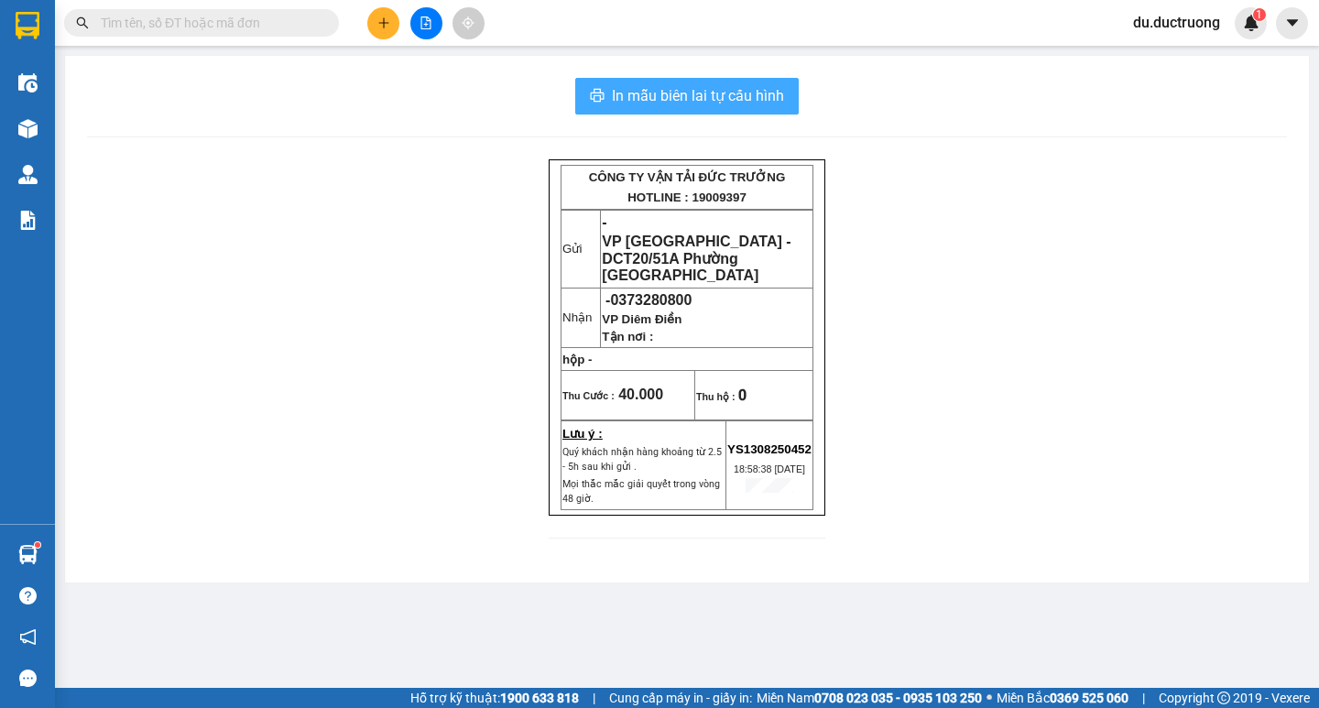
click at [701, 98] on span "In mẫu biên lai tự cấu hình" at bounding box center [698, 95] width 172 height 23
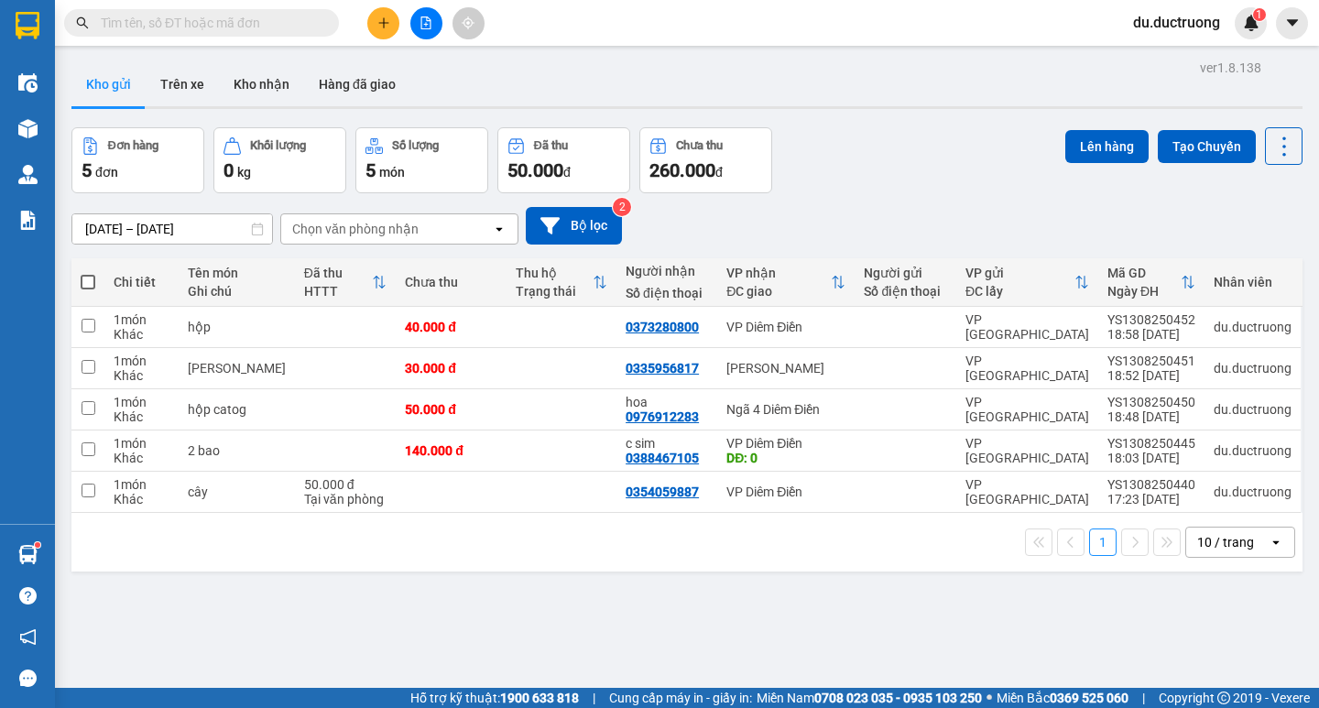
click at [85, 276] on span at bounding box center [88, 282] width 15 height 15
click at [88, 273] on input "checkbox" at bounding box center [88, 273] width 0 height 0
checkbox input "true"
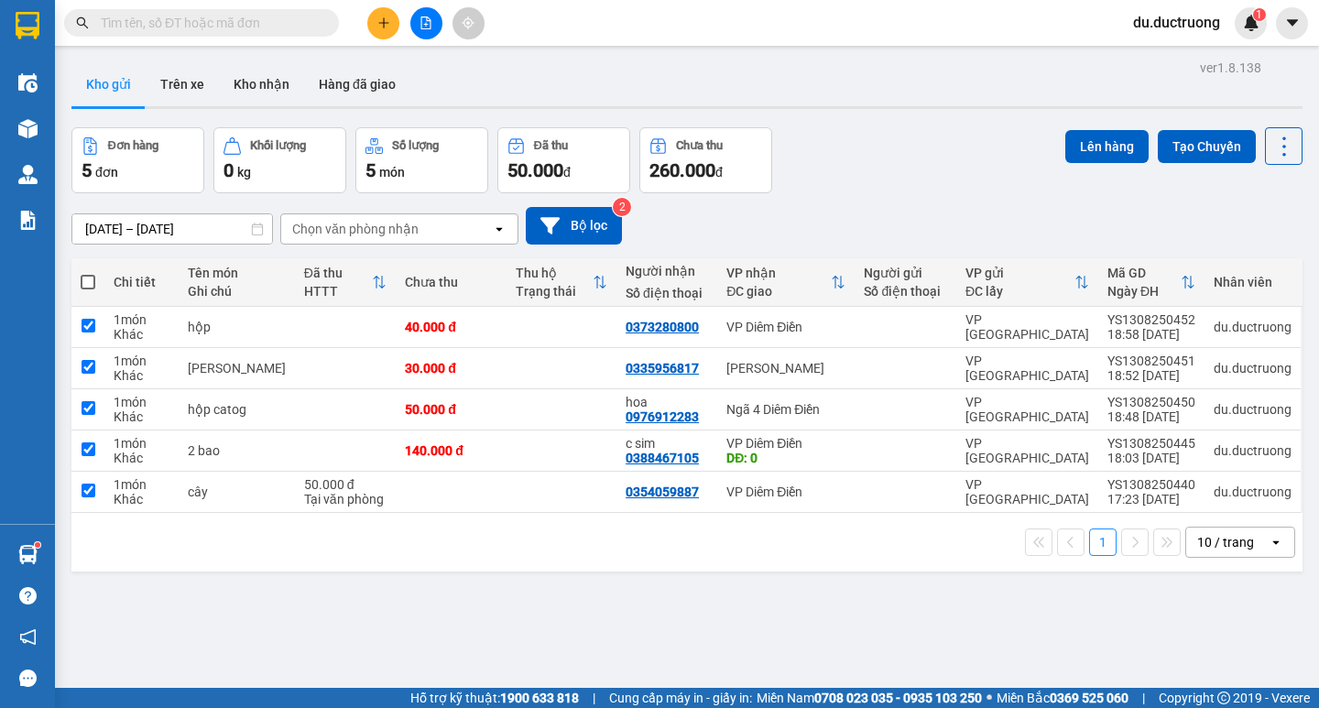
checkbox input "true"
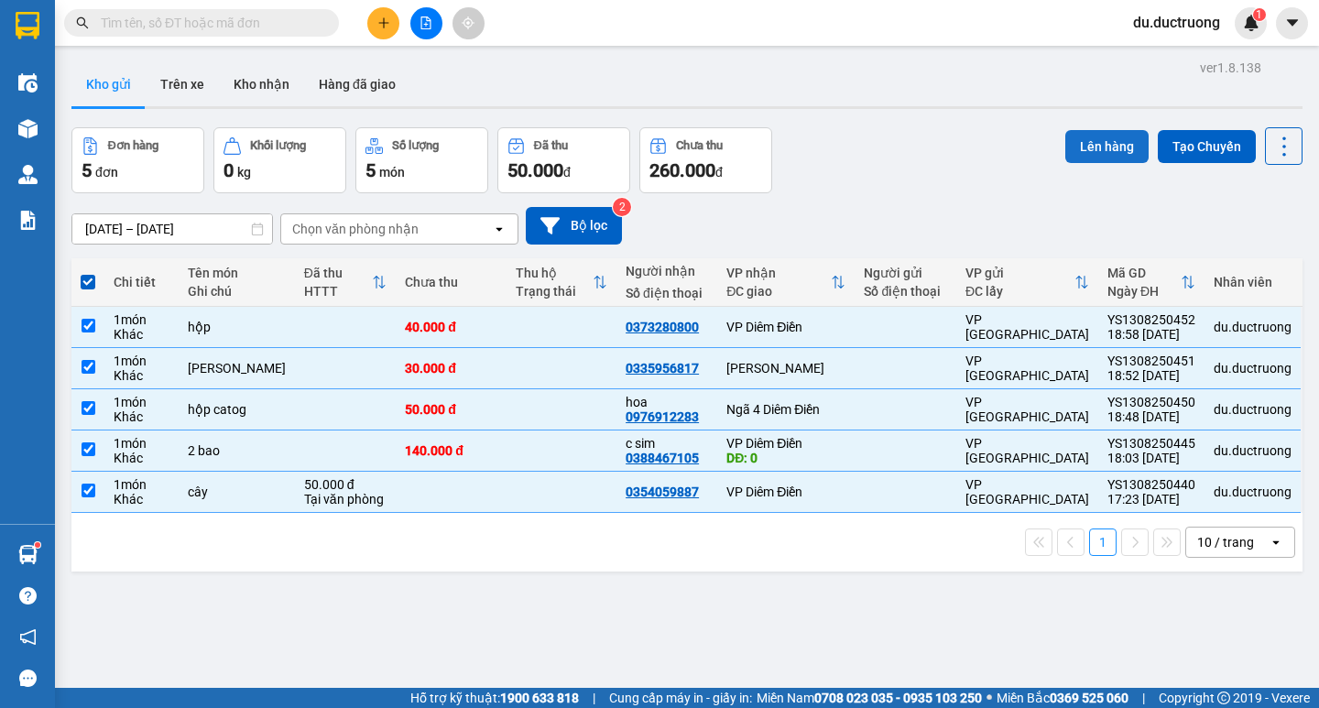
click at [1108, 144] on button "Lên hàng" at bounding box center [1106, 146] width 83 height 33
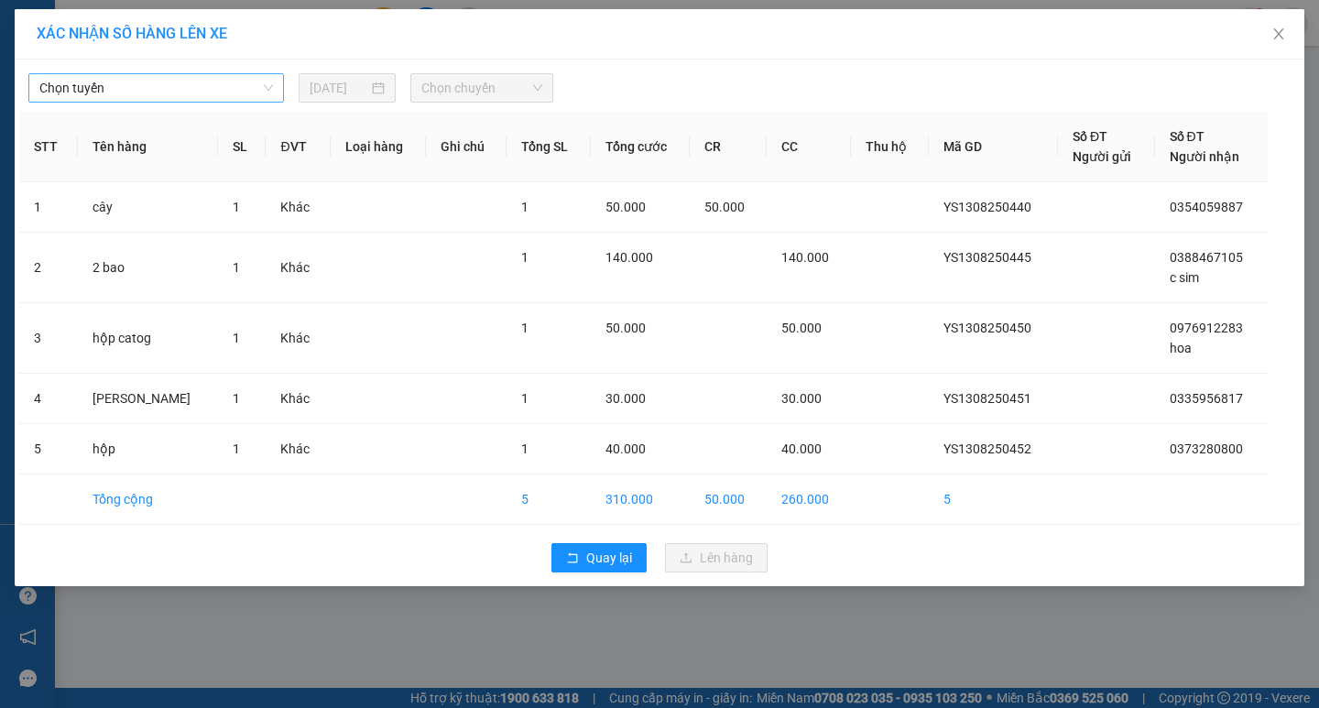
click at [208, 86] on span "Chọn tuyến" at bounding box center [156, 87] width 234 height 27
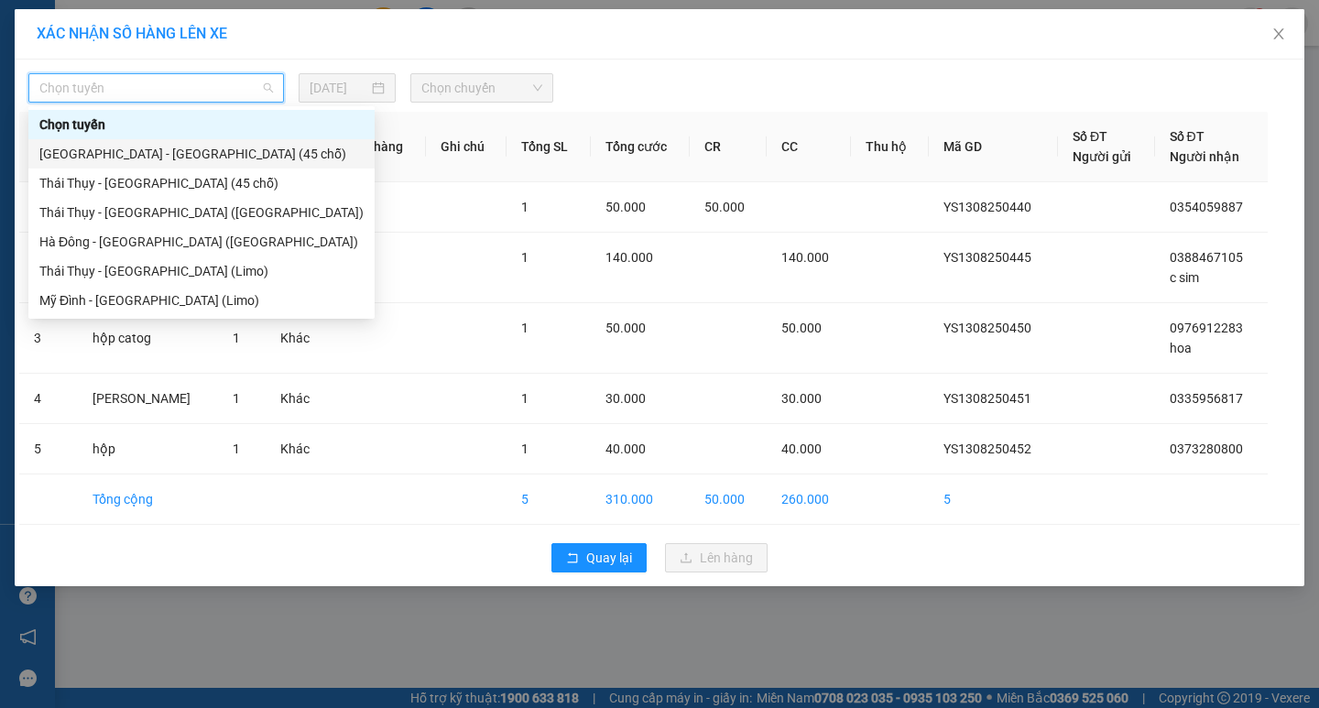
click at [158, 150] on div "[GEOGRAPHIC_DATA] - [GEOGRAPHIC_DATA] (45 chỗ)" at bounding box center [201, 154] width 324 height 20
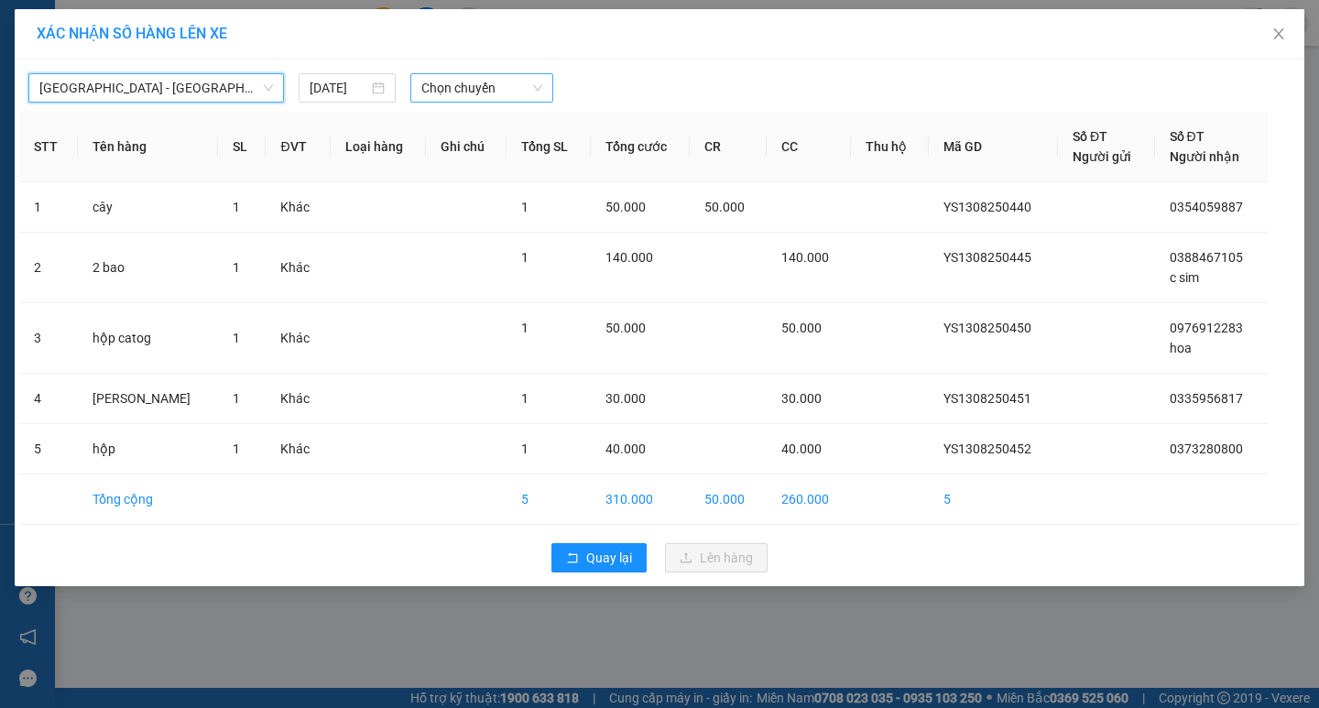
click at [479, 93] on span "Chọn chuyến" at bounding box center [481, 87] width 121 height 27
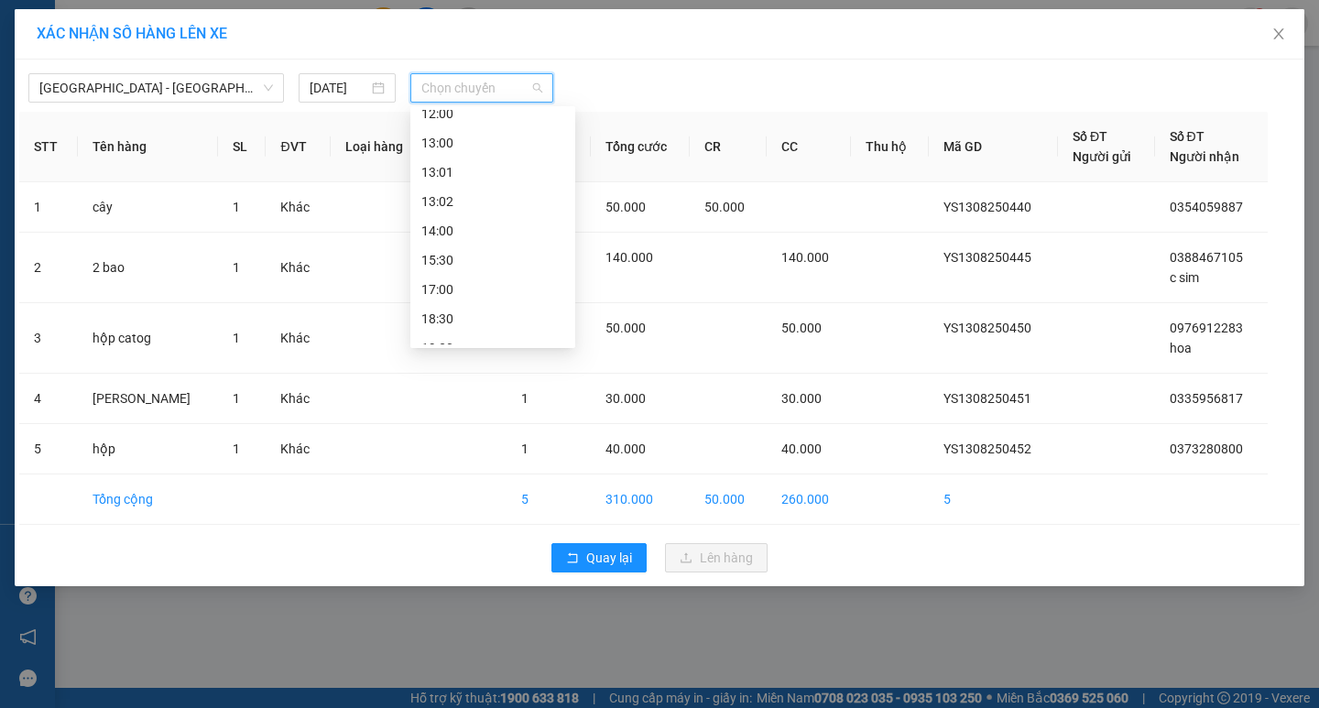
scroll to position [225, 0]
click at [463, 296] on div "18:30" at bounding box center [492, 309] width 165 height 29
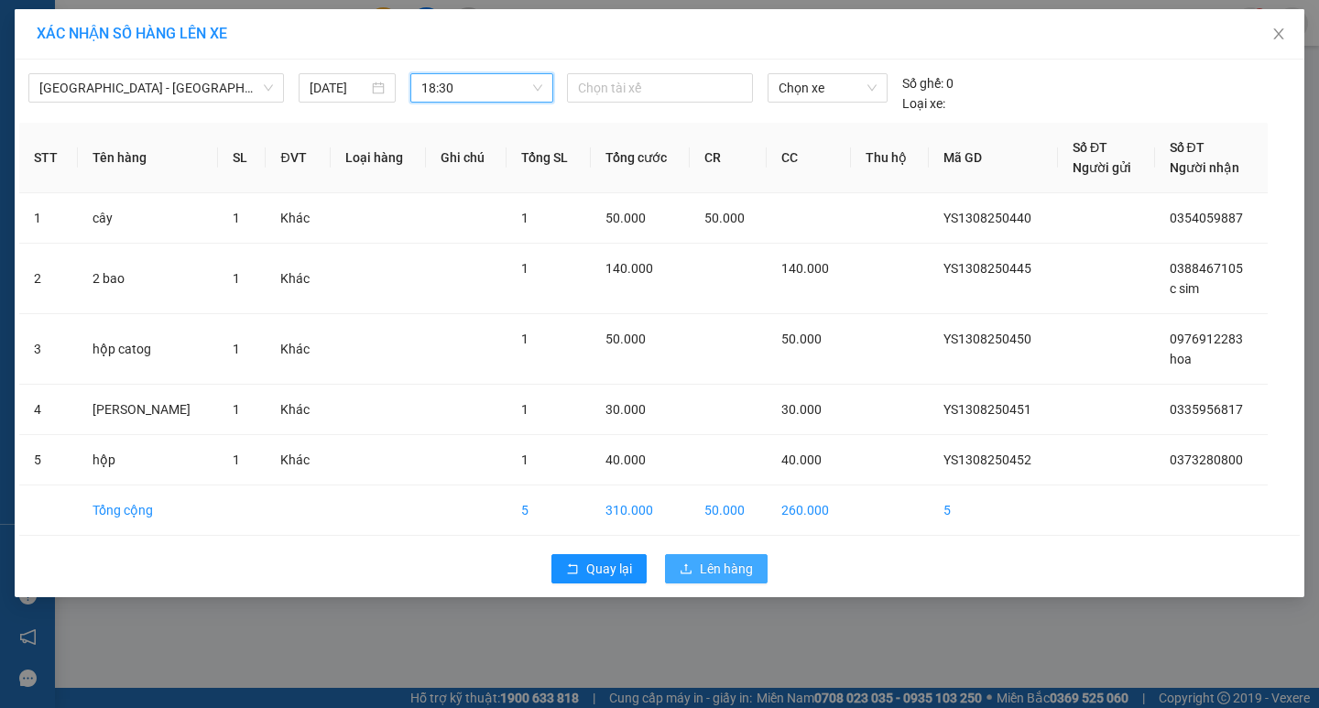
click at [740, 566] on span "Lên hàng" at bounding box center [726, 569] width 53 height 20
